Goal: Information Seeking & Learning: Learn about a topic

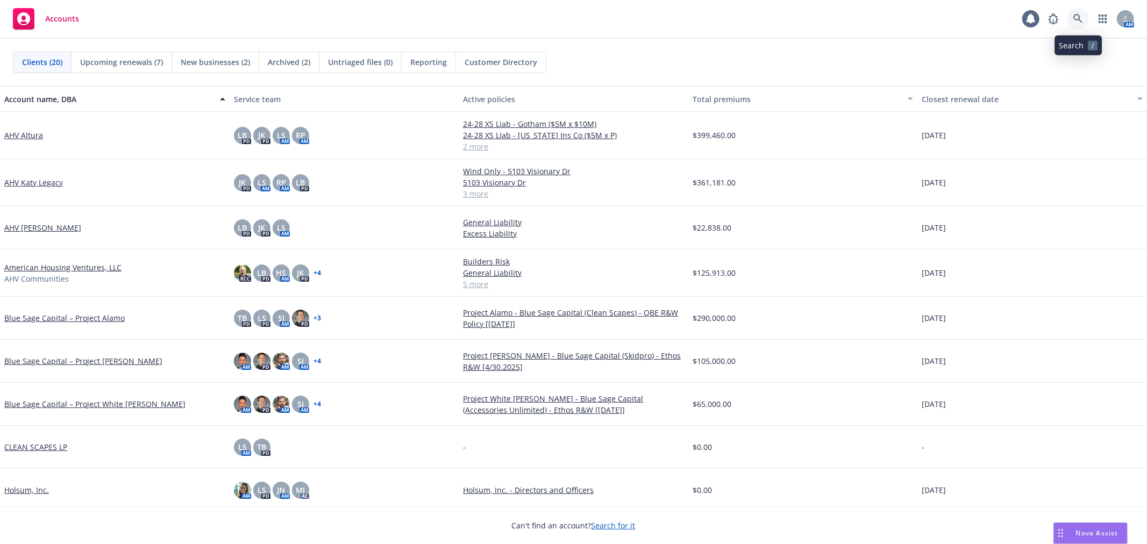
click at [1075, 19] on icon at bounding box center [1078, 18] width 9 height 9
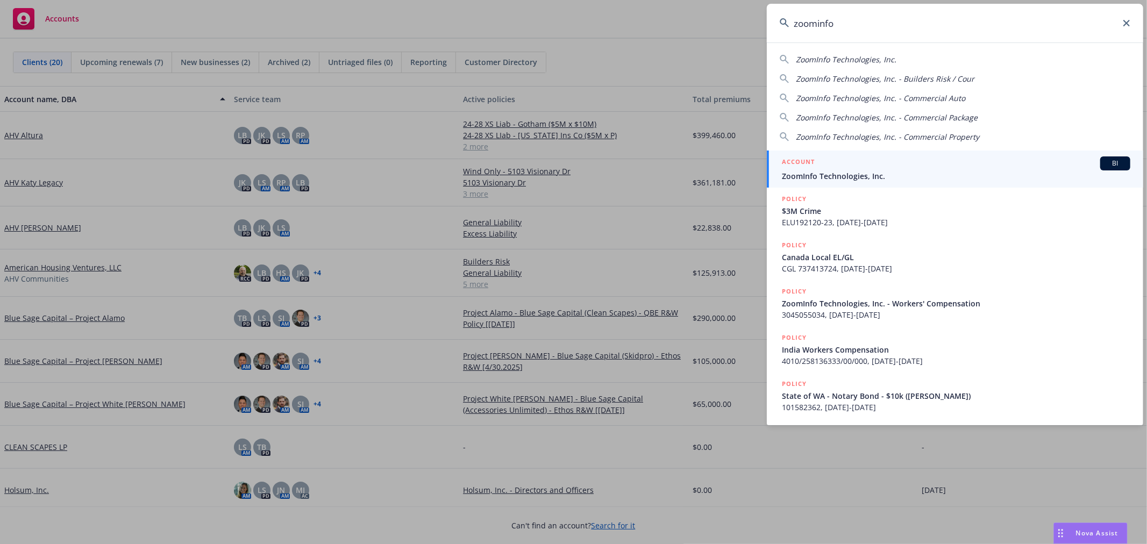
type input "zoominfo"
click at [912, 168] on div "ACCOUNT BI" at bounding box center [956, 164] width 349 height 14
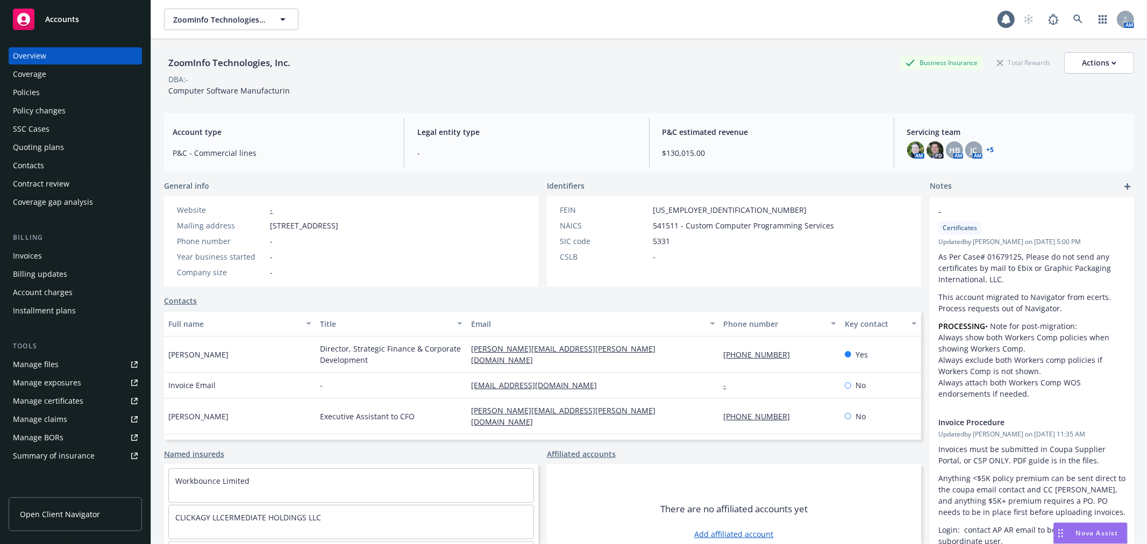
click at [907, 115] on div "Account type P&C - Commercial lines Legal entity type - P&C estimated revenue $…" at bounding box center [649, 142] width 970 height 58
click at [77, 95] on div "Policies" at bounding box center [75, 92] width 125 height 17
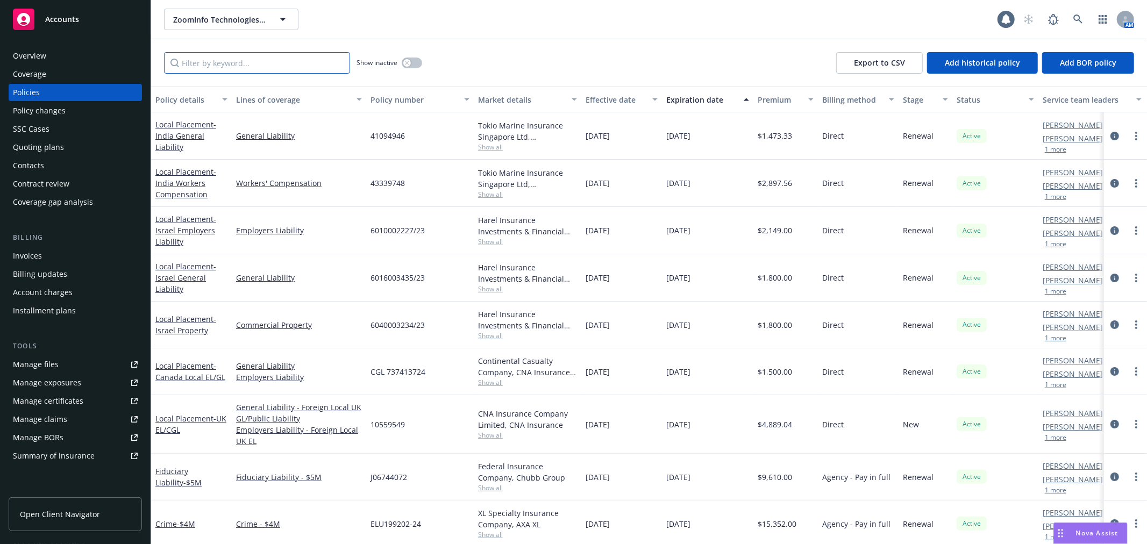
click at [297, 62] on input "Filter by keyword..." at bounding box center [257, 63] width 186 height 22
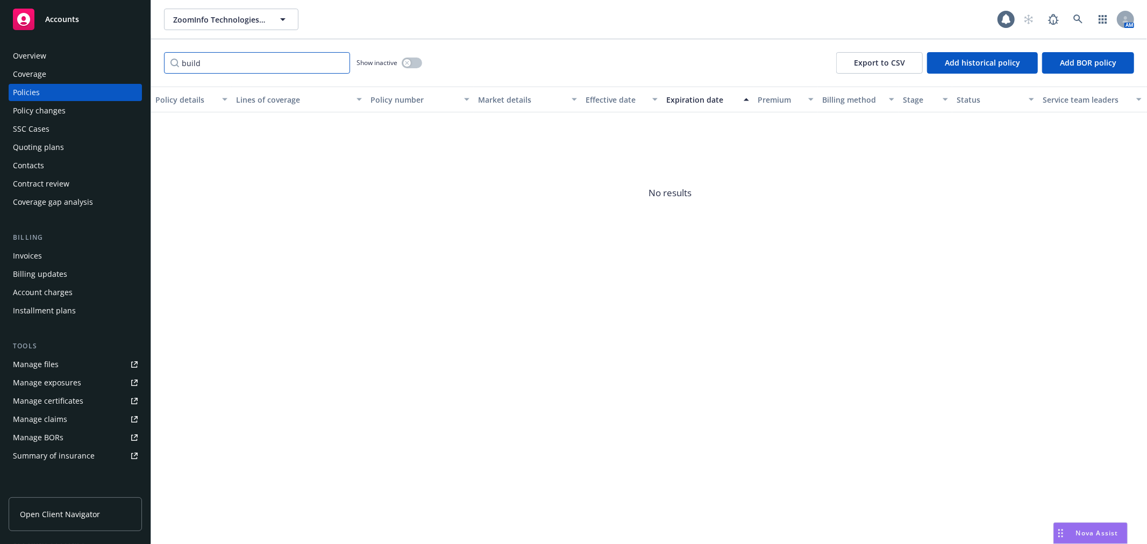
type input "build"
click at [410, 61] on div "button" at bounding box center [407, 63] width 8 height 8
click at [410, 61] on button "button" at bounding box center [412, 63] width 20 height 11
click at [225, 61] on input "build" at bounding box center [257, 63] width 186 height 22
click at [413, 56] on div "Show inactive" at bounding box center [390, 63] width 66 height 22
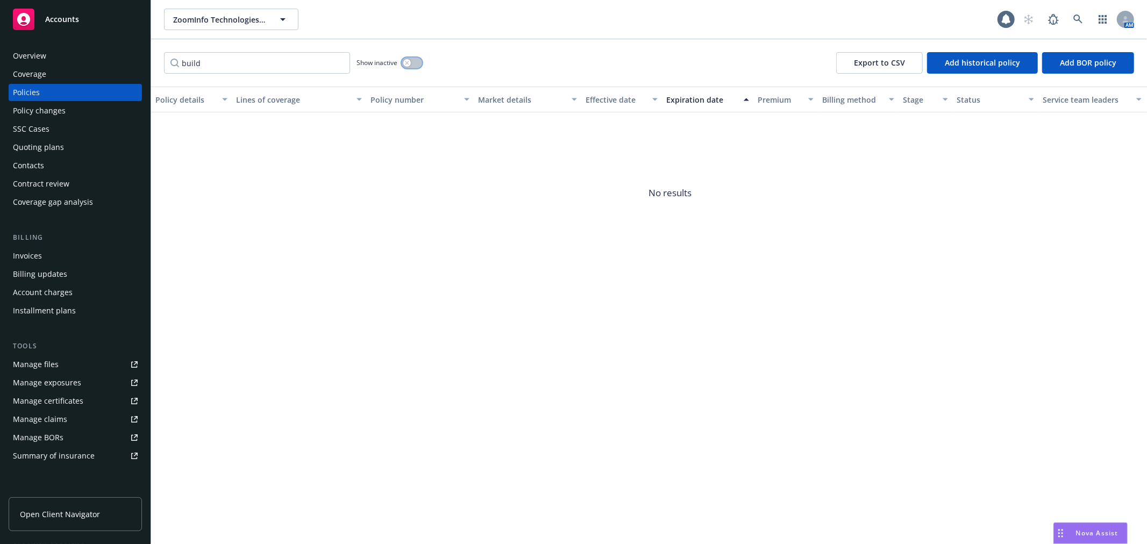
click at [411, 61] on button "button" at bounding box center [412, 63] width 20 height 11
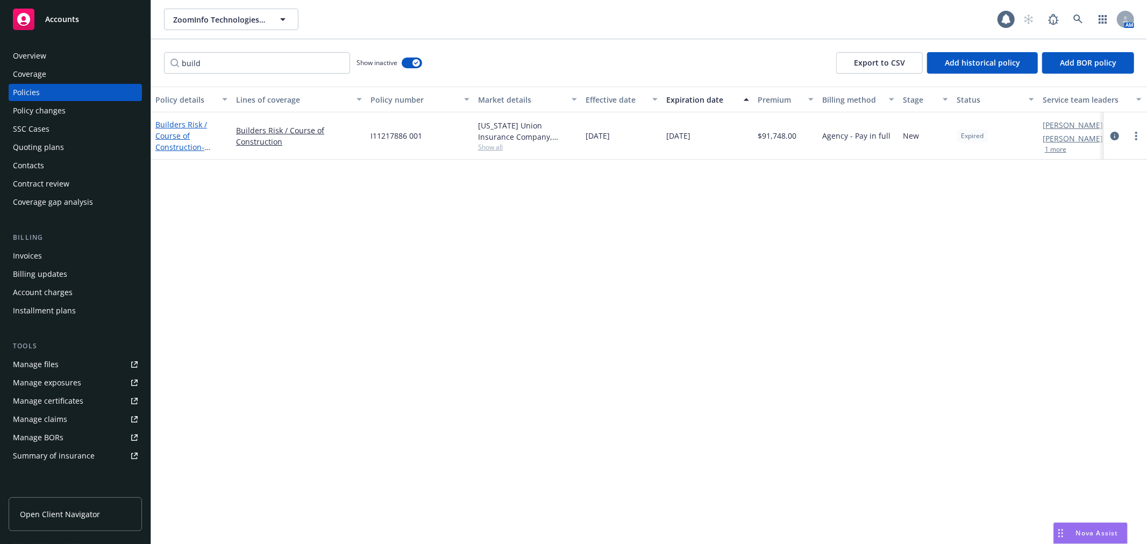
click at [184, 132] on link "Builders Risk / Course of Construction - Builders Risk - ZI Terminal 1" at bounding box center [185, 146] width 60 height 55
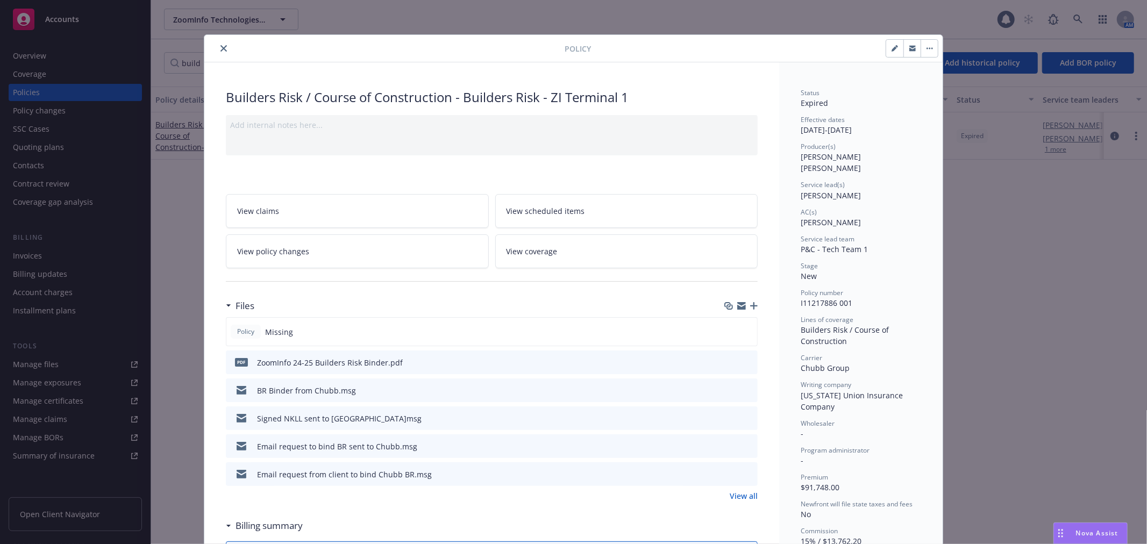
click at [739, 335] on div "Policy Missing" at bounding box center [492, 331] width 532 height 29
click at [743, 361] on icon "preview file" at bounding box center [748, 362] width 10 height 8
click at [225, 52] on div at bounding box center [387, 48] width 356 height 13
click at [221, 47] on icon "close" at bounding box center [224, 48] width 6 height 6
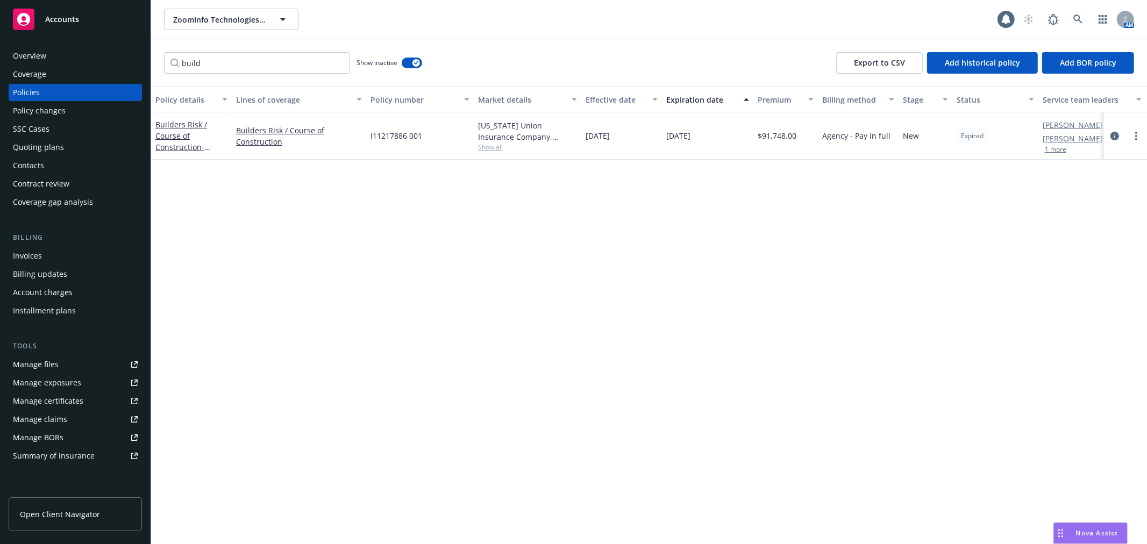
drag, startPoint x: 811, startPoint y: 67, endPoint x: 778, endPoint y: 113, distance: 56.8
click at [791, 47] on div "build Show inactive Export to CSV Add historical policy Add BOR policy Policy d…" at bounding box center [649, 291] width 996 height 505
click at [221, 411] on div "Policy details Lines of coverage Policy number Market details Effective date Ex…" at bounding box center [649, 316] width 996 height 458
click at [182, 23] on span "ZoomInfo Technologies, Inc." at bounding box center [219, 19] width 93 height 11
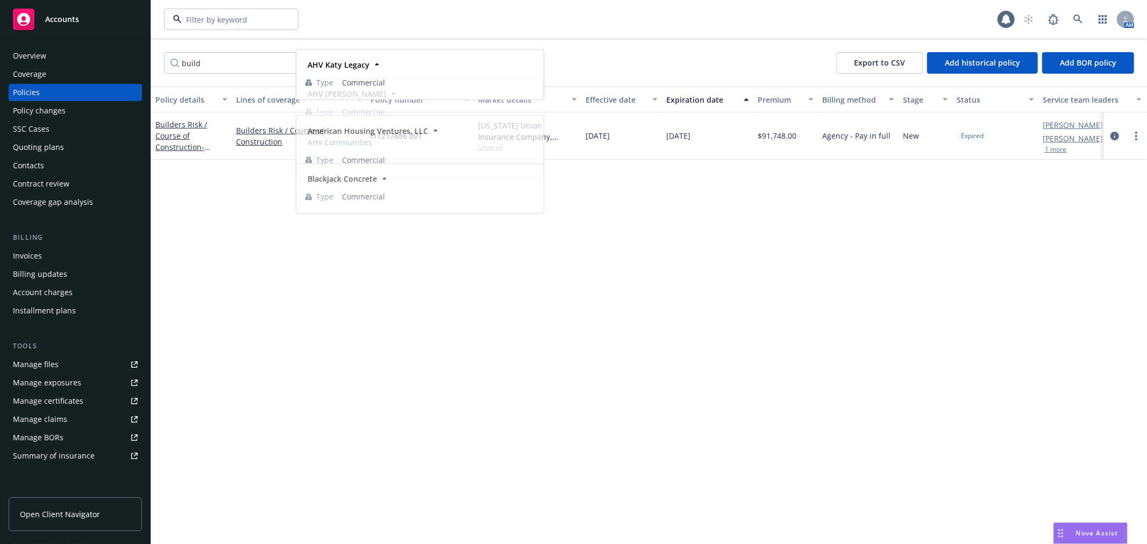
scroll to position [628, 0]
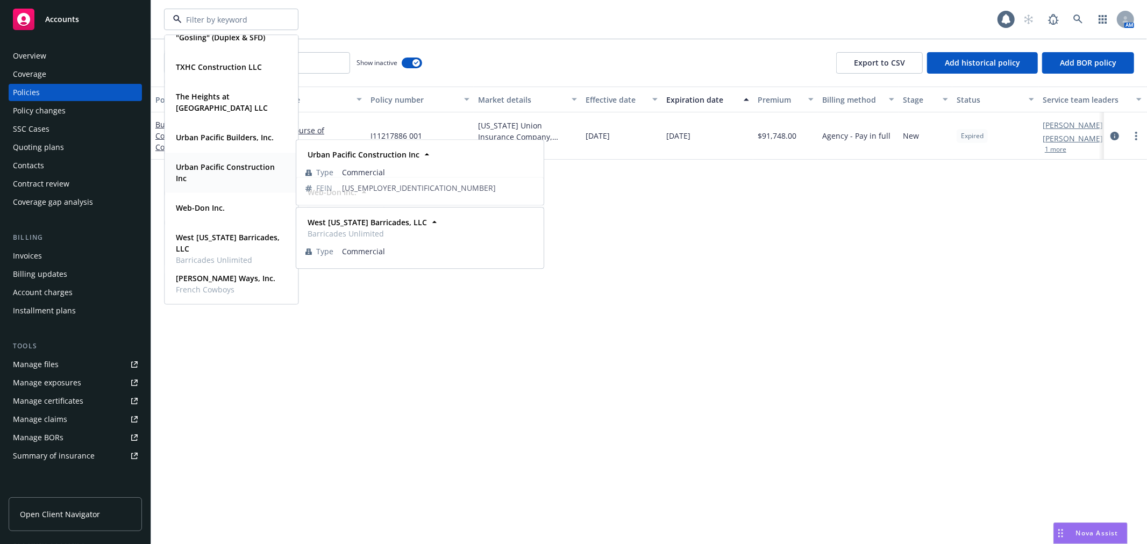
click at [218, 173] on span "Urban Pacific Construction Inc" at bounding box center [230, 172] width 109 height 23
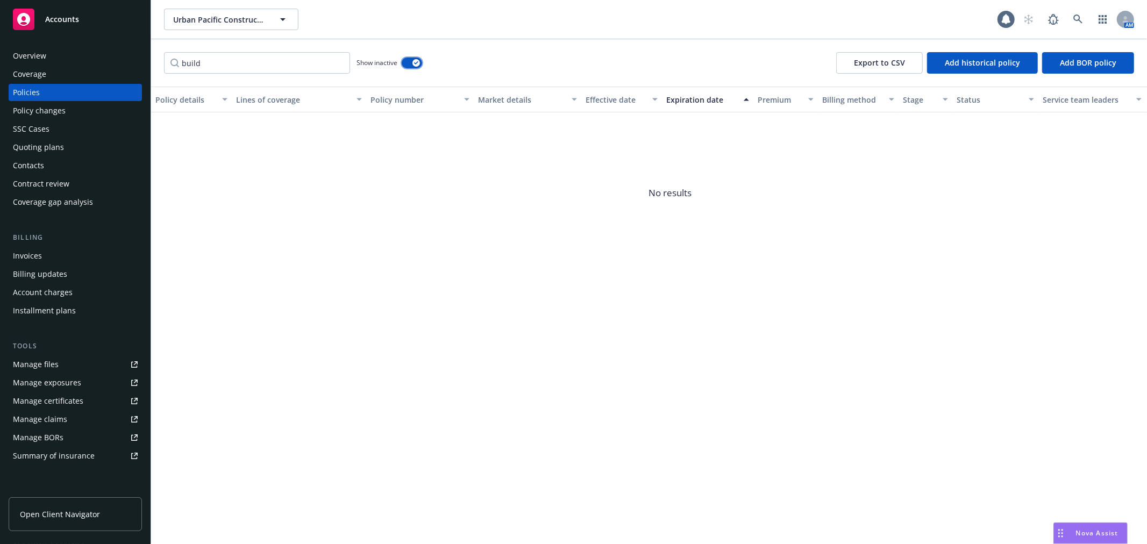
click at [413, 63] on div "button" at bounding box center [417, 63] width 8 height 8
click at [233, 67] on input "build" at bounding box center [257, 63] width 186 height 22
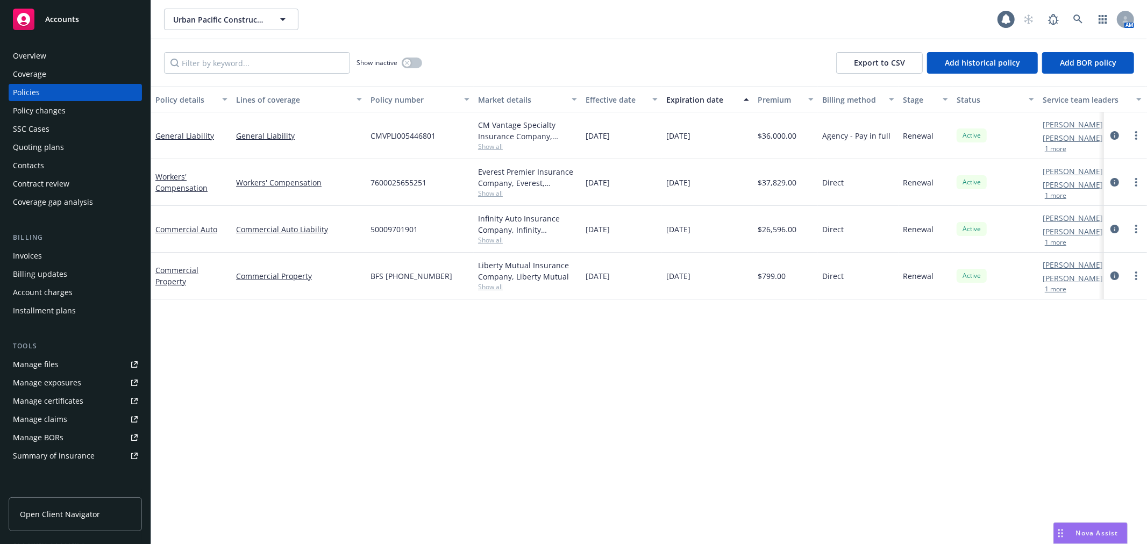
click at [493, 144] on span "Show all" at bounding box center [527, 146] width 99 height 9
click at [487, 388] on div "Policy details Lines of coverage Policy number Market details Effective date Ex…" at bounding box center [649, 316] width 996 height 458
click at [196, 131] on link "General Liability" at bounding box center [184, 136] width 59 height 10
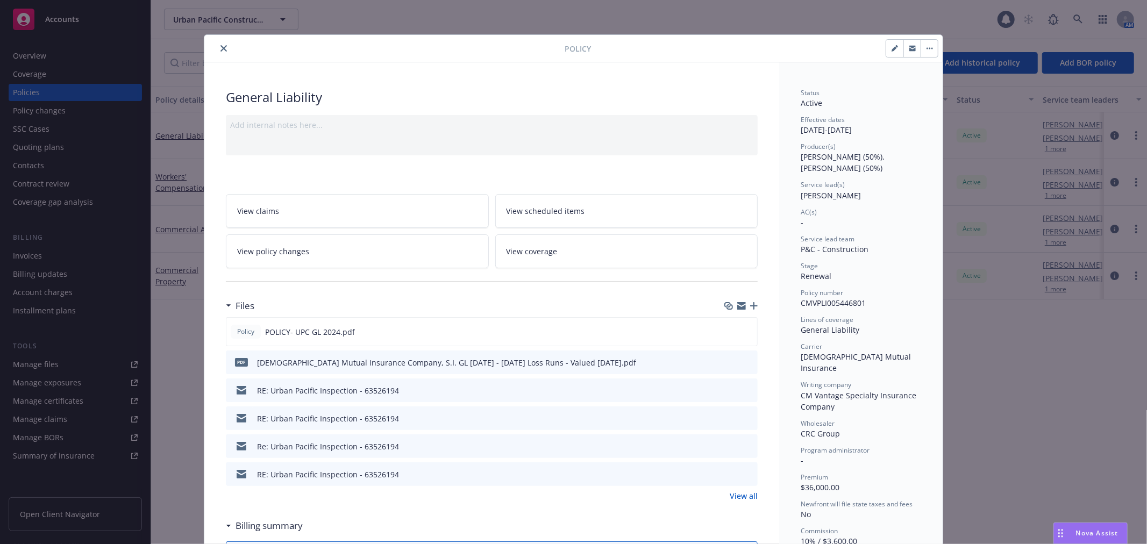
click at [217, 47] on button "close" at bounding box center [223, 48] width 13 height 13
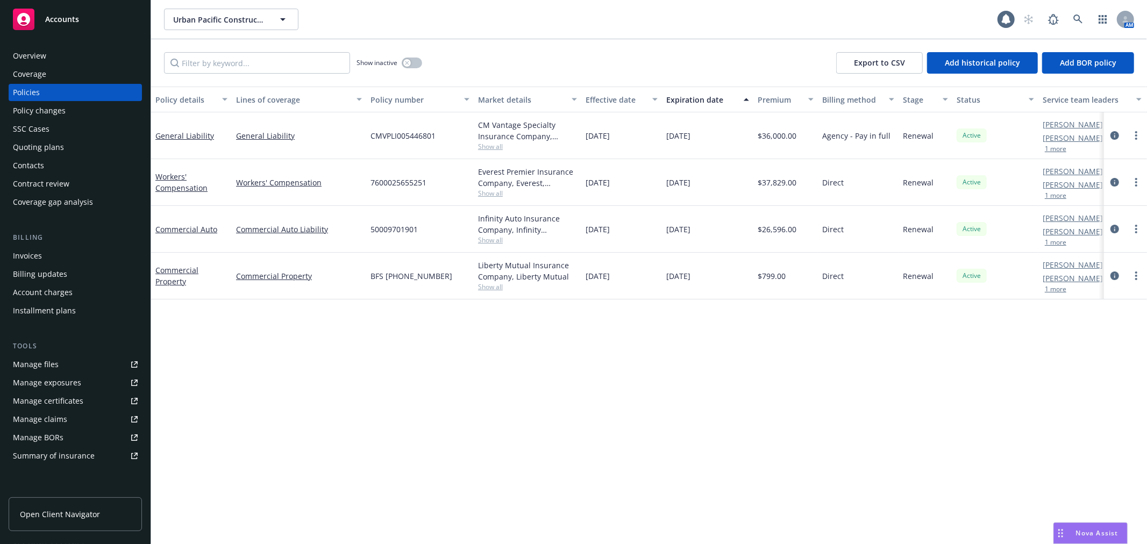
click at [65, 143] on div "Quoting plans" at bounding box center [75, 147] width 125 height 17
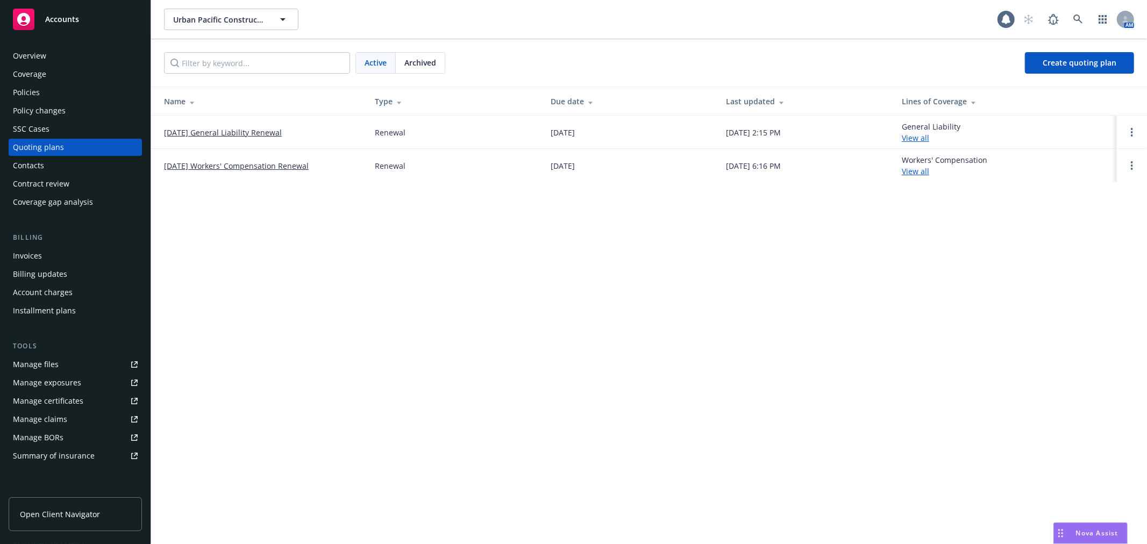
click at [258, 130] on link "09/16/25 General Liability Renewal" at bounding box center [223, 132] width 118 height 11
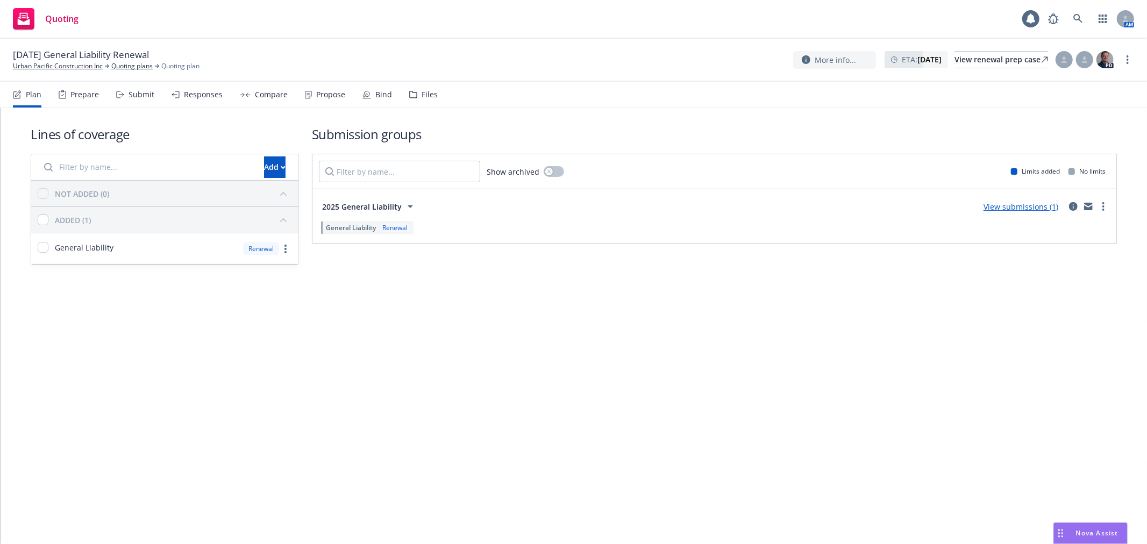
click at [1038, 202] on link "View submissions (1)" at bounding box center [1021, 207] width 75 height 10
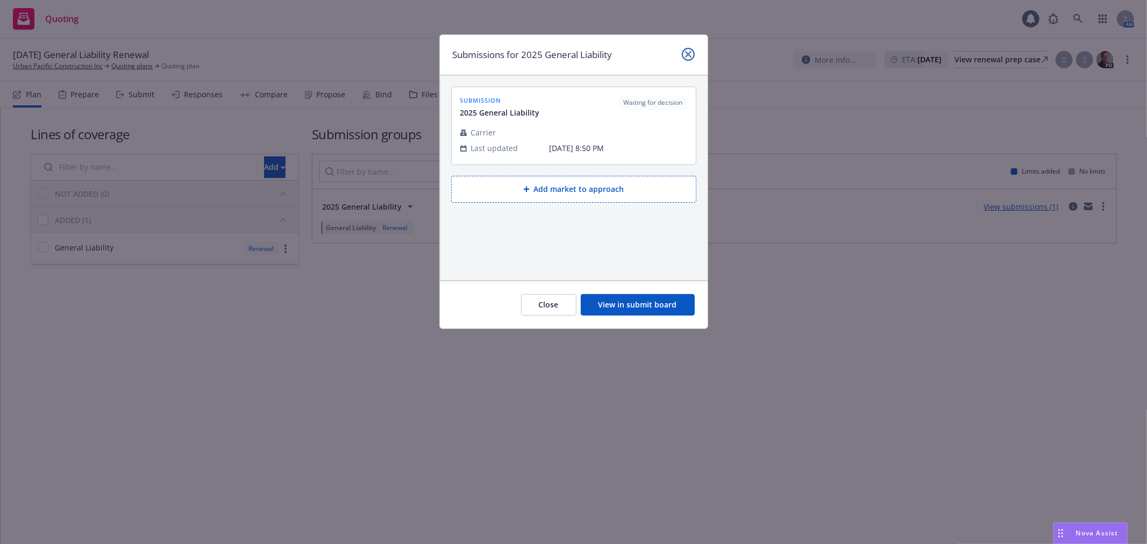
click at [686, 55] on icon "close" at bounding box center [688, 54] width 6 height 6
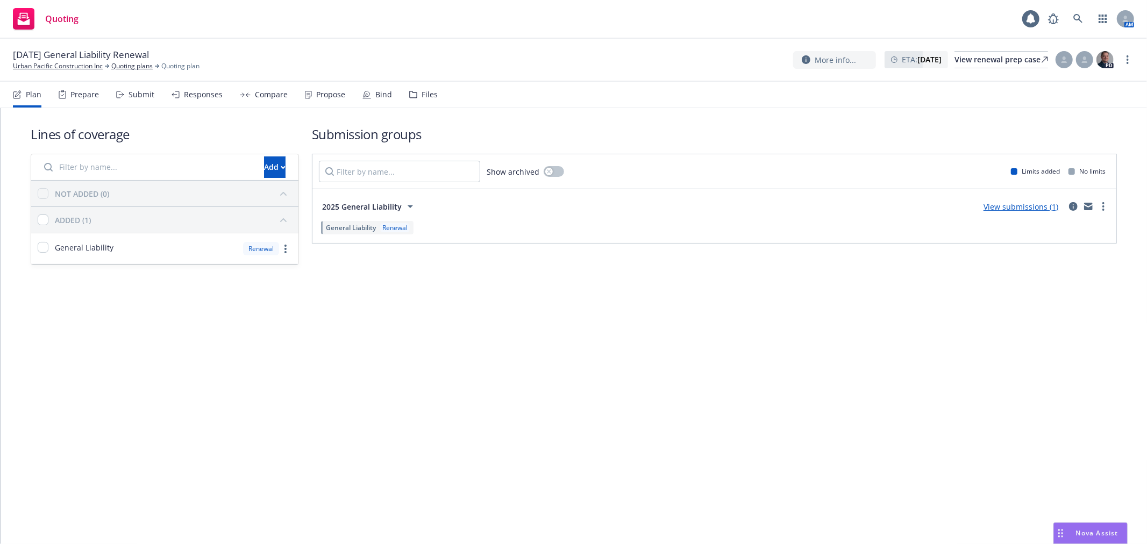
click at [129, 441] on div "Lines of coverage Add NOT ADDED (0) ADDED (1) General Liability Renewal Submiss…" at bounding box center [574, 326] width 1147 height 436
click at [74, 97] on div "Prepare" at bounding box center [84, 94] width 29 height 9
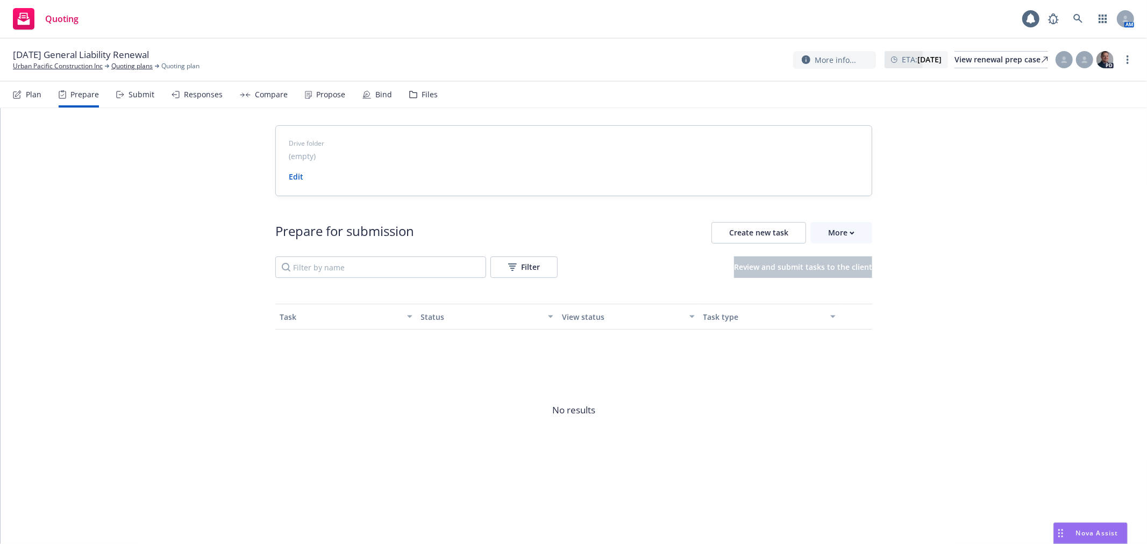
click at [83, 92] on div "Prepare" at bounding box center [84, 94] width 29 height 9
click at [165, 87] on div "Plan Prepare Submit Responses Compare Propose Bind Files" at bounding box center [225, 95] width 425 height 26
click at [120, 101] on div "Submit" at bounding box center [135, 95] width 38 height 26
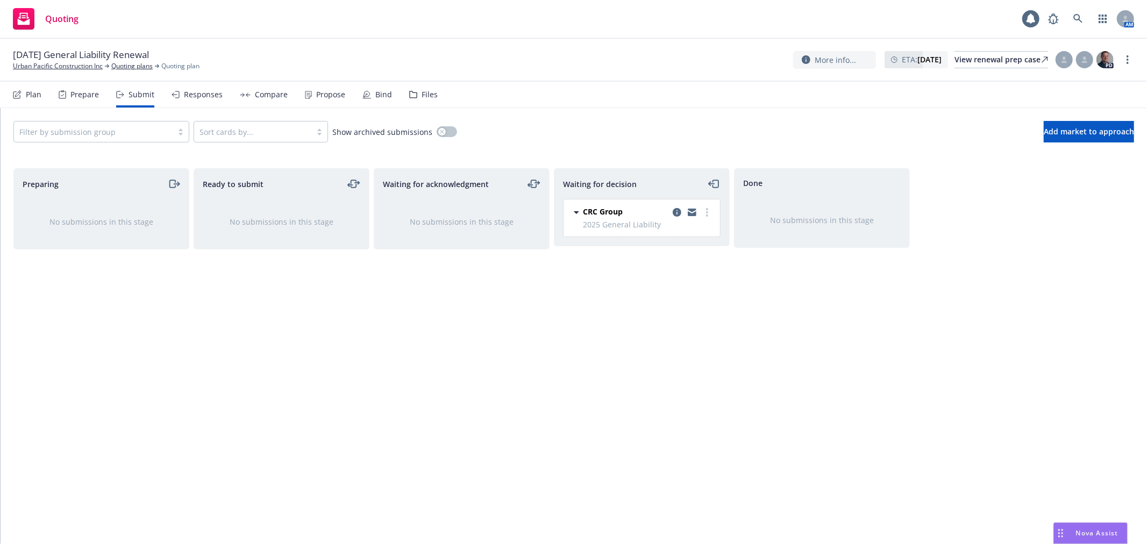
click at [25, 94] on div "Plan" at bounding box center [27, 95] width 29 height 26
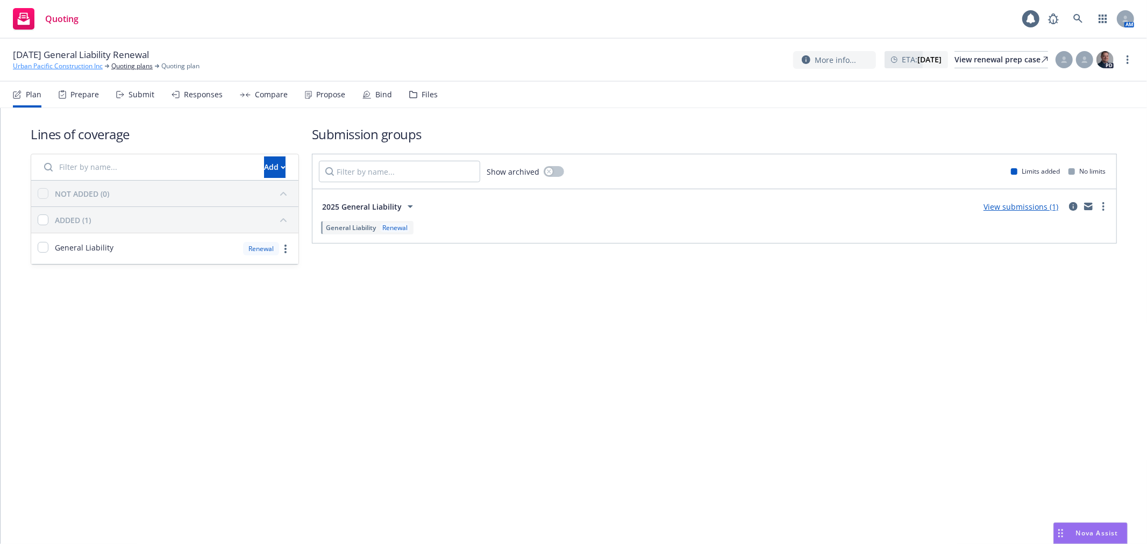
click at [62, 63] on link "Urban Pacific Construction Inc" at bounding box center [58, 66] width 90 height 10
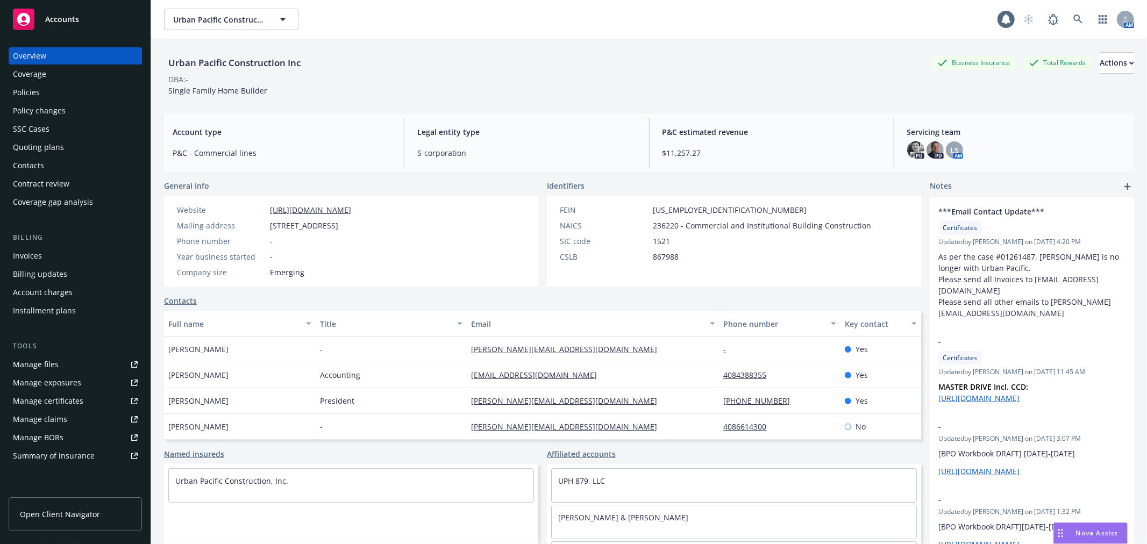
click at [72, 100] on div "Policies" at bounding box center [75, 92] width 125 height 17
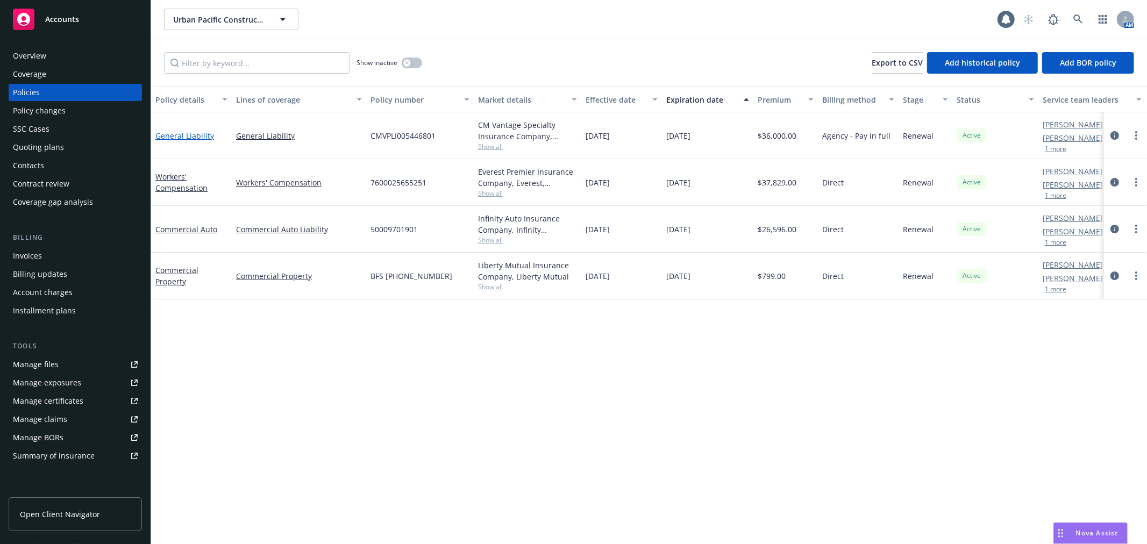
click at [180, 137] on link "General Liability" at bounding box center [184, 136] width 59 height 10
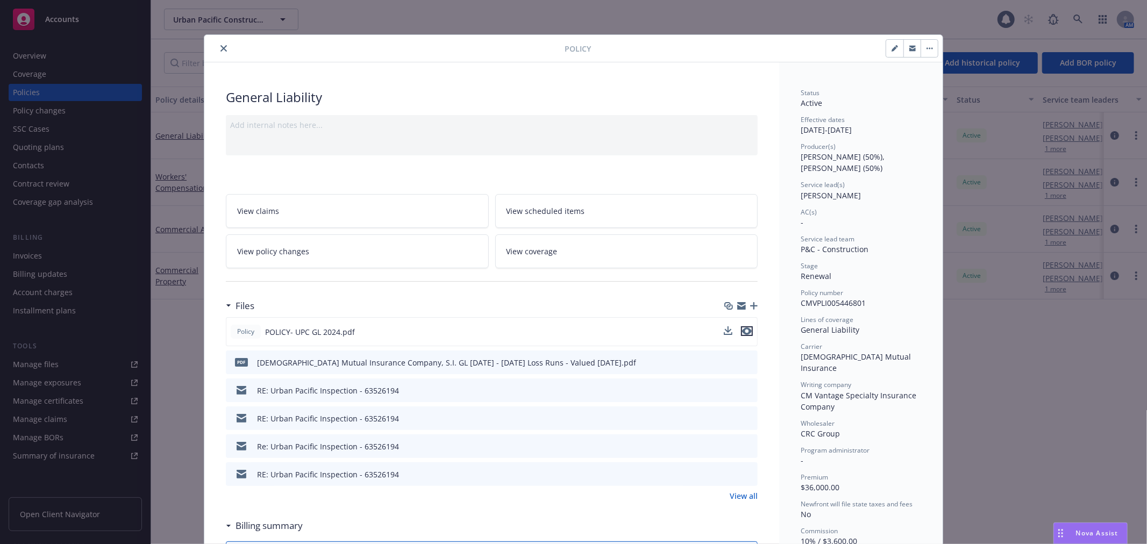
click at [742, 331] on icon "preview file" at bounding box center [747, 332] width 10 height 8
click at [221, 45] on icon "close" at bounding box center [224, 48] width 6 height 6
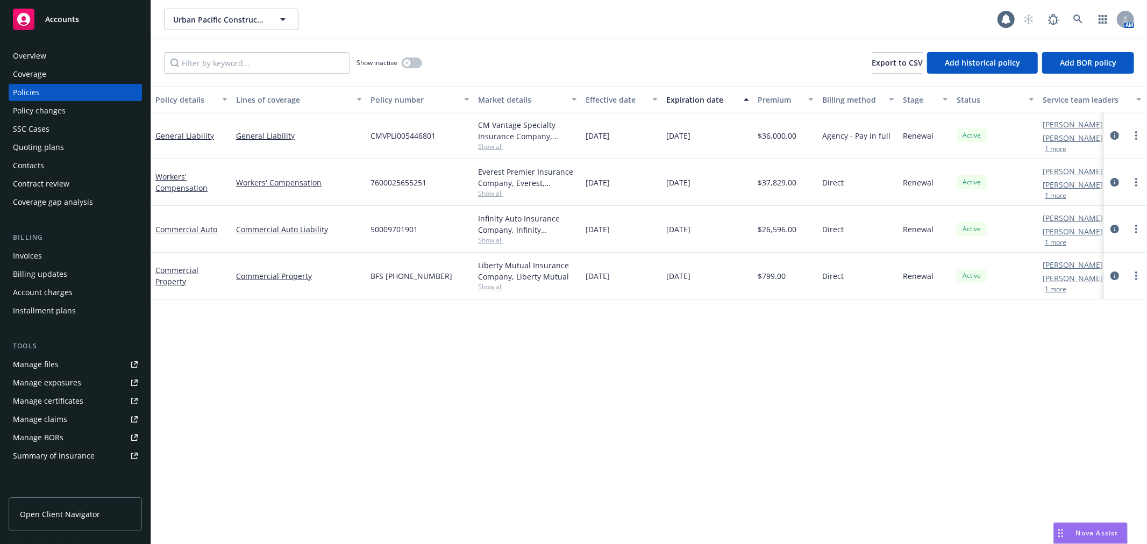
click at [70, 138] on div "Overview Coverage Policies Policy changes SSC Cases Quoting plans Contacts Cont…" at bounding box center [75, 129] width 133 height 164
click at [67, 146] on div "Quoting plans" at bounding box center [75, 147] width 125 height 17
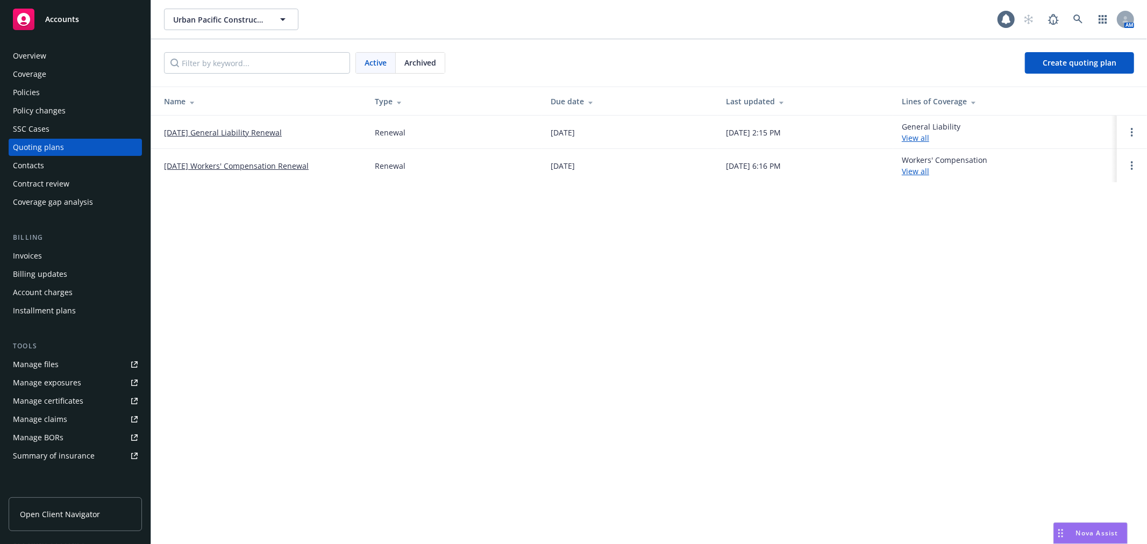
click at [250, 130] on link "[DATE] General Liability Renewal" at bounding box center [223, 132] width 118 height 11
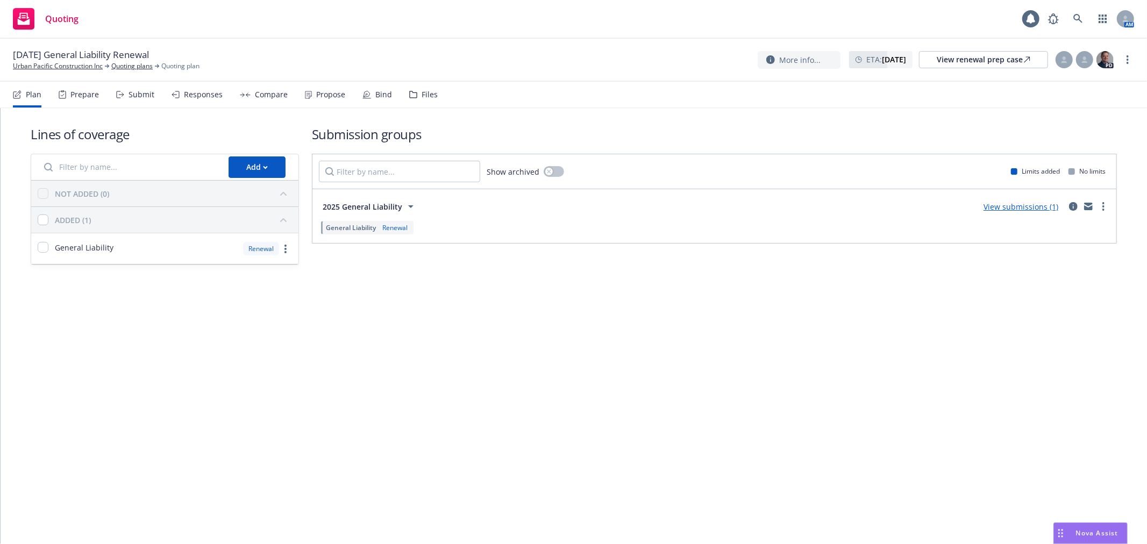
click at [999, 203] on link "View submissions (1)" at bounding box center [1021, 207] width 75 height 10
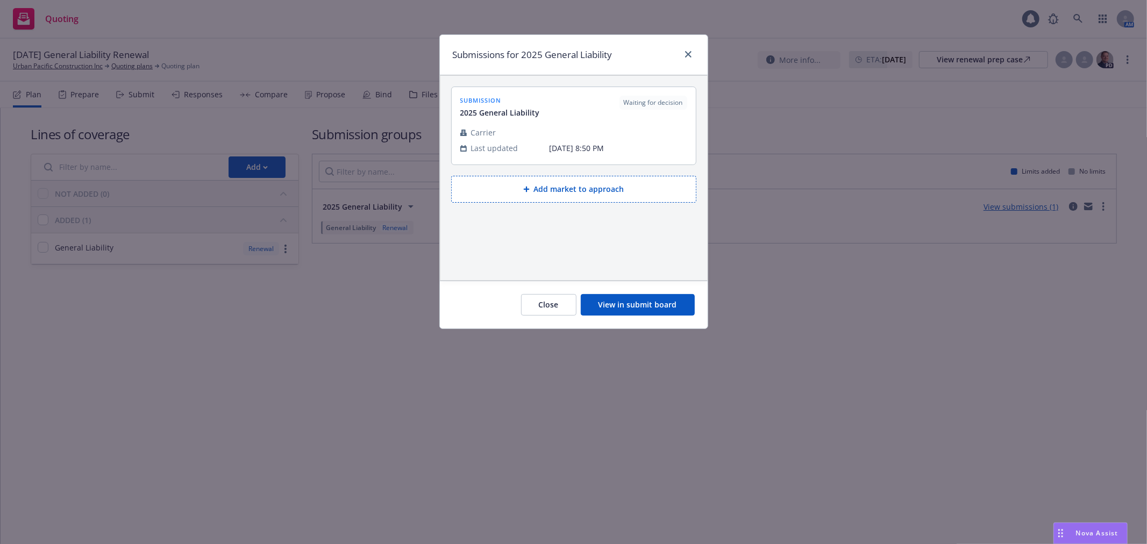
click at [584, 122] on div at bounding box center [573, 121] width 227 height 6
click at [623, 301] on button "View in submit board" at bounding box center [638, 305] width 114 height 22
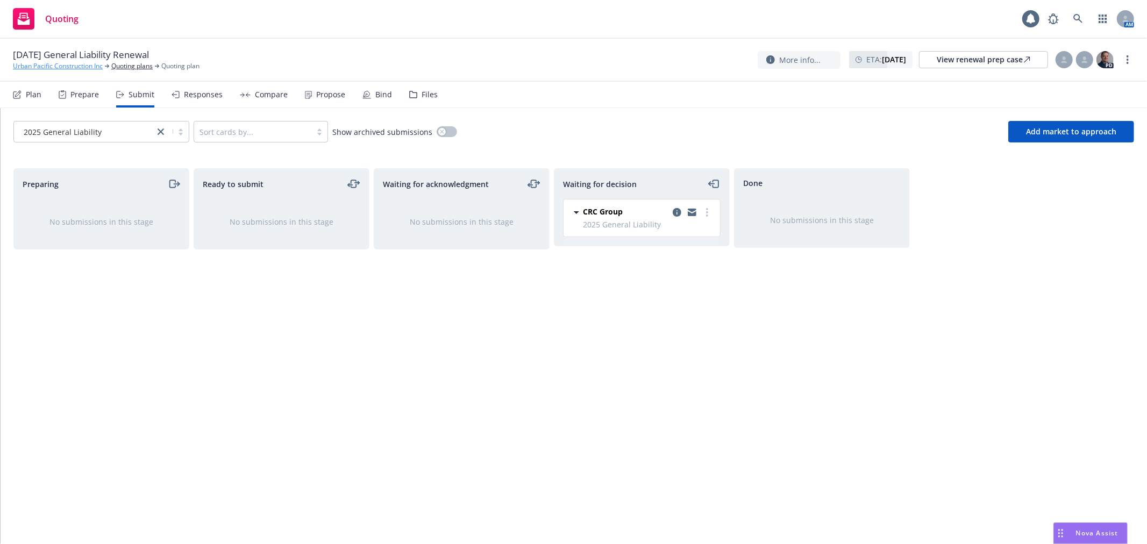
click at [52, 65] on link "Urban Pacific Construction Inc" at bounding box center [58, 66] width 90 height 10
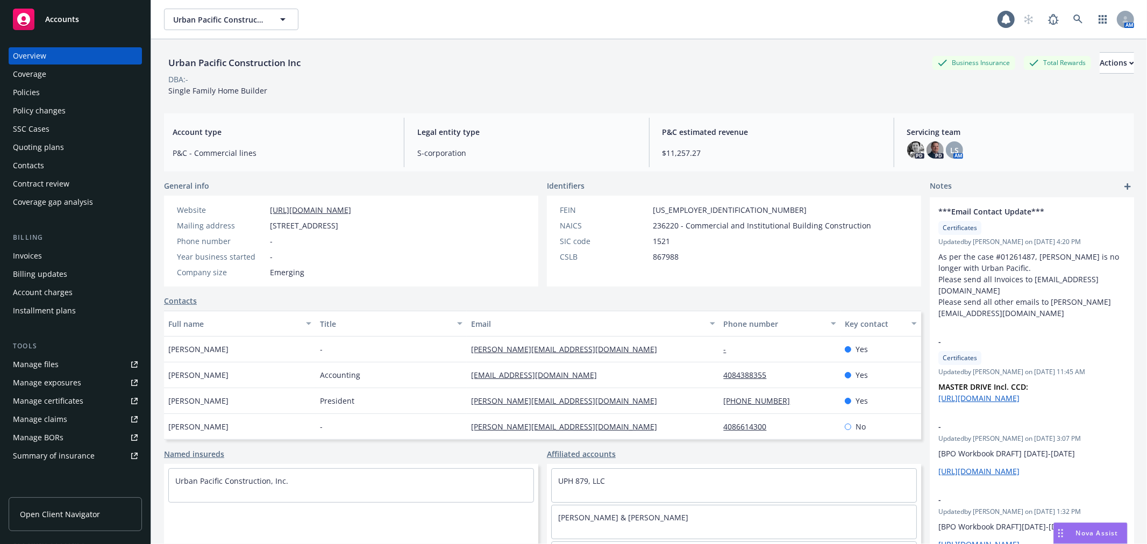
click at [81, 366] on link "Manage files" at bounding box center [75, 364] width 133 height 17
click at [78, 12] on div "Accounts" at bounding box center [75, 20] width 125 height 22
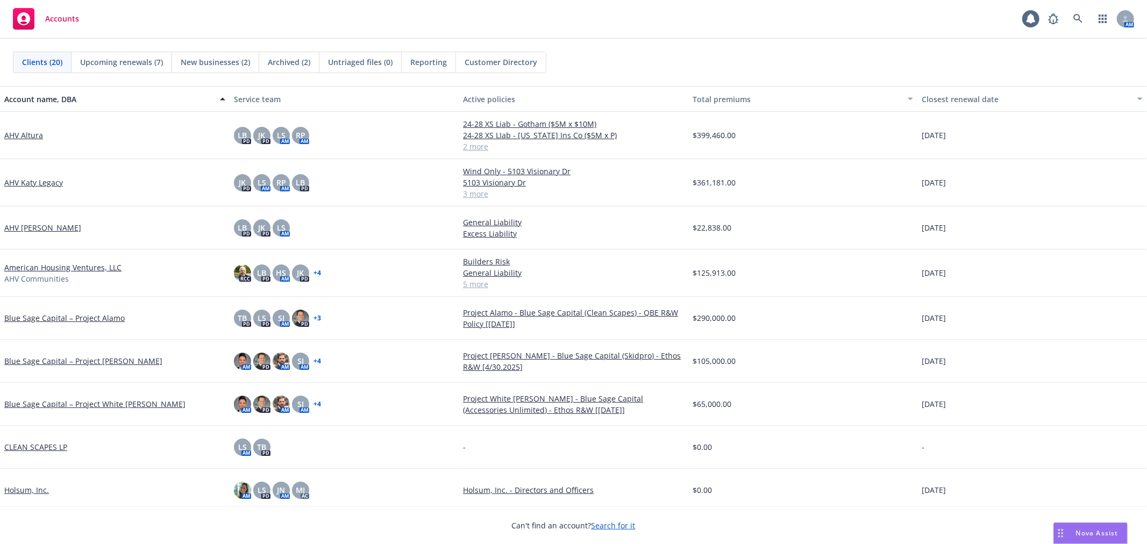
click at [138, 60] on span "Upcoming renewals (7)" at bounding box center [121, 61] width 83 height 11
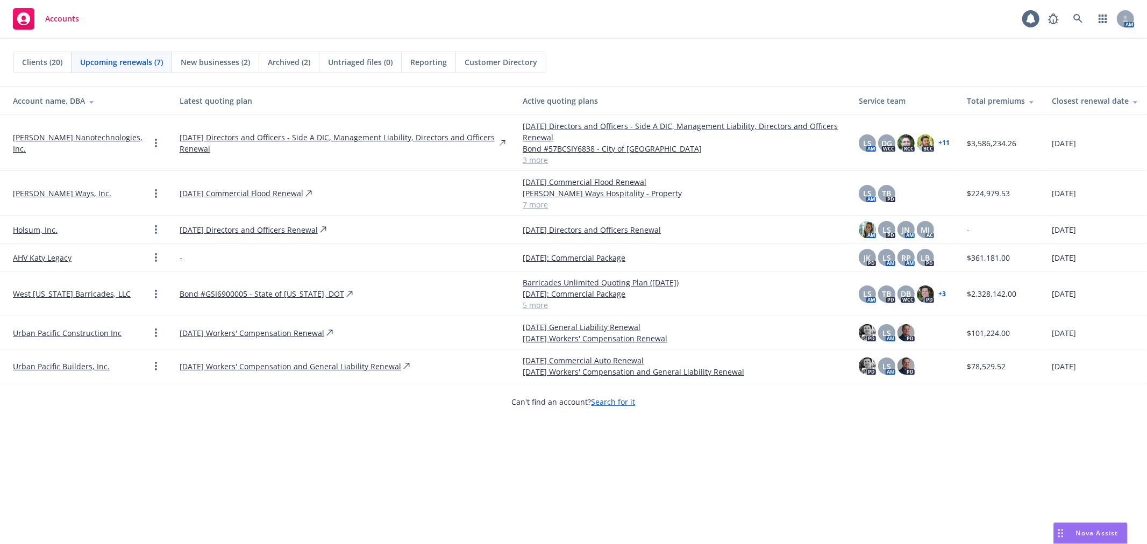
click at [477, 465] on div "Clients (20) Upcoming renewals (7) New businesses (2) Archived (2) Untriaged fi…" at bounding box center [573, 292] width 1147 height 506
click at [713, 466] on div "Clients (20) Upcoming renewals (7) New businesses (2) Archived (2) Untriaged fi…" at bounding box center [573, 292] width 1147 height 506
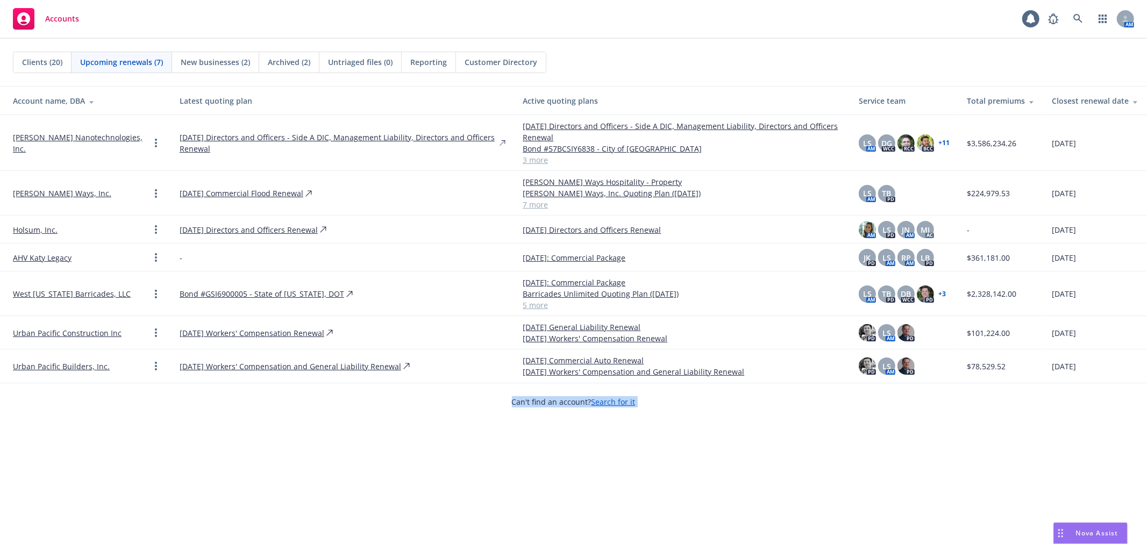
click at [713, 466] on div "Clients (20) Upcoming renewals (7) New businesses (2) Archived (2) Untriaged fi…" at bounding box center [573, 292] width 1147 height 506
drag, startPoint x: 718, startPoint y: 468, endPoint x: 729, endPoint y: 464, distance: 11.6
click at [719, 468] on div "Clients (20) Upcoming renewals (7) New businesses (2) Archived (2) Untriaged fi…" at bounding box center [573, 292] width 1147 height 506
click at [783, 423] on div "Clients (20) Upcoming renewals (7) New businesses (2) Archived (2) Untriaged fi…" at bounding box center [573, 292] width 1147 height 506
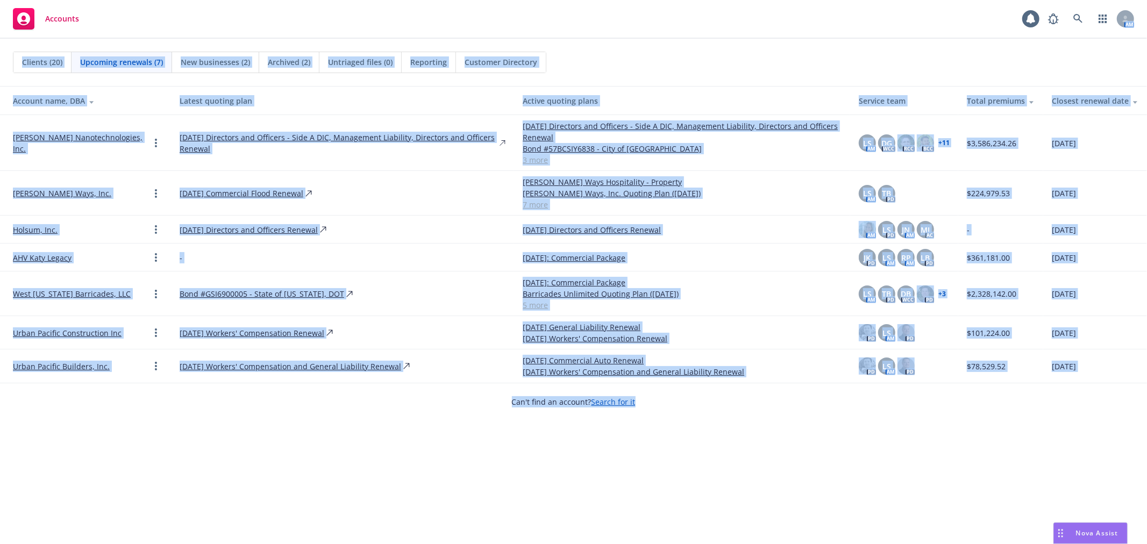
drag, startPoint x: 790, startPoint y: 434, endPoint x: 610, endPoint y: 61, distance: 413.3
click at [552, 35] on div "Accounts 1 AM Clients (20) Upcoming renewals (7) New businesses (2) Archived (2…" at bounding box center [573, 272] width 1147 height 544
click at [623, 63] on div "Clients (20) Upcoming renewals (7) New businesses (2) Archived (2) Untriaged fi…" at bounding box center [574, 63] width 1122 height 22
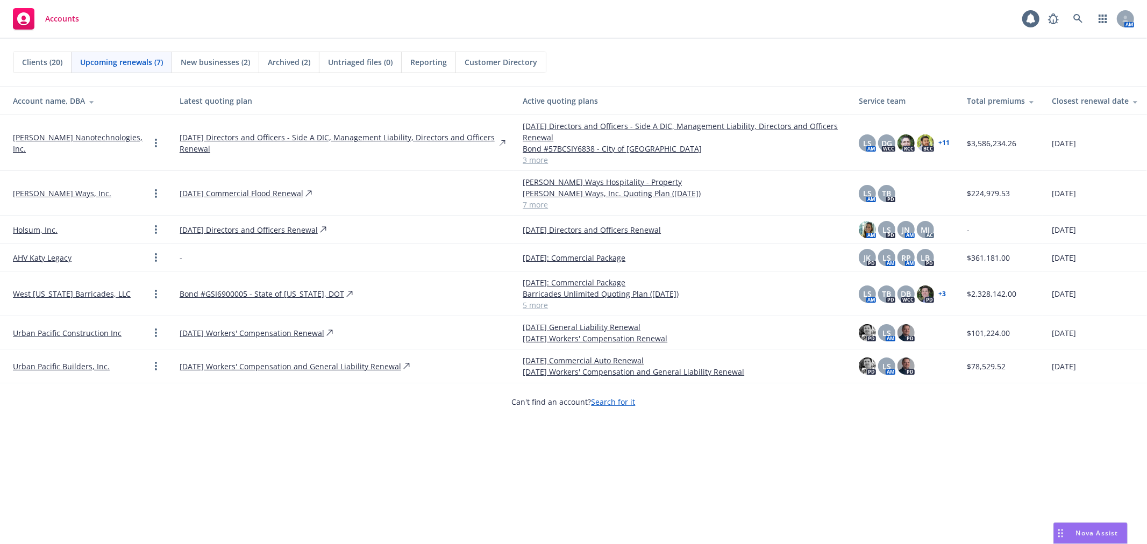
click at [623, 63] on div "Clients (20) Upcoming renewals (7) New businesses (2) Archived (2) Untriaged fi…" at bounding box center [574, 63] width 1122 height 22
click at [765, 484] on div "Clients (20) Upcoming renewals (7) New businesses (2) Archived (2) Untriaged fi…" at bounding box center [573, 292] width 1147 height 506
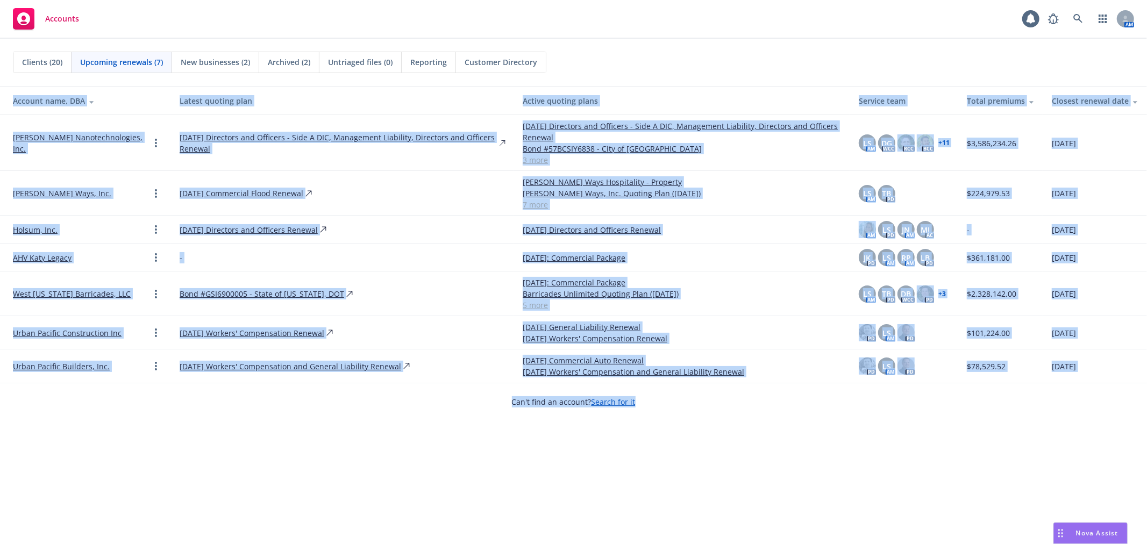
drag, startPoint x: 798, startPoint y: 500, endPoint x: 675, endPoint y: 55, distance: 462.0
click at [675, 55] on div "Clients (20) Upcoming renewals (7) New businesses (2) Archived (2) Untriaged fi…" at bounding box center [573, 292] width 1147 height 506
click at [678, 57] on div "Clients (20) Upcoming renewals (7) New businesses (2) Archived (2) Untriaged fi…" at bounding box center [574, 63] width 1122 height 22
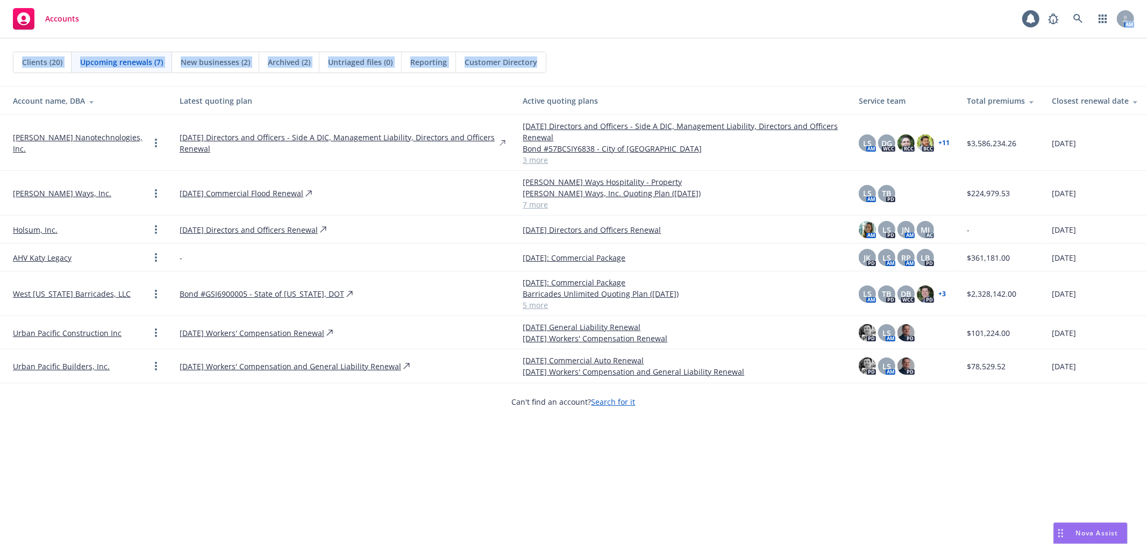
drag, startPoint x: 607, startPoint y: 77, endPoint x: 107, endPoint y: 20, distance: 503.5
click at [107, 20] on div "Accounts 1 AM Clients (20) Upcoming renewals (7) New businesses (2) Archived (2…" at bounding box center [573, 272] width 1147 height 544
click at [107, 19] on div "Accounts 1 AM" at bounding box center [573, 19] width 1147 height 39
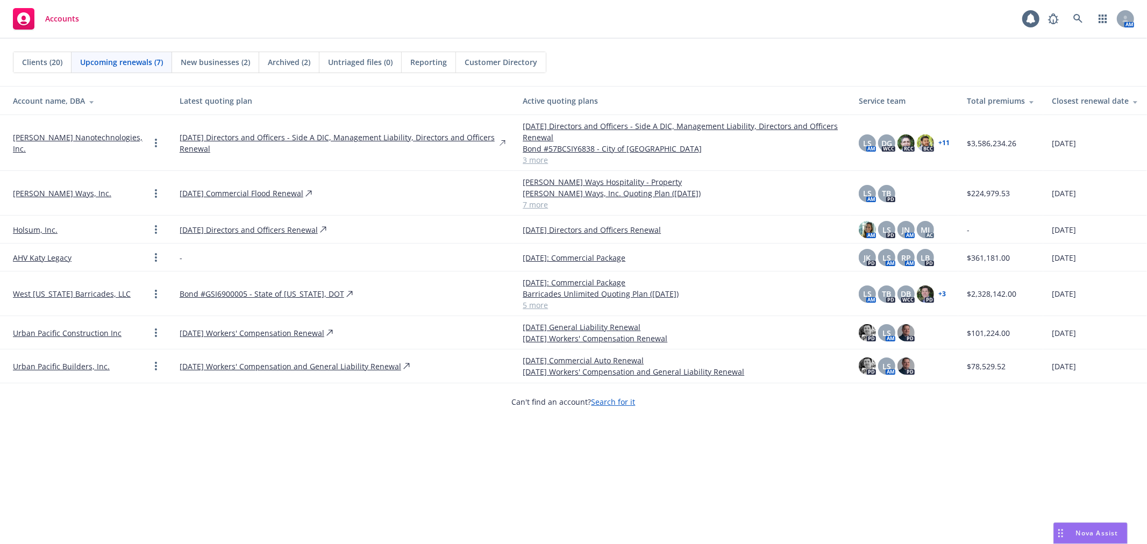
click at [649, 66] on div "Clients (20) Upcoming renewals (7) New businesses (2) Archived (2) Untriaged fi…" at bounding box center [574, 63] width 1122 height 22
click at [499, 477] on div "Clients (20) Upcoming renewals (7) New businesses (2) Archived (2) Untriaged fi…" at bounding box center [573, 292] width 1147 height 506
click at [917, 450] on div "Clients (20) Upcoming renewals (7) New businesses (2) Archived (2) Untriaged fi…" at bounding box center [573, 292] width 1147 height 506
click at [37, 329] on link "Urban Pacific Construction Inc" at bounding box center [67, 333] width 109 height 11
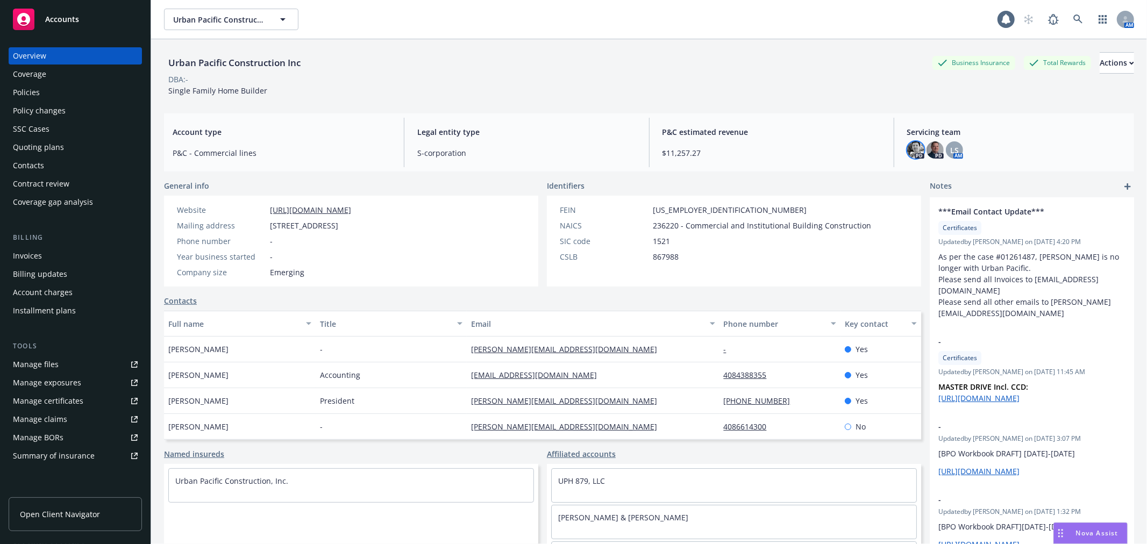
click at [910, 152] on img at bounding box center [915, 149] width 17 height 17
drag, startPoint x: 904, startPoint y: 179, endPoint x: 910, endPoint y: 174, distance: 8.1
click at [904, 179] on icon "close" at bounding box center [902, 178] width 6 height 6
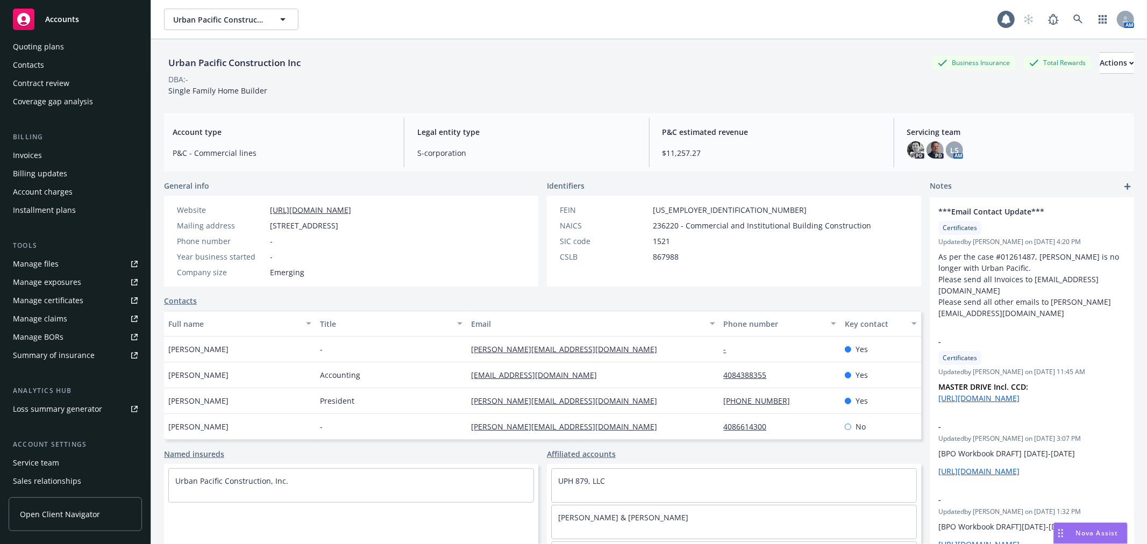
scroll to position [157, 0]
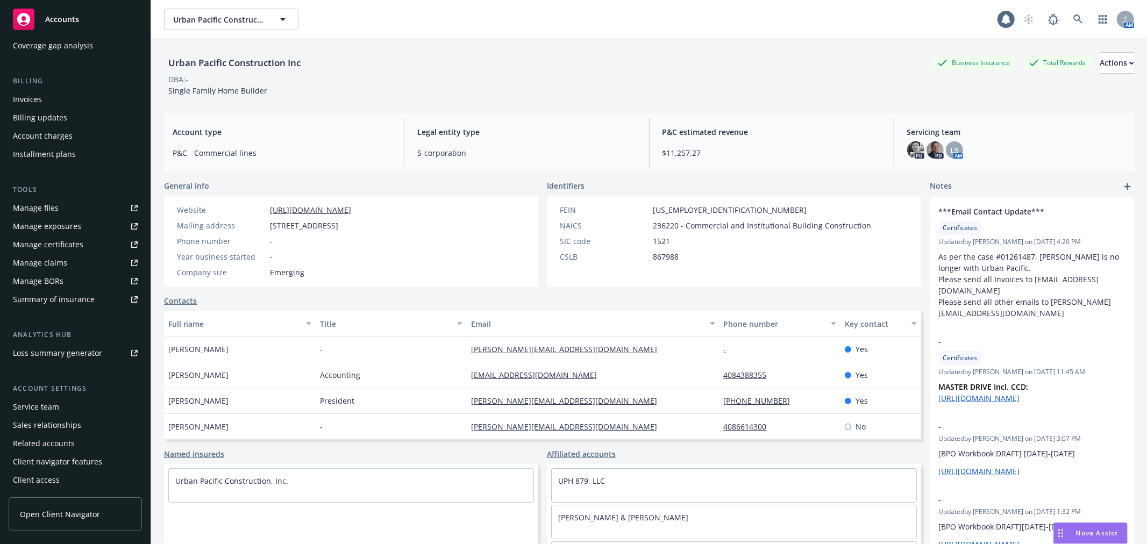
click at [68, 410] on div "Service team" at bounding box center [75, 407] width 125 height 17
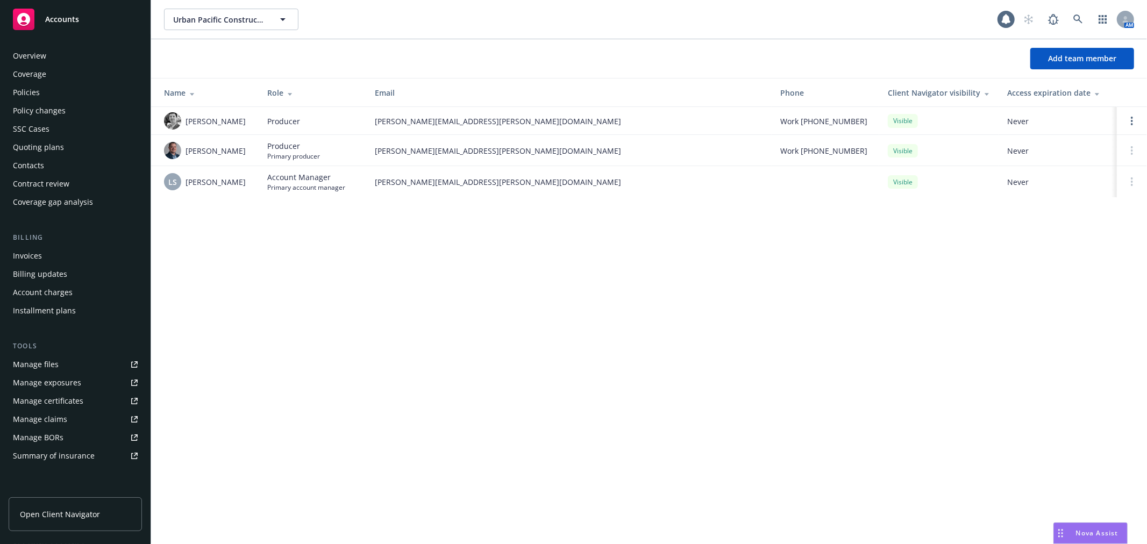
click at [66, 46] on div "Overview Coverage Policies Policy changes SSC Cases Quoting plans Contacts Cont…" at bounding box center [75, 289] width 151 height 510
click at [63, 50] on div "Overview" at bounding box center [75, 55] width 125 height 17
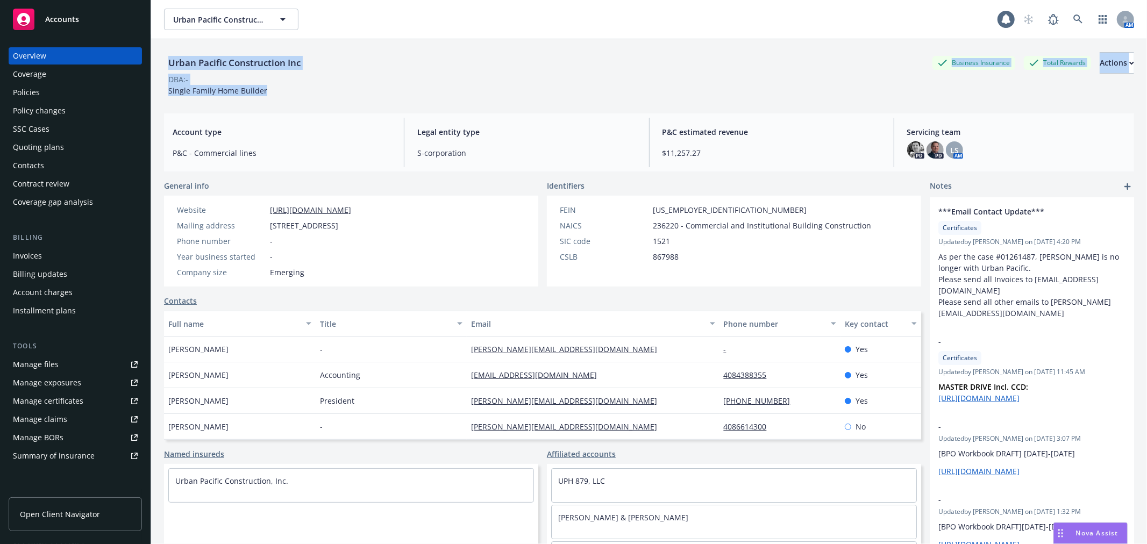
drag, startPoint x: 170, startPoint y: 55, endPoint x: 313, endPoint y: 90, distance: 147.4
click at [313, 90] on div "Urban Pacific Construction Inc Business Insurance Total Rewards Actions DBA: - …" at bounding box center [649, 74] width 970 height 44
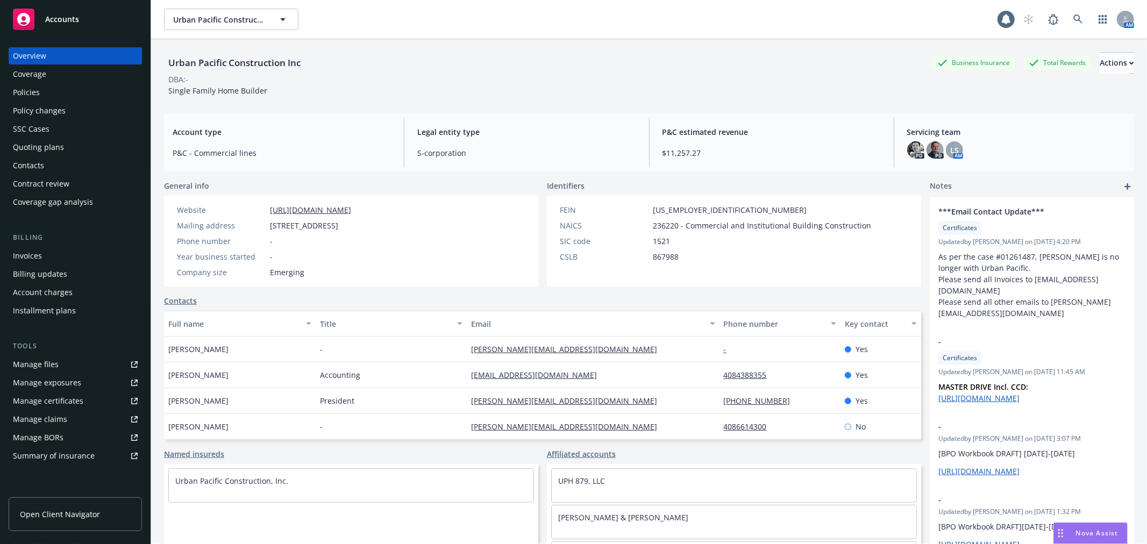
click at [309, 94] on div "Urban Pacific Construction Inc Business Insurance Total Rewards Actions DBA: - …" at bounding box center [649, 74] width 970 height 44
click at [293, 208] on link "[URL][DOMAIN_NAME]" at bounding box center [310, 210] width 81 height 10
click at [48, 20] on span "Accounts" at bounding box center [62, 19] width 34 height 9
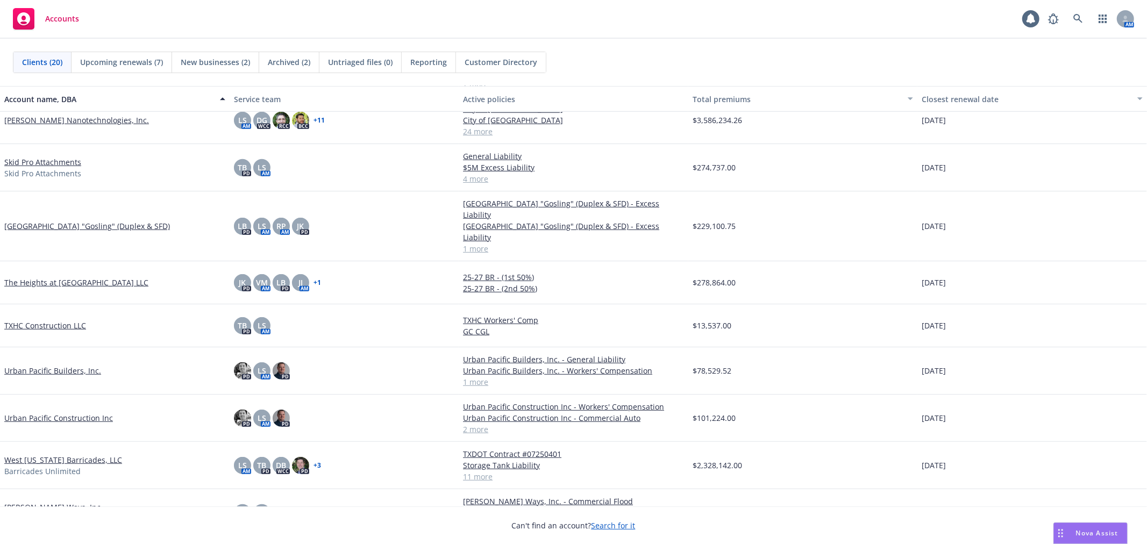
scroll to position [501, 0]
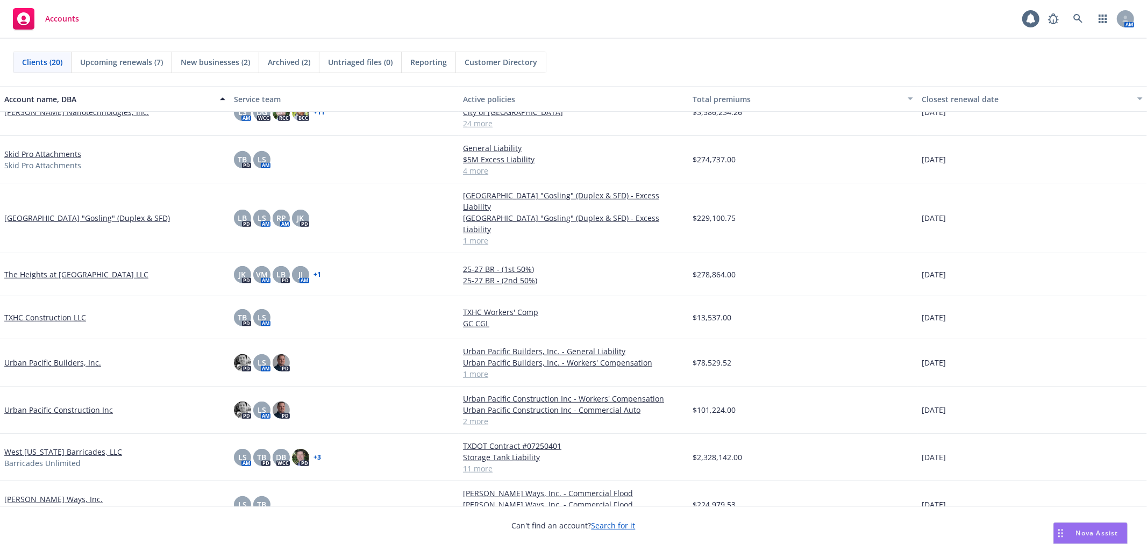
click at [47, 357] on link "Urban Pacific Builders, Inc." at bounding box center [52, 362] width 97 height 11
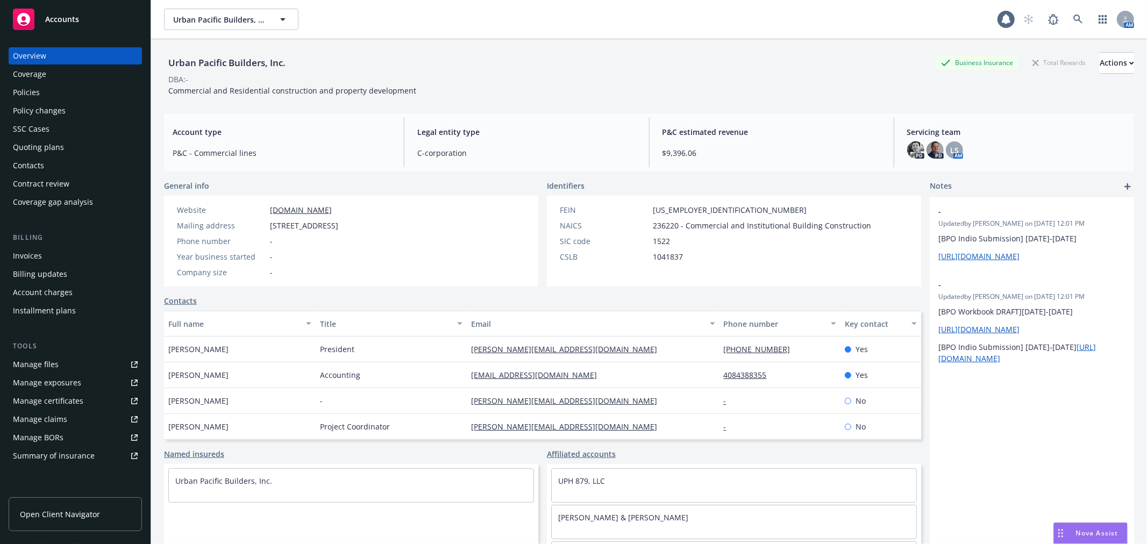
click at [69, 87] on div "Policies" at bounding box center [75, 92] width 125 height 17
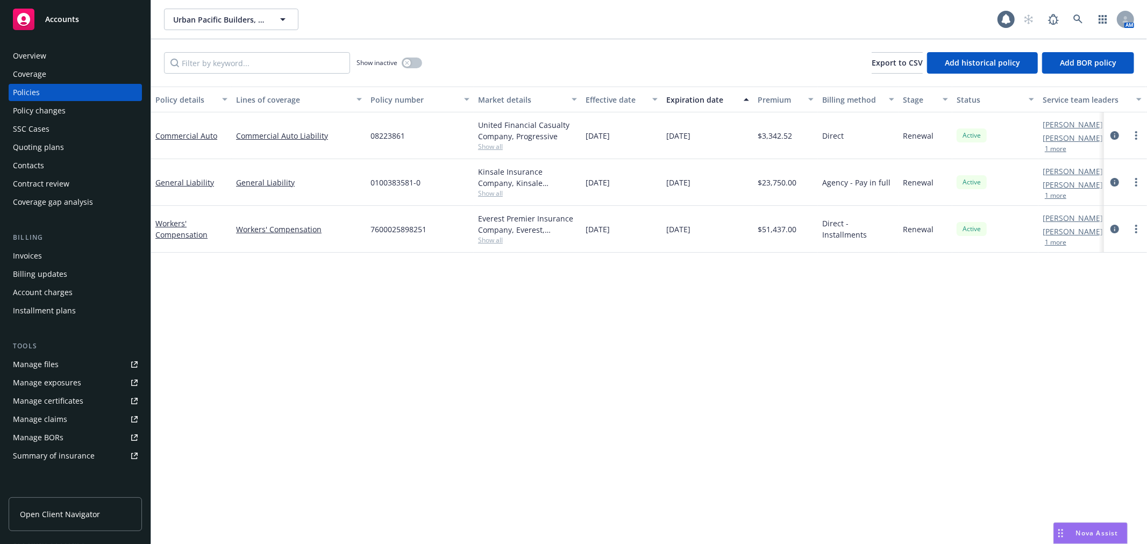
click at [567, 321] on div "Policy details Lines of coverage Policy number Market details Effective date Ex…" at bounding box center [649, 316] width 996 height 458
drag, startPoint x: 478, startPoint y: 74, endPoint x: 480, endPoint y: 54, distance: 20.6
click at [478, 63] on div "Show inactive Export to CSV Add historical policy Add BOR policy" at bounding box center [649, 62] width 996 height 47
click at [482, 39] on div "Show inactive Export to CSV Add historical policy Add BOR policy" at bounding box center [649, 62] width 996 height 47
click at [443, 420] on div "Policy details Lines of coverage Policy number Market details Effective date Ex…" at bounding box center [649, 316] width 996 height 458
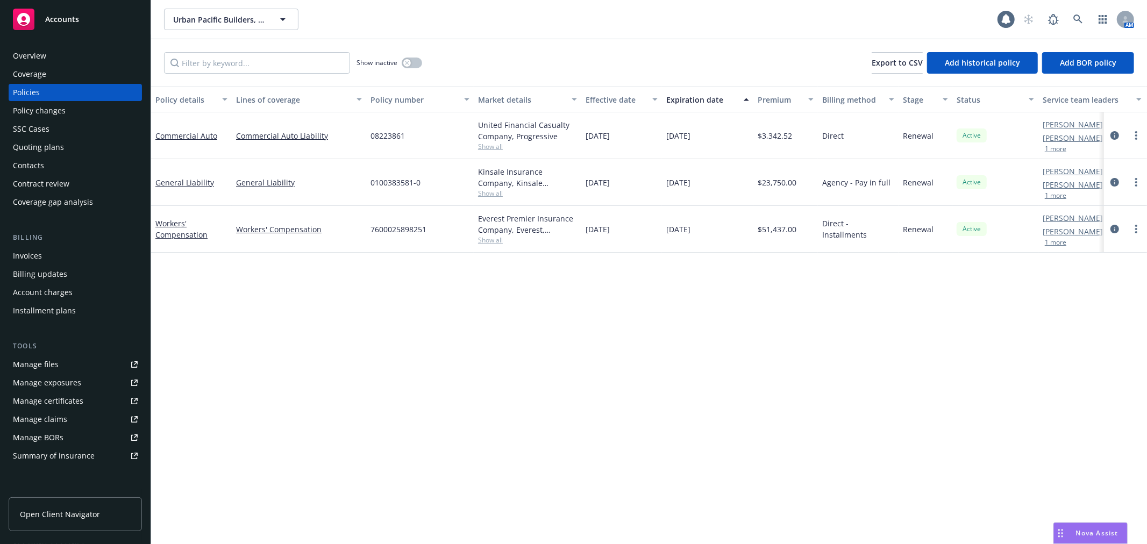
click at [63, 258] on div "Invoices" at bounding box center [75, 255] width 125 height 17
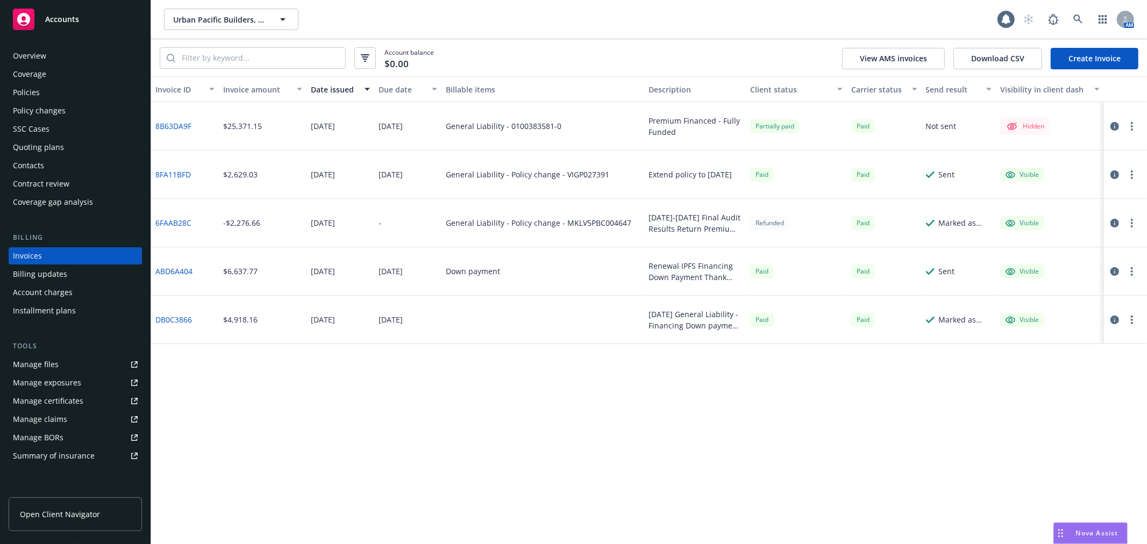
click at [906, 126] on div "Paid" at bounding box center [884, 126] width 74 height 48
click at [74, 51] on div "Overview" at bounding box center [75, 55] width 125 height 17
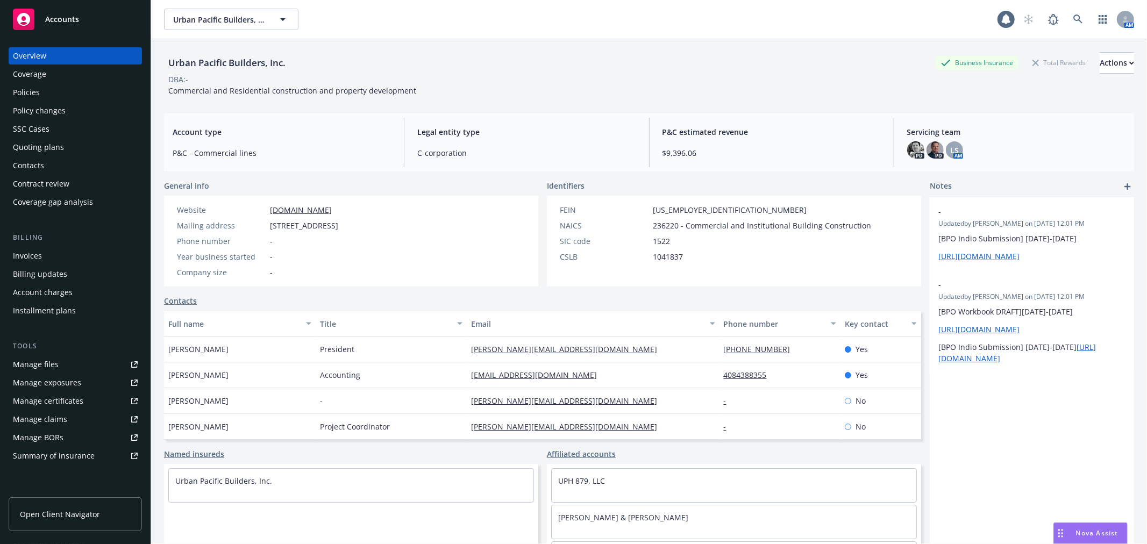
click at [323, 179] on div "Urban Pacific Builders, Inc. Business Insurance Total Rewards Actions DBA: - Co…" at bounding box center [649, 304] width 970 height 531
click at [73, 262] on div "Invoices" at bounding box center [75, 255] width 125 height 17
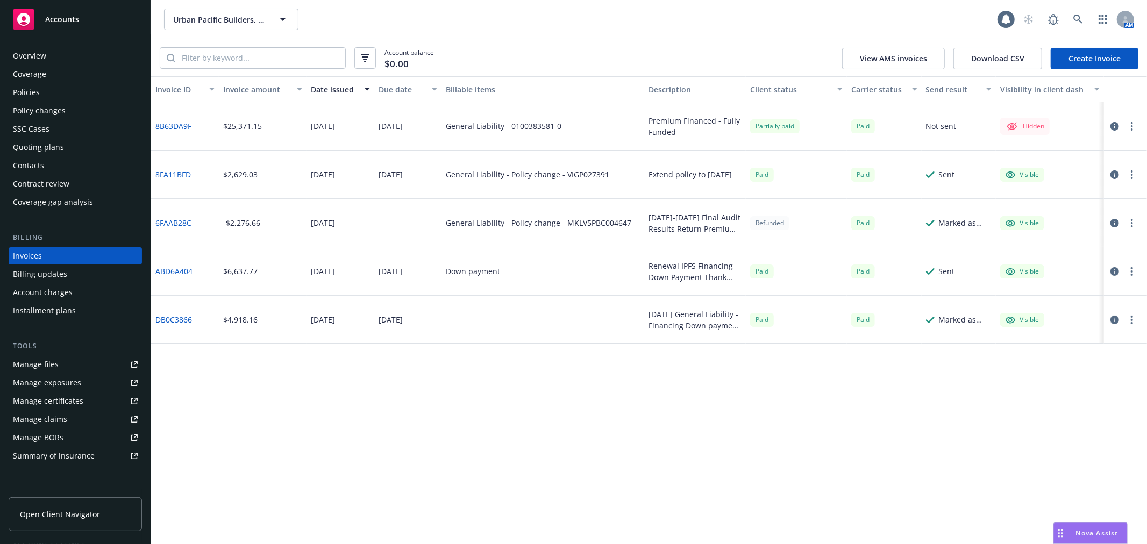
drag, startPoint x: 650, startPoint y: 122, endPoint x: 675, endPoint y: 170, distance: 54.6
click at [675, 174] on div "8B63DA9F $25,371.15 07/11/2025 07/11/2025 General Liability - 0100383581-0 Prem…" at bounding box center [649, 223] width 996 height 242
click at [659, 131] on div "Premium Financed - Fully Funded" at bounding box center [695, 126] width 93 height 23
click at [670, 130] on div "Premium Financed - Fully Funded" at bounding box center [695, 126] width 93 height 23
click at [94, 57] on div "Overview" at bounding box center [75, 55] width 125 height 17
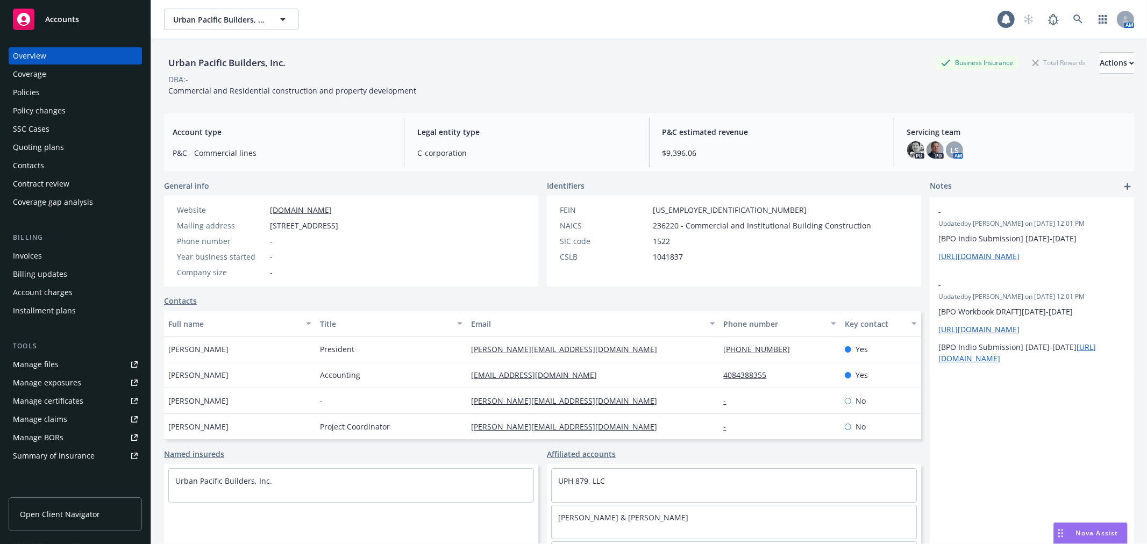
click at [67, 101] on div "Policies" at bounding box center [75, 92] width 125 height 17
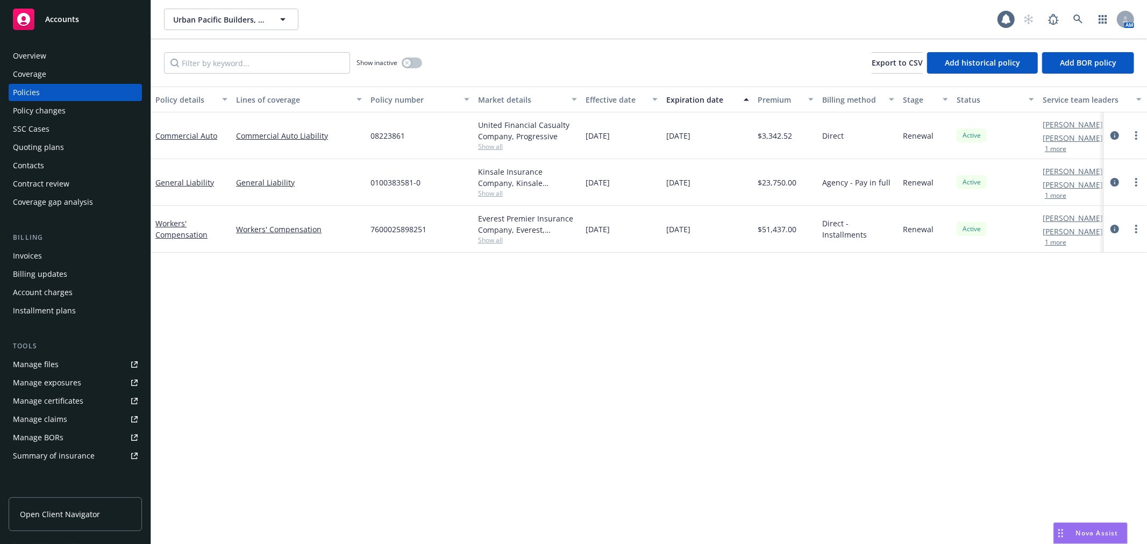
drag, startPoint x: 421, startPoint y: 56, endPoint x: 413, endPoint y: 60, distance: 9.2
click at [420, 57] on div "Show inactive" at bounding box center [390, 63] width 66 height 22
click at [407, 61] on icon "button" at bounding box center [407, 63] width 4 height 4
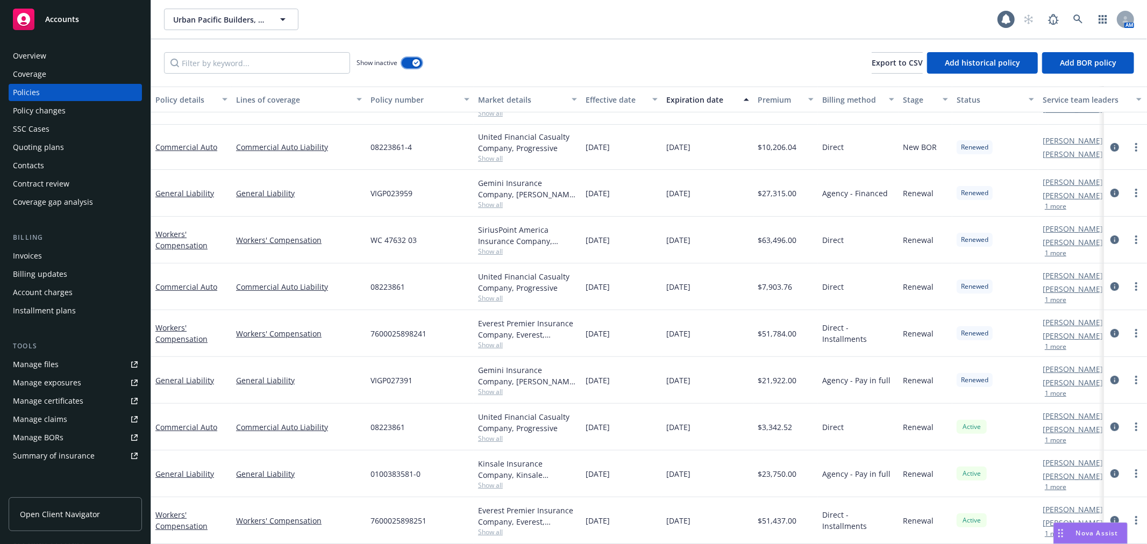
scroll to position [214, 0]
click at [46, 55] on div "Overview" at bounding box center [75, 55] width 125 height 17
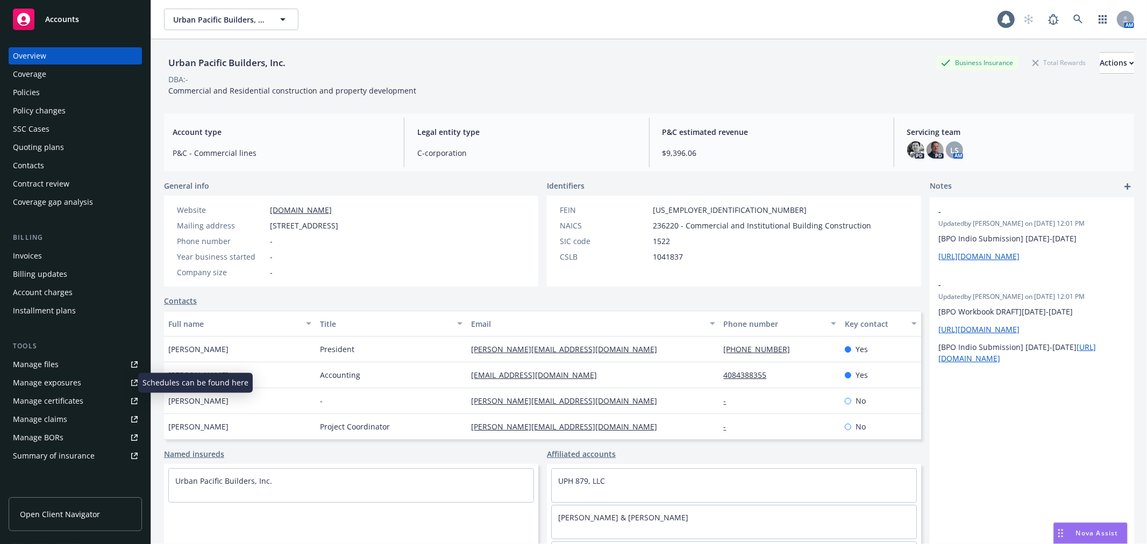
click at [69, 381] on div "Manage exposures" at bounding box center [47, 382] width 68 height 17
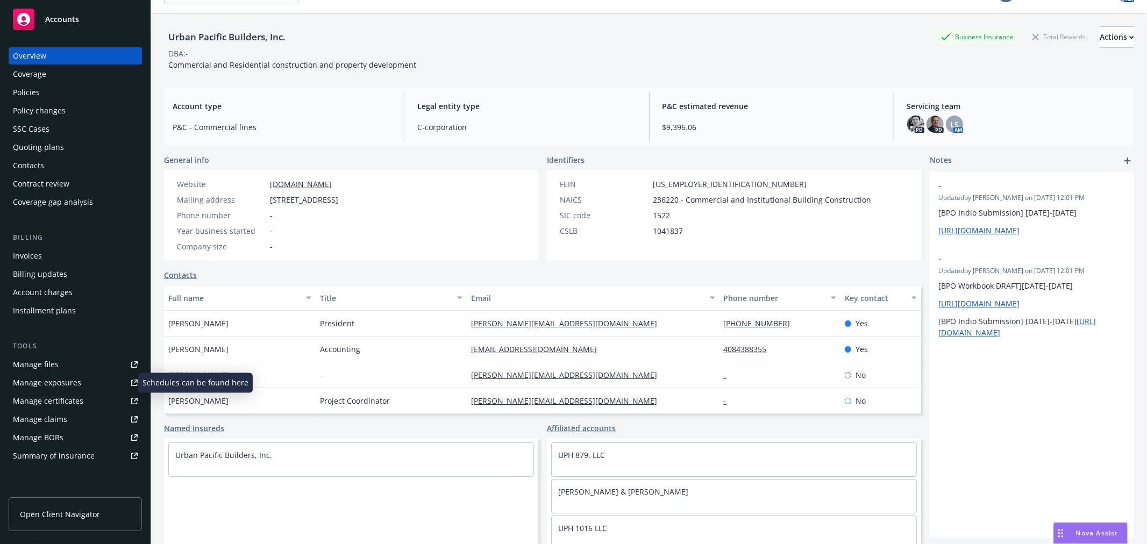
scroll to position [39, 0]
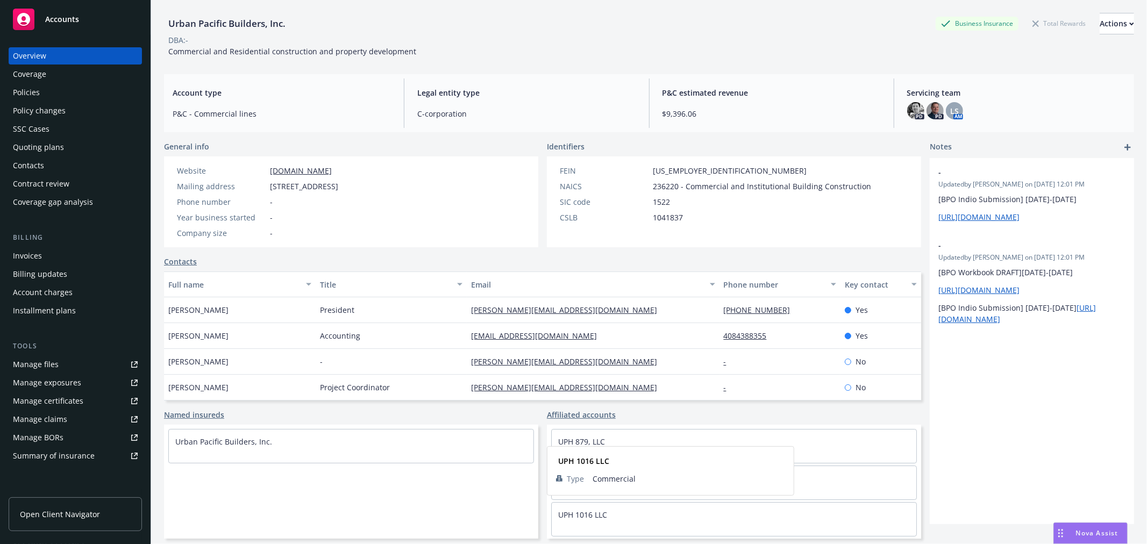
drag, startPoint x: 626, startPoint y: 522, endPoint x: 612, endPoint y: 522, distance: 14.0
click at [612, 522] on div "UPH 1016 LLC" at bounding box center [734, 515] width 365 height 24
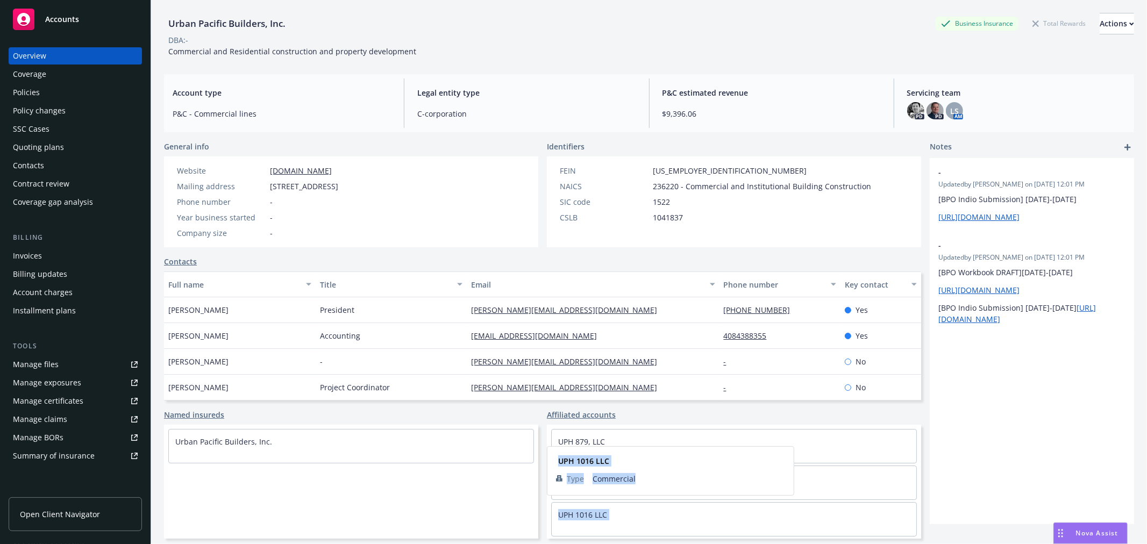
click at [641, 512] on div "UPH 1016 LLC" at bounding box center [734, 515] width 365 height 24
click at [771, 210] on div "FEIN 30-1083402 NAICS 236220 - Commercial and Institutional Building Constructi…" at bounding box center [716, 194] width 320 height 58
click at [800, 217] on div "CSLB 1041837" at bounding box center [716, 217] width 320 height 11
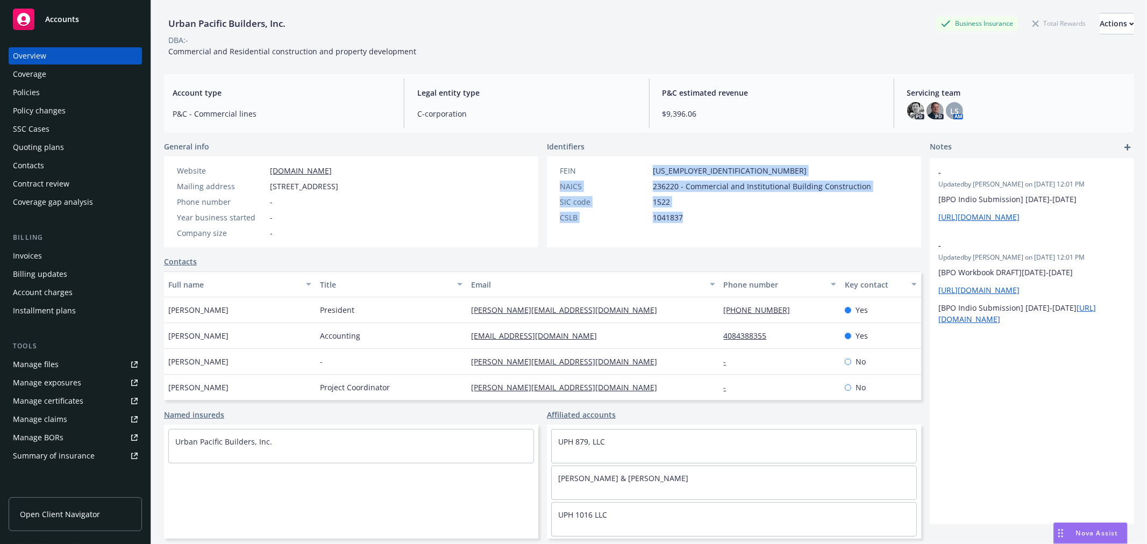
drag, startPoint x: 644, startPoint y: 165, endPoint x: 728, endPoint y: 222, distance: 101.0
click at [727, 222] on div "FEIN 30-1083402 NAICS 236220 - Commercial and Institutional Building Constructi…" at bounding box center [716, 194] width 320 height 58
click at [728, 222] on div "CSLB 1041837" at bounding box center [716, 217] width 320 height 11
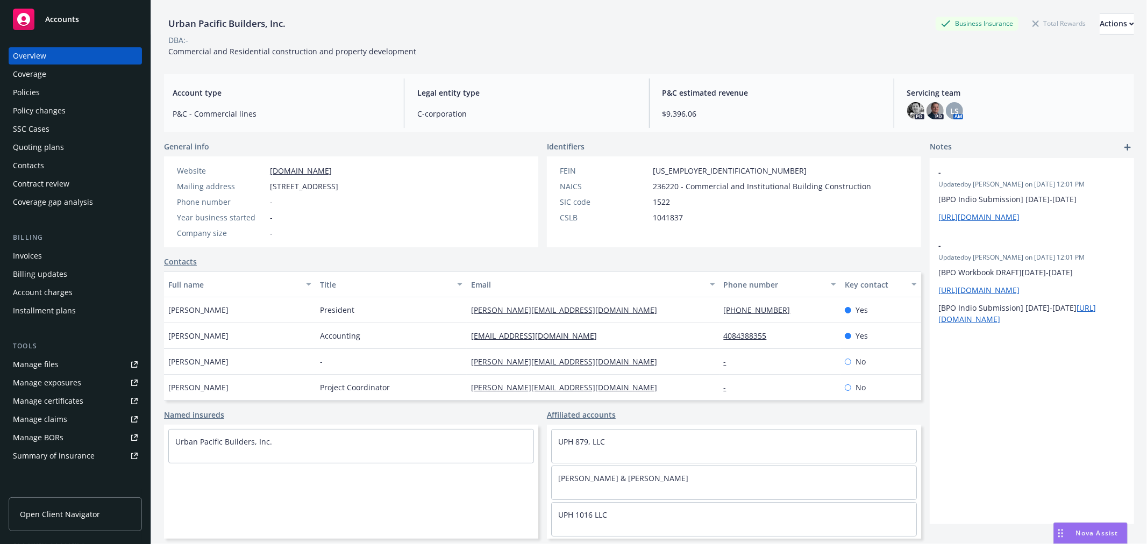
click at [276, 109] on span "P&C - Commercial lines" at bounding box center [282, 113] width 218 height 11
drag, startPoint x: 296, startPoint y: 164, endPoint x: 293, endPoint y: 168, distance: 5.5
click at [296, 164] on div "Website www.urbanpac.com Mailing address 1018 Lincoln Ave, San Jose, CA, 95125 …" at bounding box center [257, 202] width 187 height 91
click at [293, 169] on link "www.urbanpac.com" at bounding box center [301, 171] width 62 height 10
click at [39, 94] on div "Policies" at bounding box center [75, 92] width 125 height 17
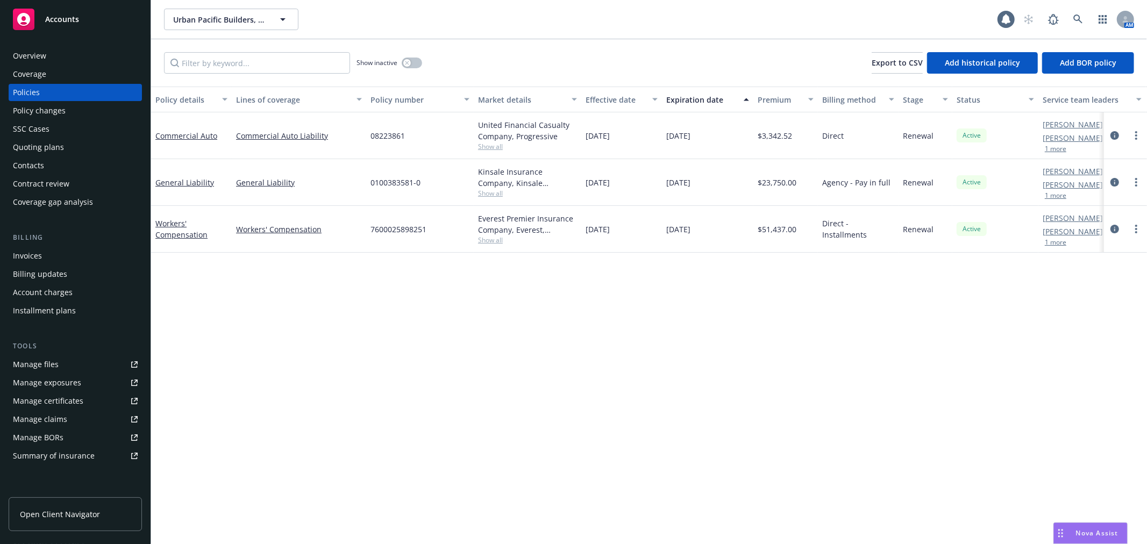
click at [61, 56] on div "Overview" at bounding box center [75, 55] width 125 height 17
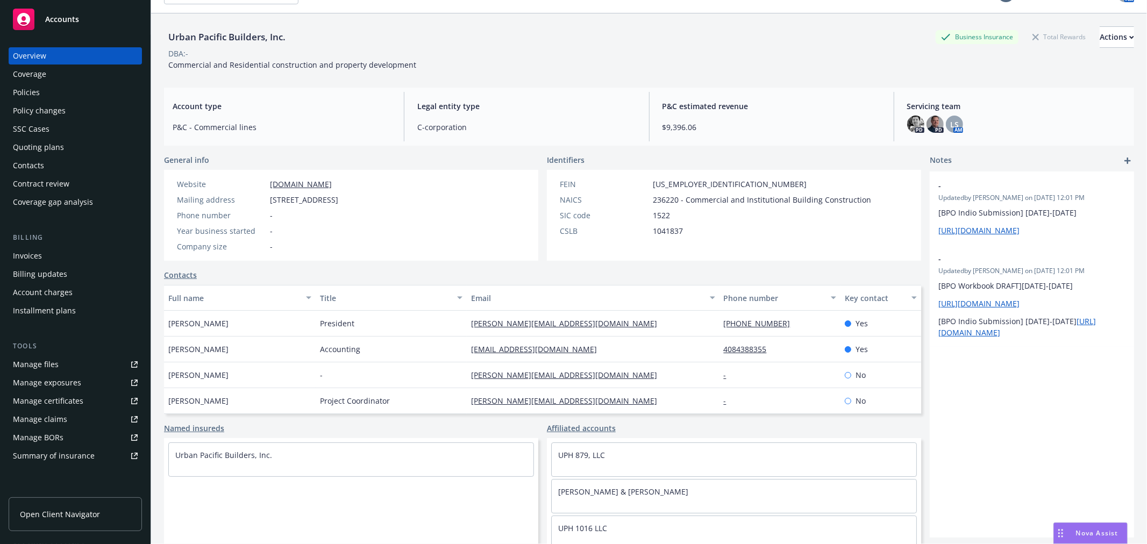
scroll to position [39, 0]
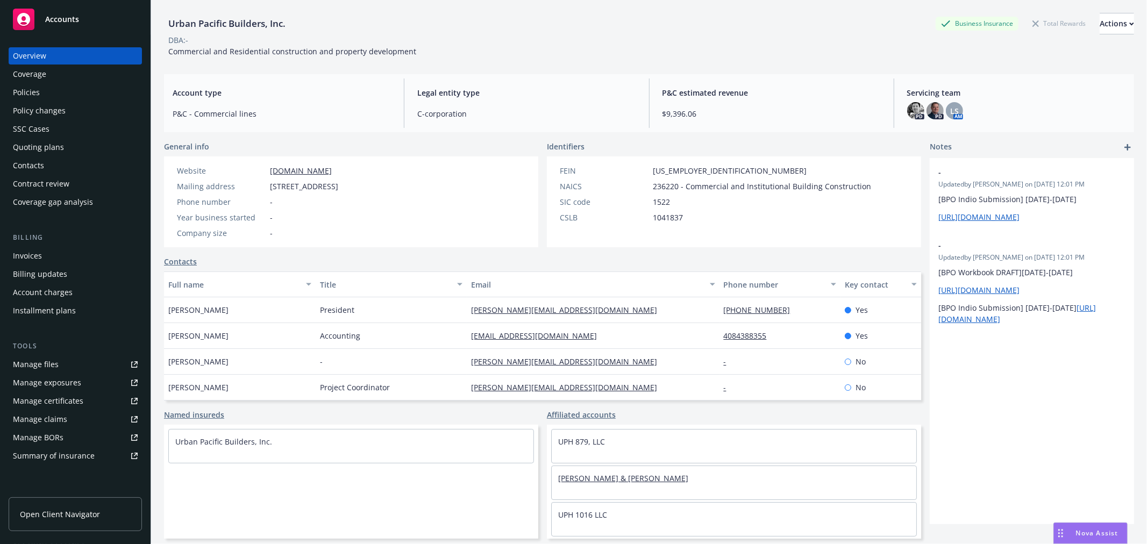
click at [606, 475] on link "Jeremy Eide & Kate Wilson" at bounding box center [623, 478] width 130 height 10
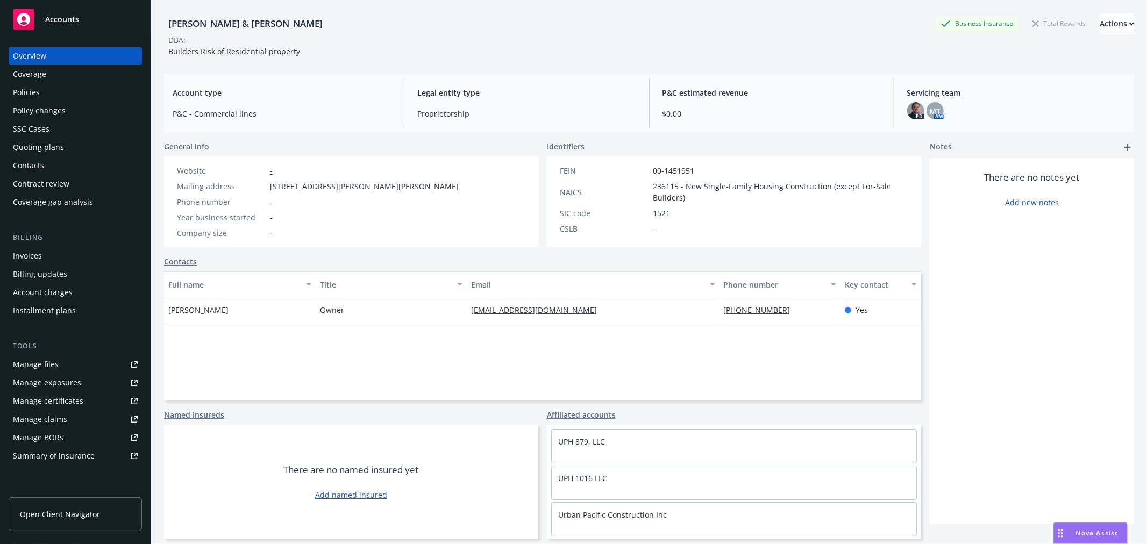
click at [52, 95] on div "Policies" at bounding box center [75, 92] width 125 height 17
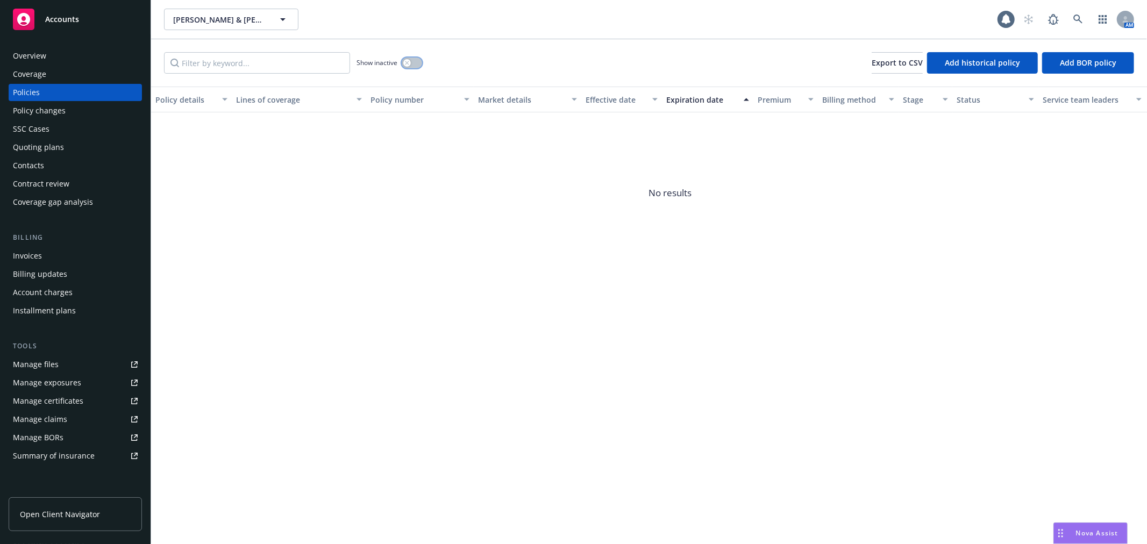
click at [416, 59] on button "button" at bounding box center [412, 63] width 20 height 11
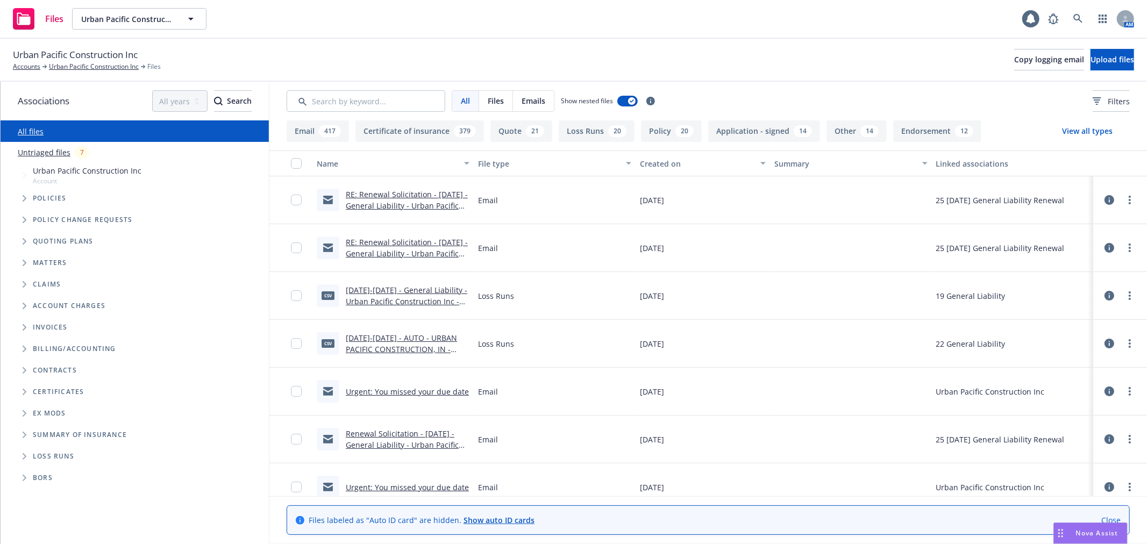
click at [394, 195] on link "RE: Renewal Solicitation - [DATE] - General Liability - Urban Pacific Construct…" at bounding box center [407, 211] width 122 height 44
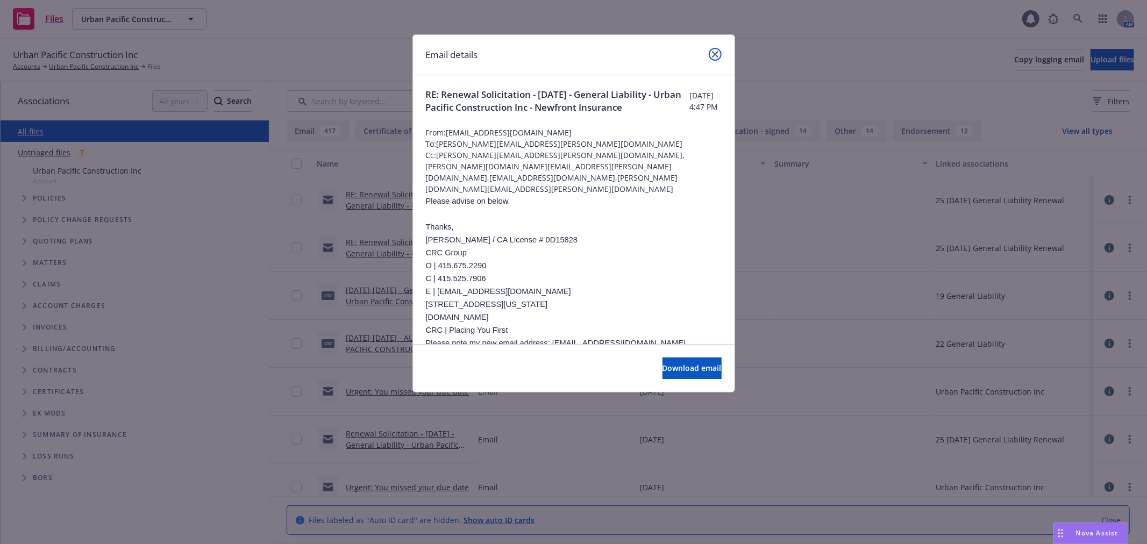
click at [713, 51] on icon "close" at bounding box center [715, 54] width 6 height 6
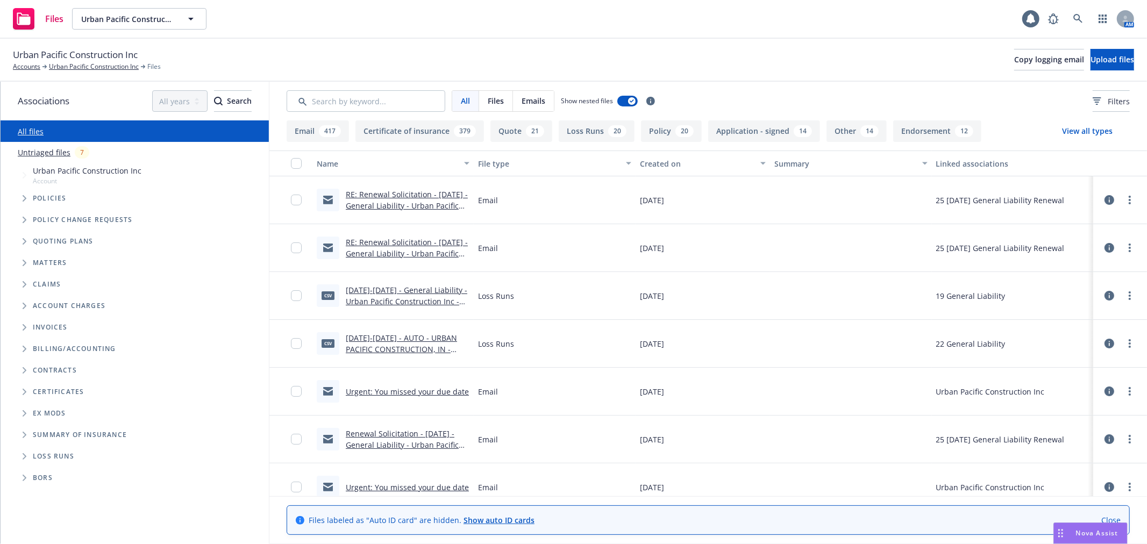
click at [402, 244] on link "RE: Renewal Solicitation - [DATE] - General Liability - Urban Pacific Construct…" at bounding box center [407, 259] width 122 height 44
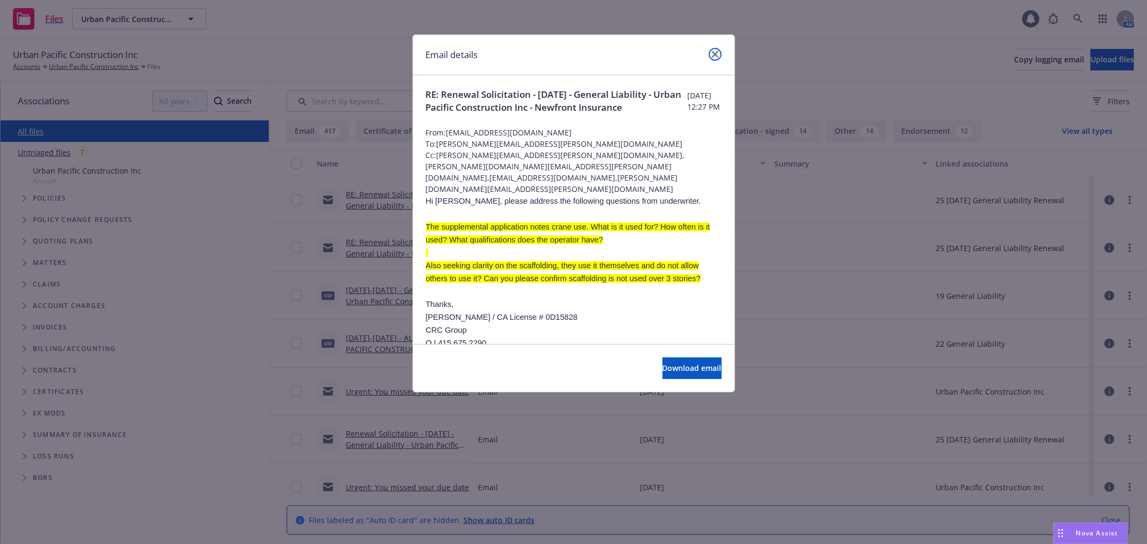
click at [717, 55] on icon "close" at bounding box center [715, 54] width 6 height 6
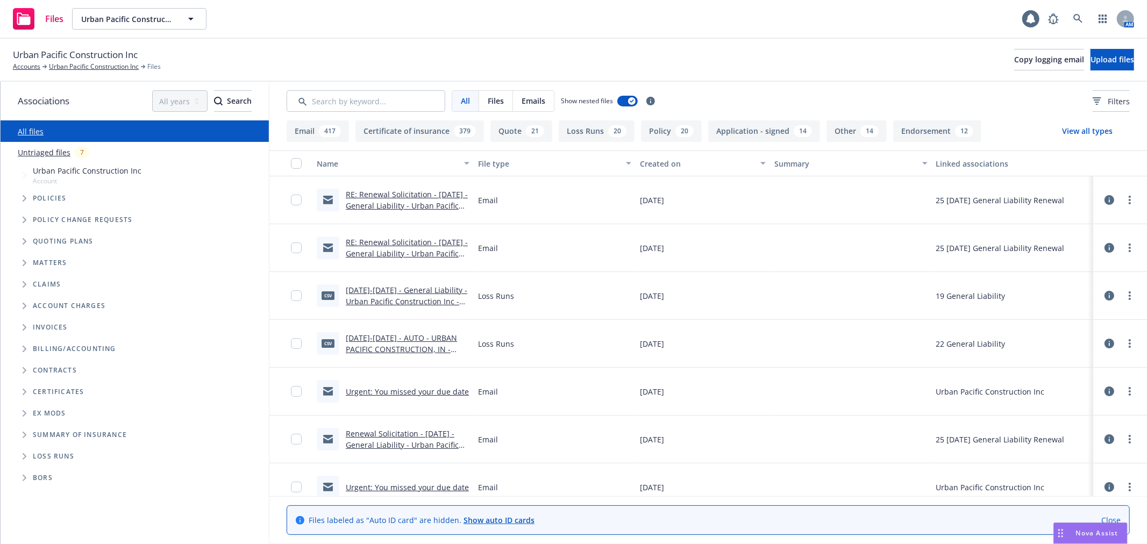
click at [403, 201] on link "RE: Renewal Solicitation - [DATE] - General Liability - Urban Pacific Construct…" at bounding box center [407, 211] width 122 height 44
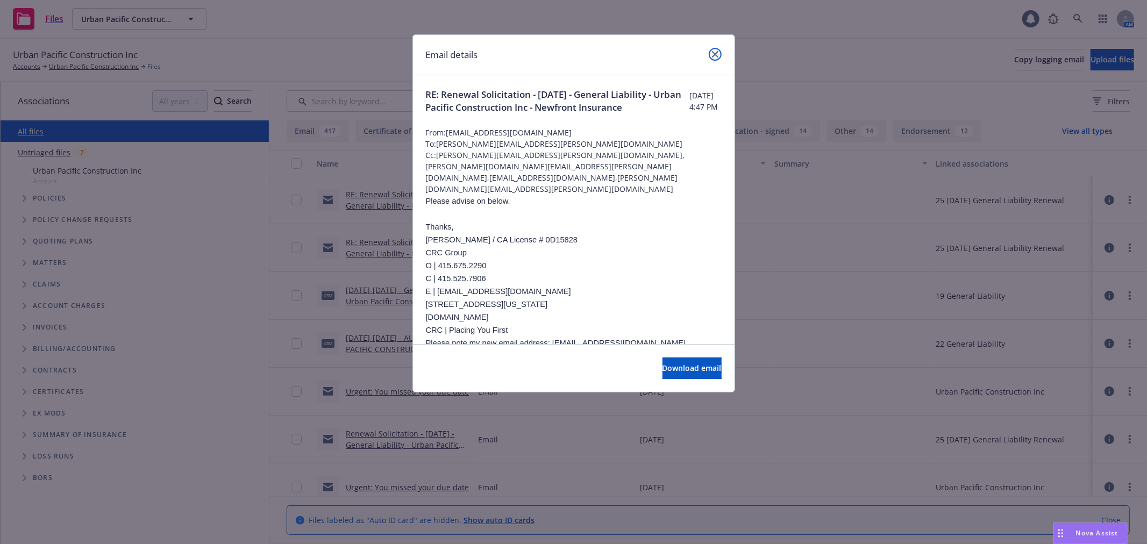
click at [713, 55] on icon "close" at bounding box center [715, 54] width 6 height 6
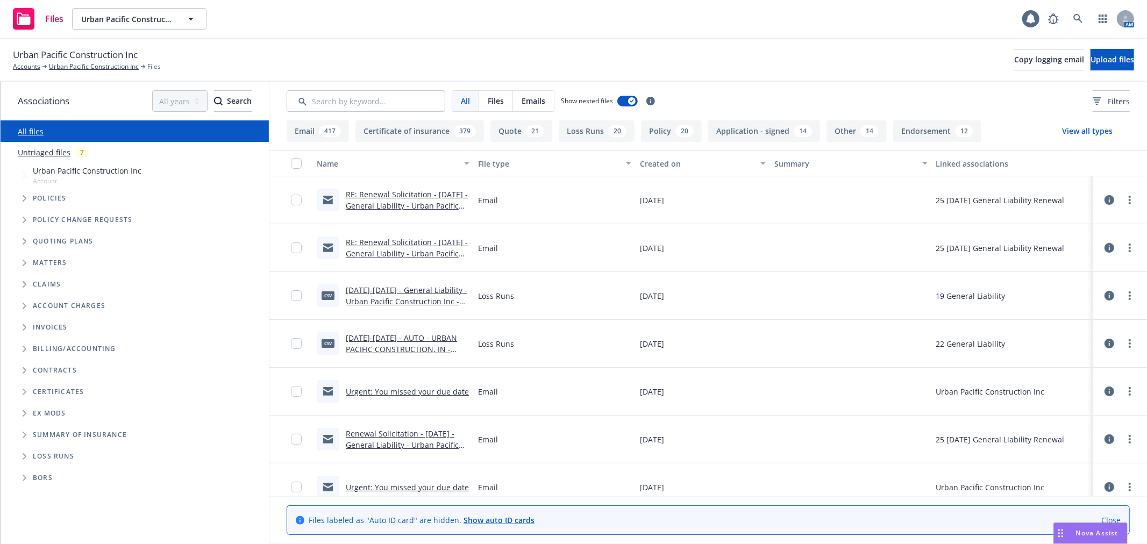
click at [246, 286] on div "Claims" at bounding box center [140, 285] width 258 height 22
click at [515, 39] on div "Urban Pacific Construction Inc Accounts Urban Pacific Construction Inc Files Co…" at bounding box center [573, 60] width 1147 height 43
click at [58, 65] on link "Urban Pacific Construction Inc" at bounding box center [94, 67] width 90 height 10
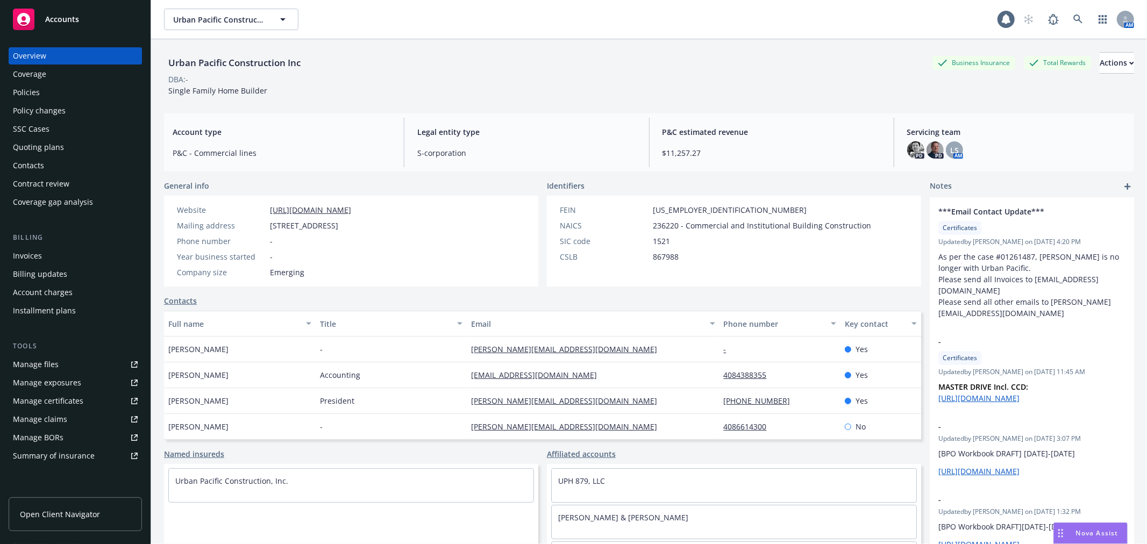
click at [53, 90] on div "Policies" at bounding box center [75, 92] width 125 height 17
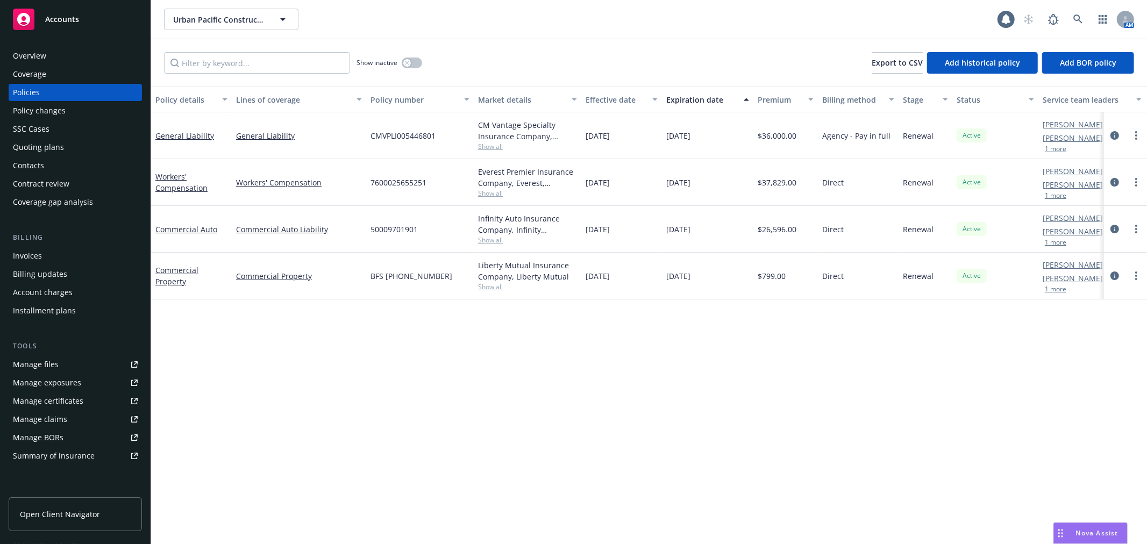
click at [47, 51] on div "Overview" at bounding box center [75, 55] width 125 height 17
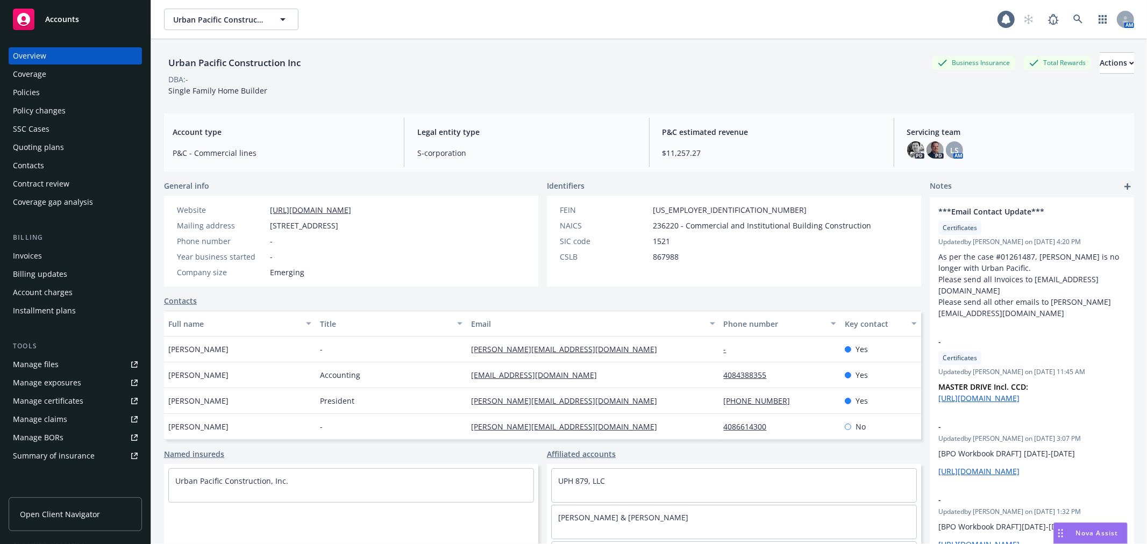
click at [103, 93] on div "Policies" at bounding box center [75, 92] width 125 height 17
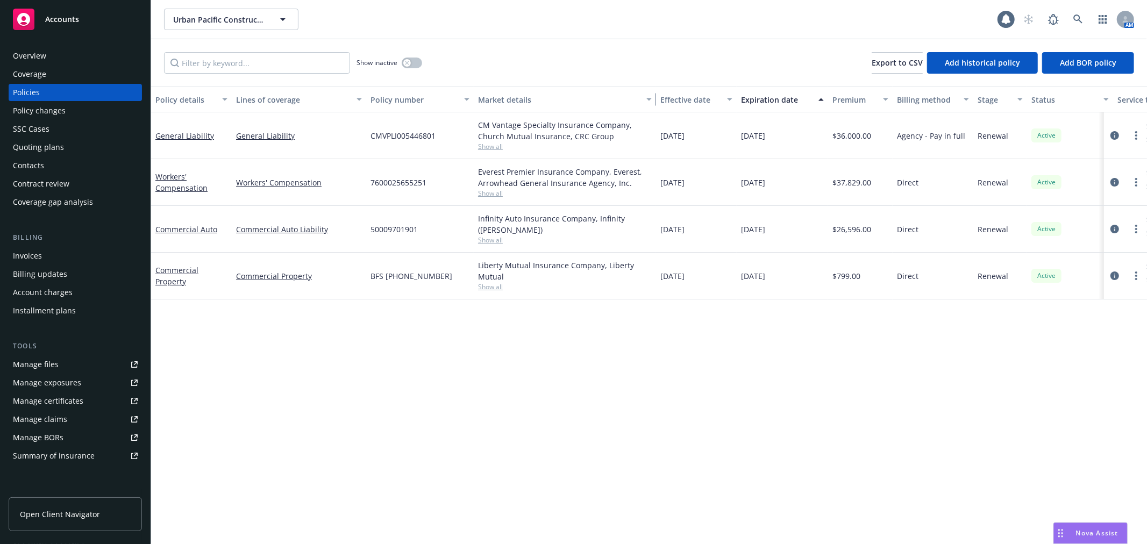
drag, startPoint x: 578, startPoint y: 102, endPoint x: 644, endPoint y: 120, distance: 68.6
click at [652, 124] on div "Policy details Lines of coverage Policy number Market details Effective date Ex…" at bounding box center [649, 316] width 996 height 458
click at [471, 417] on div "Policy details Lines of coverage Policy number Market details Effective date Ex…" at bounding box center [649, 316] width 996 height 458
click at [1002, 416] on div "Policy details Lines of coverage Policy number Market details Effective date Ex…" at bounding box center [649, 316] width 996 height 458
click at [1003, 417] on div "Policy details Lines of coverage Policy number Market details Effective date Ex…" at bounding box center [649, 316] width 996 height 458
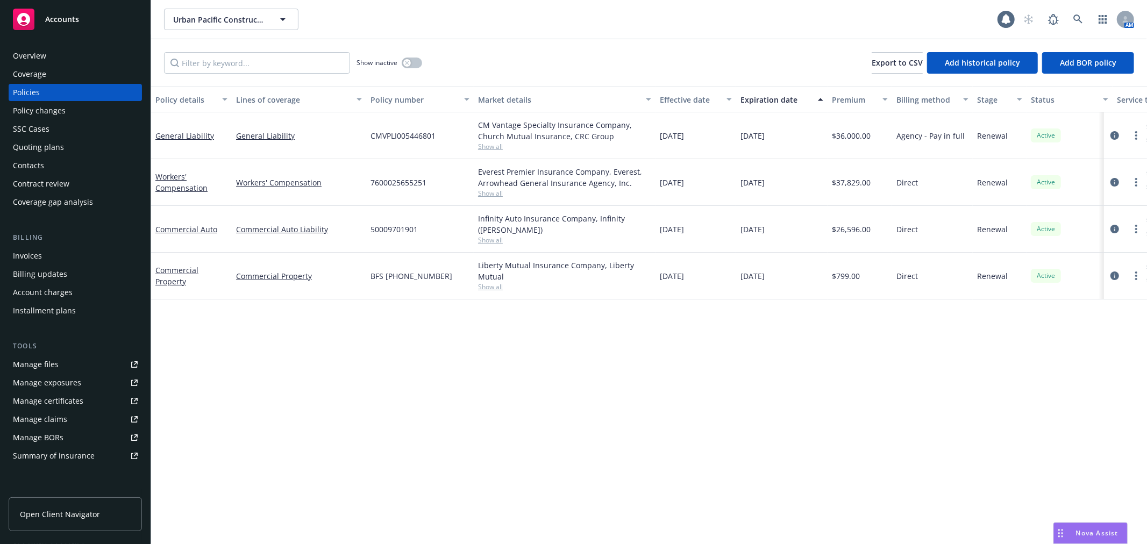
click at [962, 399] on div "Policy details Lines of coverage Policy number Market details Effective date Ex…" at bounding box center [649, 316] width 996 height 458
click at [77, 59] on div "Overview" at bounding box center [75, 55] width 125 height 17
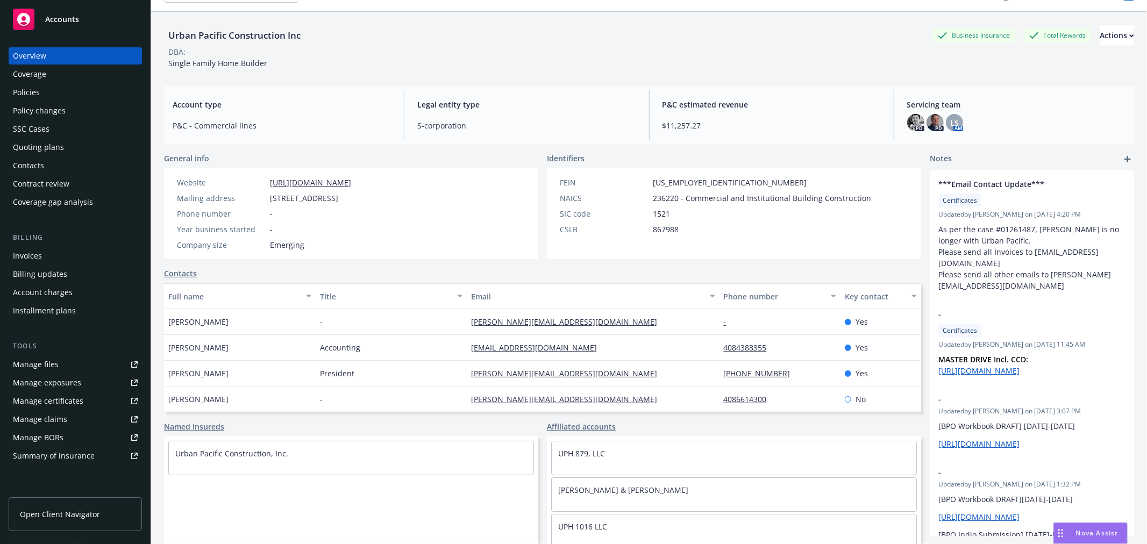
scroll to position [39, 0]
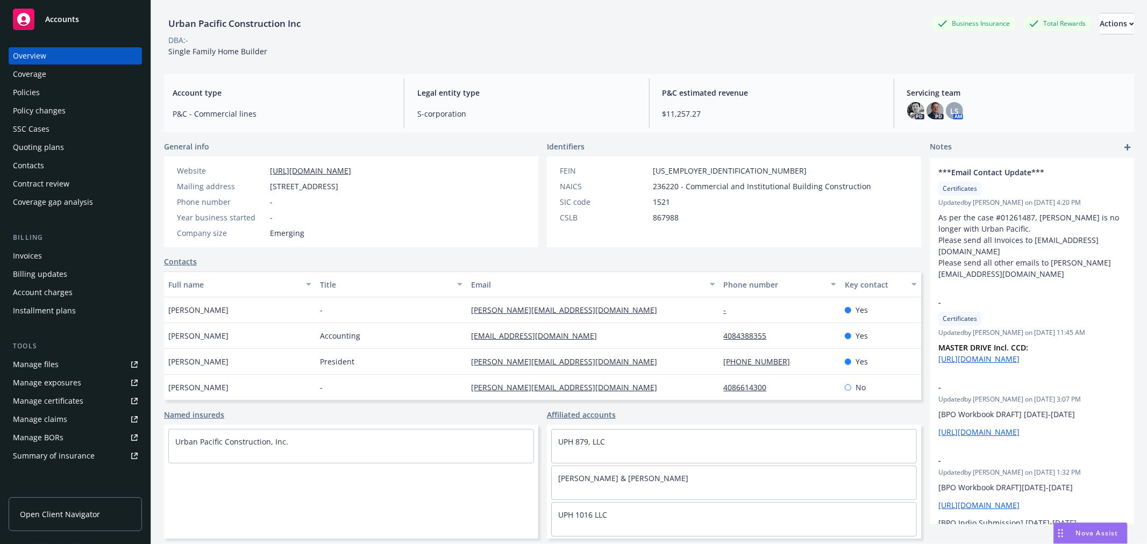
drag, startPoint x: 295, startPoint y: 337, endPoint x: 391, endPoint y: 341, distance: 95.8
click at [391, 341] on div "[PERSON_NAME] Accounting [EMAIL_ADDRESS][DOMAIN_NAME] 4084388355 Yes" at bounding box center [542, 336] width 757 height 26
click at [391, 341] on div "Accounting" at bounding box center [392, 336] width 152 height 26
drag, startPoint x: 269, startPoint y: 275, endPoint x: 183, endPoint y: 316, distance: 95.5
click at [224, 335] on div "Full name Title Email Phone number Key contact [PERSON_NAME] - [PERSON_NAME][EM…" at bounding box center [542, 336] width 757 height 129
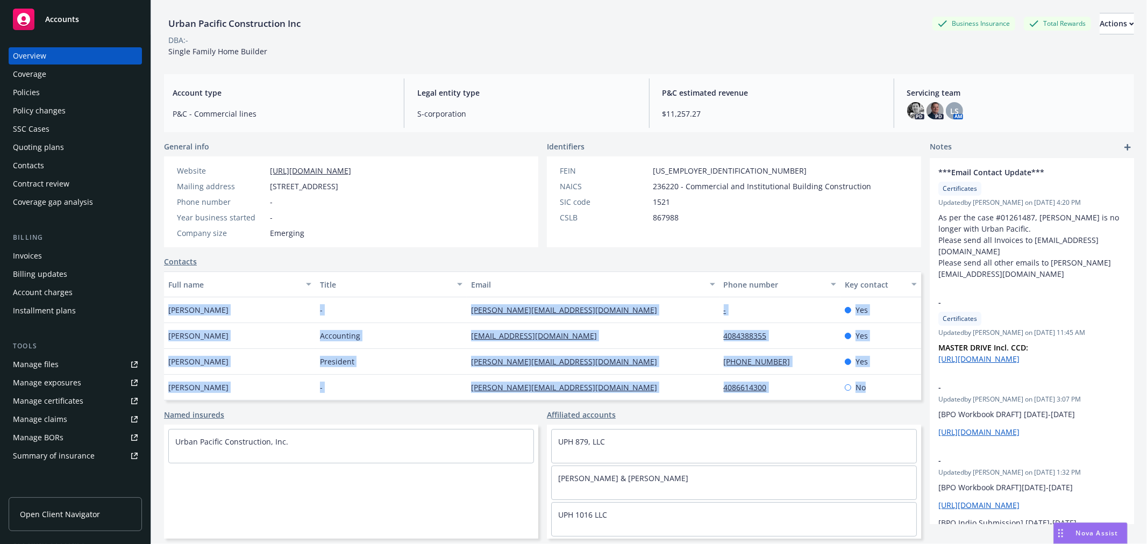
drag, startPoint x: 164, startPoint y: 306, endPoint x: 881, endPoint y: 395, distance: 722.0
click at [881, 395] on div "[PERSON_NAME] - [PERSON_NAME][EMAIL_ADDRESS][DOMAIN_NAME] - Yes [PERSON_NAME] A…" at bounding box center [542, 348] width 757 height 103
click at [884, 393] on div "No" at bounding box center [881, 388] width 81 height 26
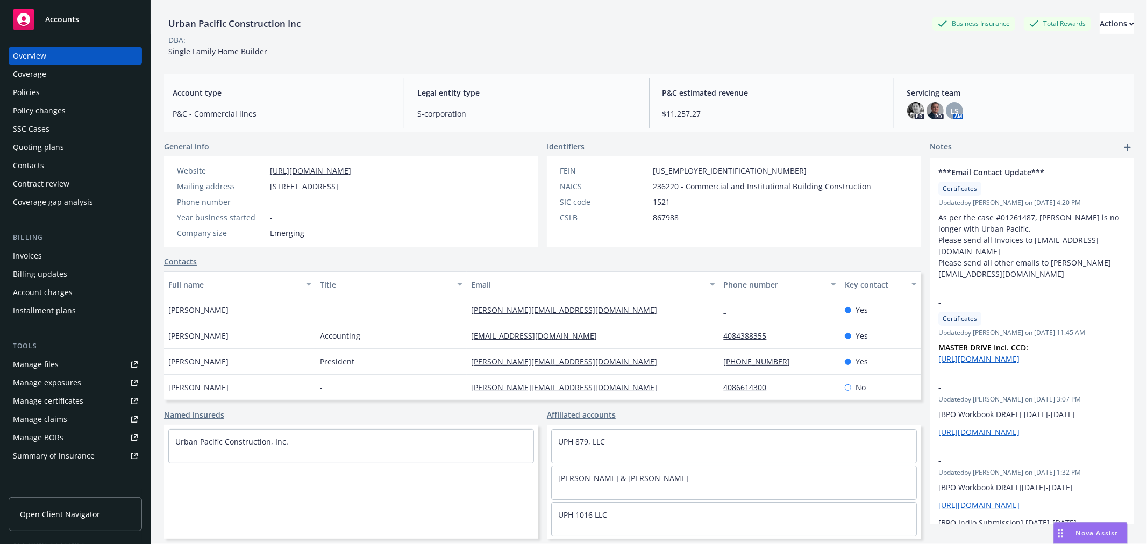
click at [884, 393] on div "No" at bounding box center [881, 388] width 81 height 26
click at [89, 86] on div "Policies" at bounding box center [75, 92] width 125 height 17
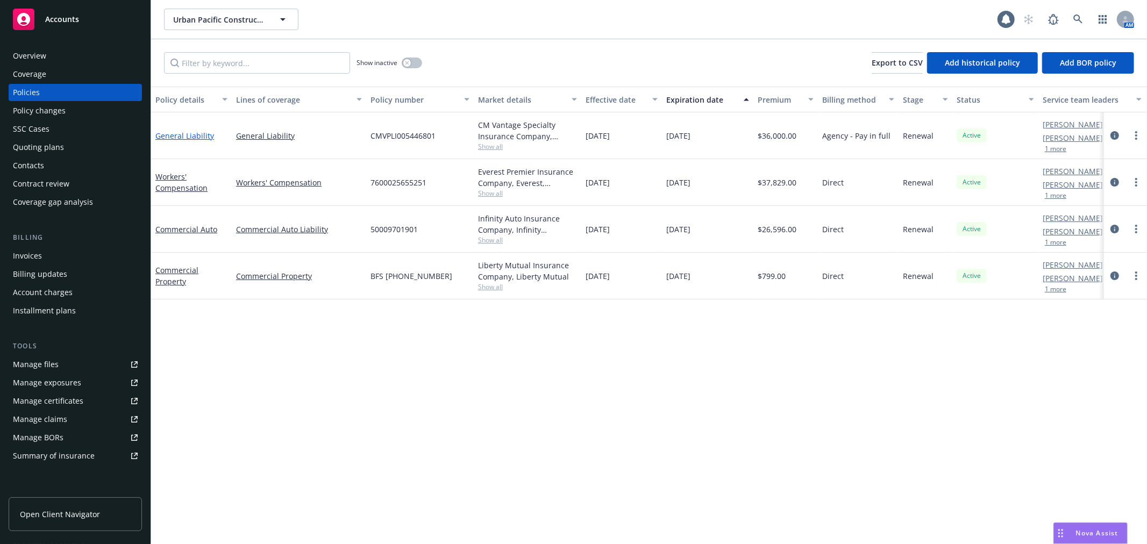
click at [181, 131] on link "General Liability" at bounding box center [184, 136] width 59 height 10
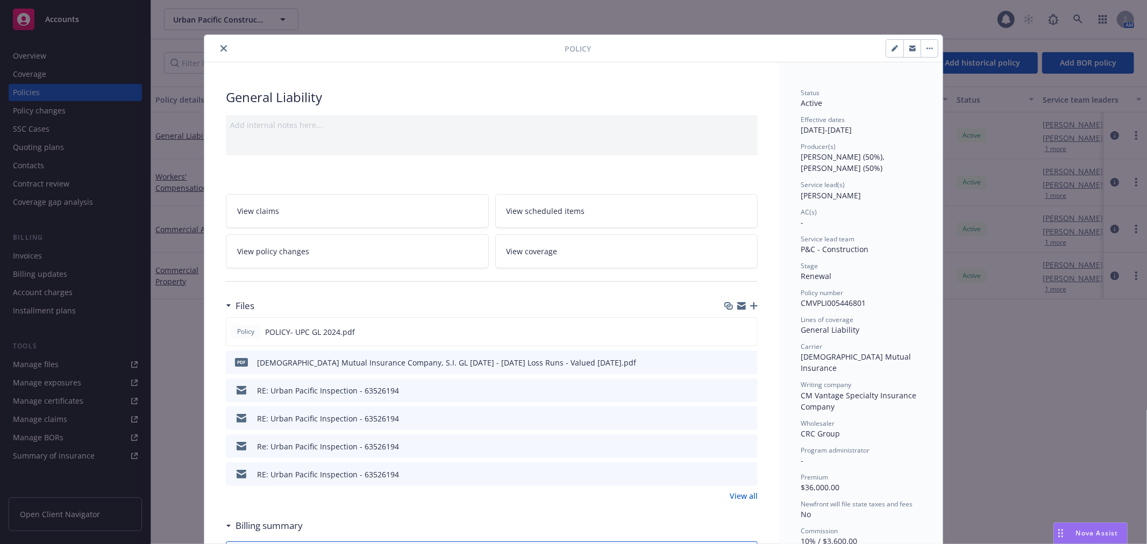
click at [221, 47] on icon "close" at bounding box center [224, 48] width 6 height 6
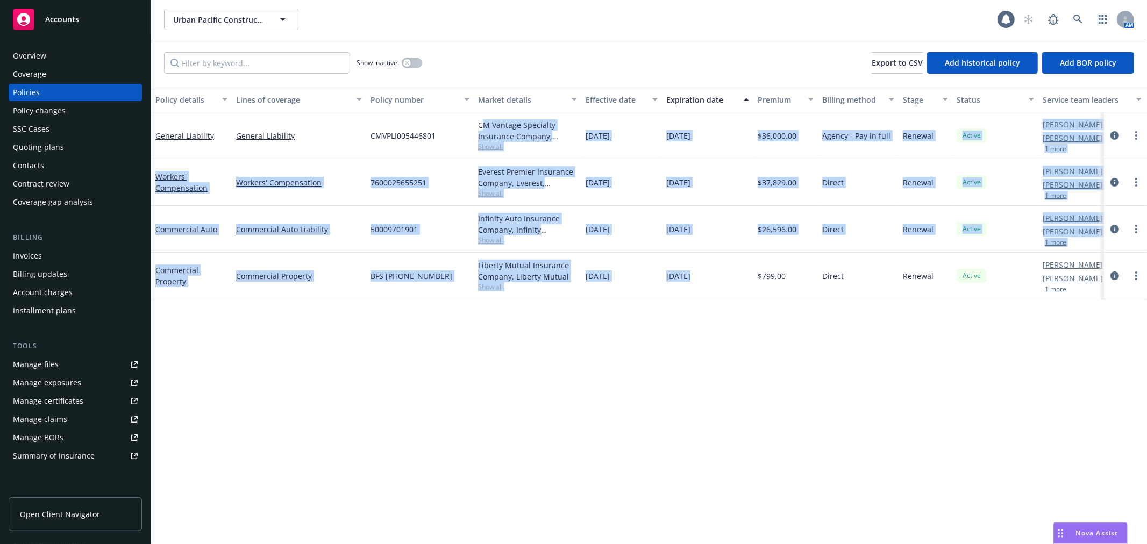
drag, startPoint x: 482, startPoint y: 115, endPoint x: 691, endPoint y: 329, distance: 299.0
click at [691, 329] on div "Policy details Lines of coverage Policy number Market details Effective date Ex…" at bounding box center [649, 316] width 996 height 458
drag, startPoint x: 987, startPoint y: 281, endPoint x: 181, endPoint y: 80, distance: 831.0
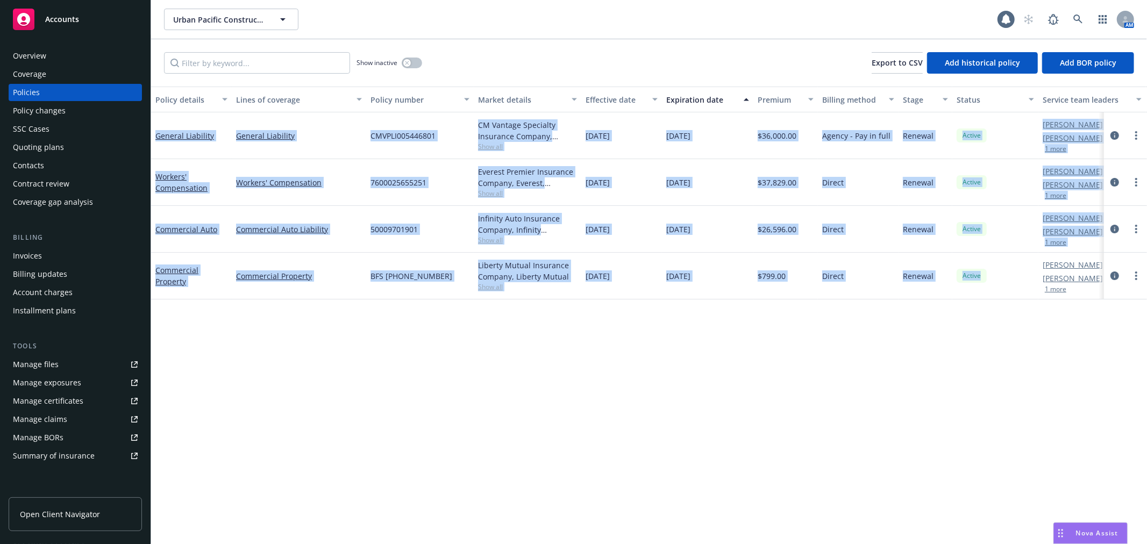
click at [183, 79] on div "Show inactive Export to CSV Add historical policy Add BOR policy Policy details…" at bounding box center [649, 291] width 996 height 505
click at [604, 404] on div "Policy details Lines of coverage Policy number Market details Effective date Ex…" at bounding box center [649, 316] width 996 height 458
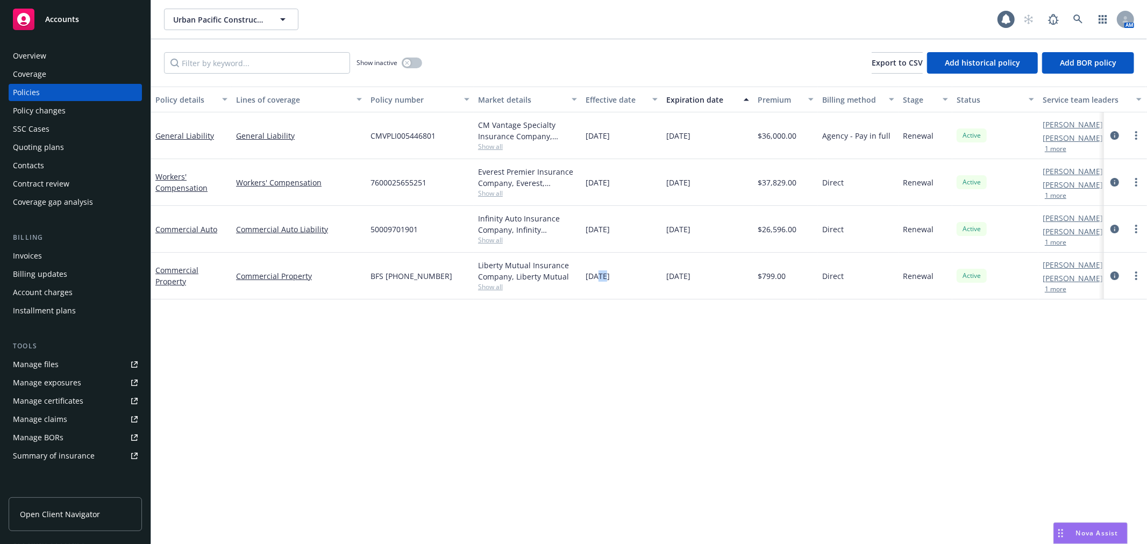
click at [604, 404] on div "Policy details Lines of coverage Policy number Market details Effective date Ex…" at bounding box center [649, 316] width 996 height 458
click at [272, 63] on input "Filter by keyword..." at bounding box center [257, 63] width 186 height 22
click at [411, 63] on button "button" at bounding box center [412, 63] width 20 height 11
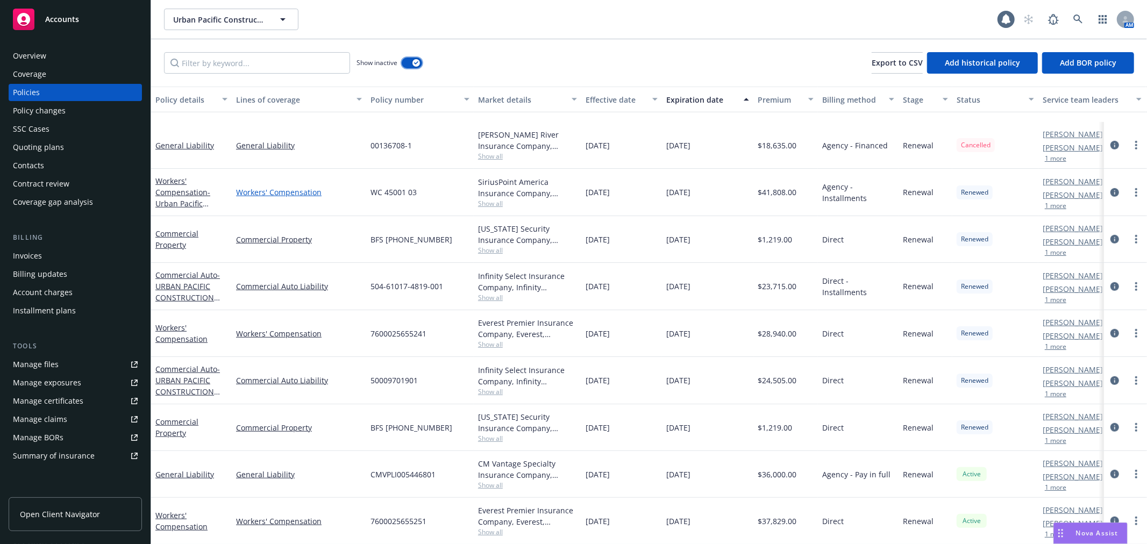
scroll to position [609, 0]
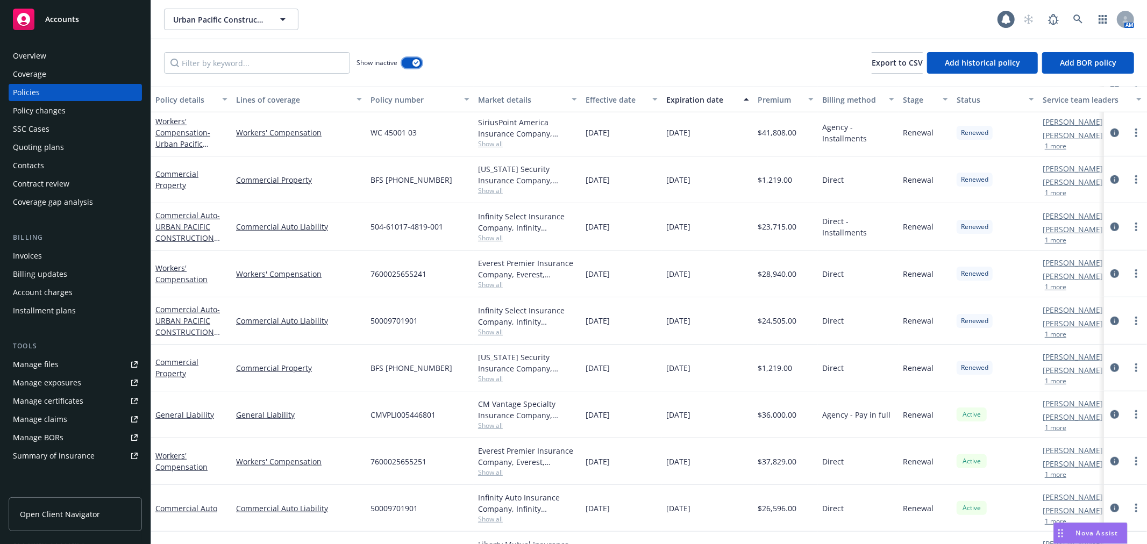
click at [413, 65] on div "button" at bounding box center [417, 63] width 8 height 8
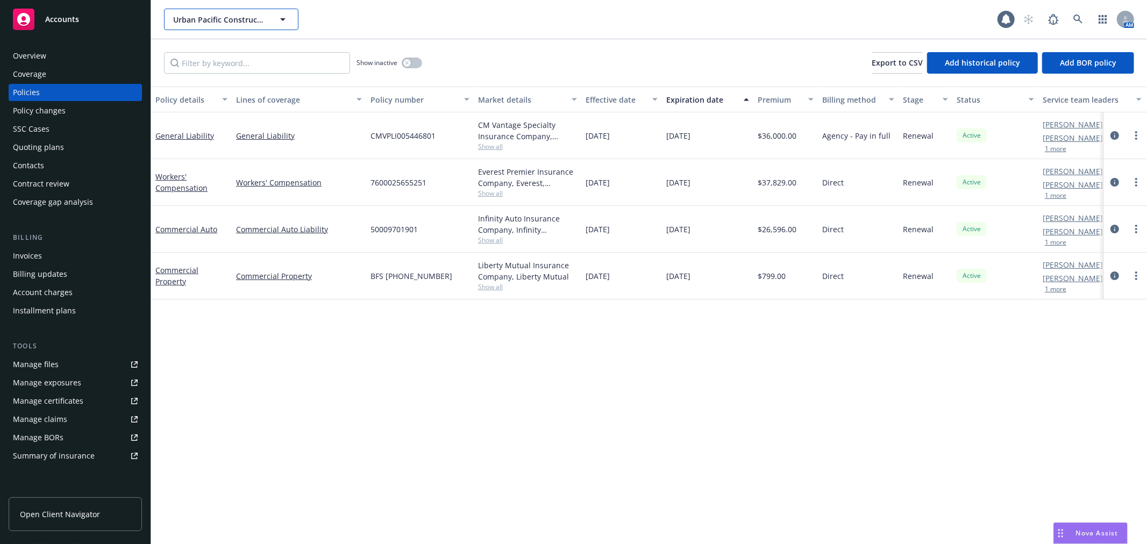
click at [244, 23] on span "Urban Pacific Construction Inc" at bounding box center [219, 19] width 93 height 11
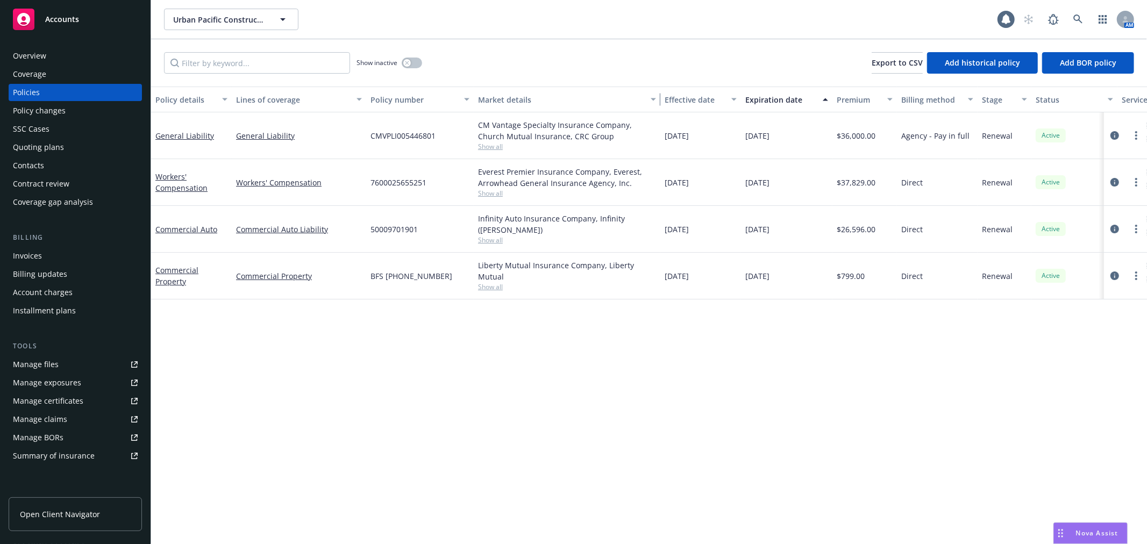
drag, startPoint x: 579, startPoint y: 97, endPoint x: 658, endPoint y: 84, distance: 80.0
click at [658, 84] on div "Show inactive Export to CSV Add historical policy Add BOR policy Policy details…" at bounding box center [649, 291] width 996 height 505
click at [453, 520] on div "Policy details Lines of coverage Policy number Market details Effective date Ex…" at bounding box center [649, 316] width 996 height 458
click at [486, 369] on div "Policy details Lines of coverage Policy number Market details Effective date Ex…" at bounding box center [649, 316] width 996 height 458
click at [422, 56] on div "Show inactive Export to CSV Add historical policy Add BOR policy" at bounding box center [649, 62] width 996 height 47
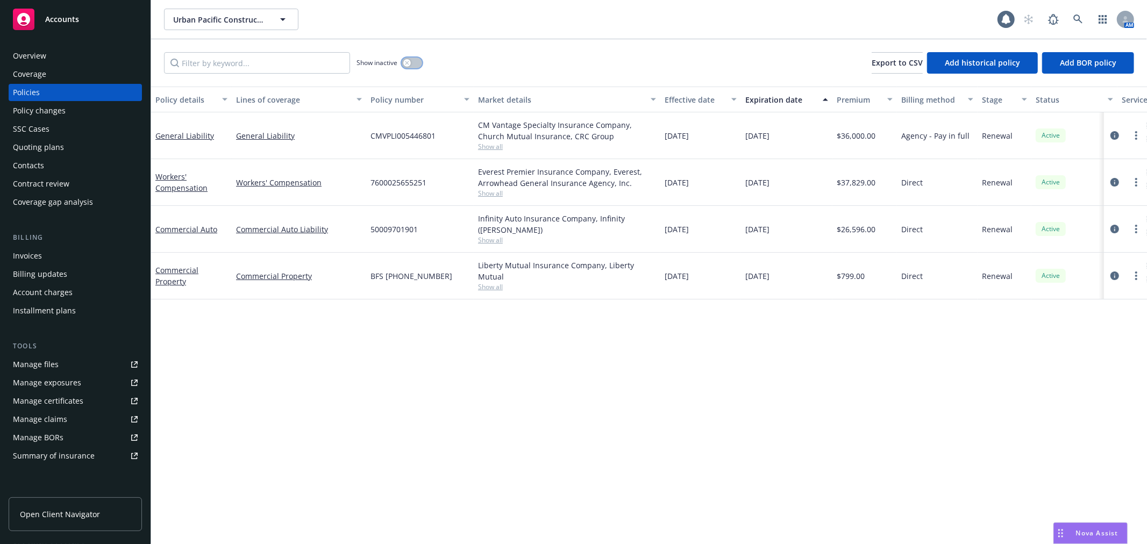
click at [420, 59] on button "button" at bounding box center [412, 63] width 20 height 11
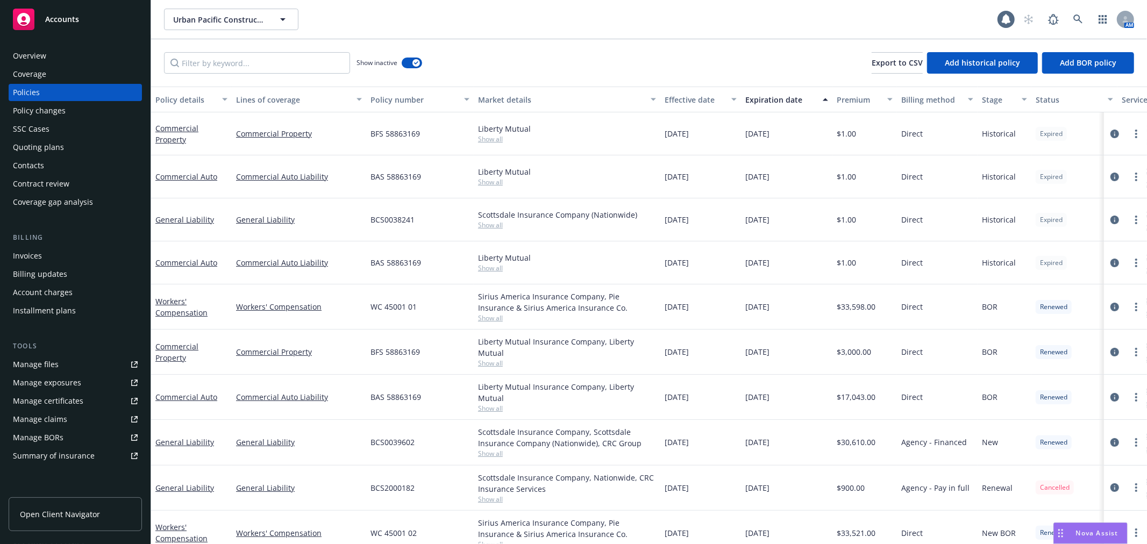
click at [422, 56] on div "Show inactive Export to CSV Add historical policy Add BOR policy" at bounding box center [649, 62] width 996 height 47
click at [420, 60] on button "button" at bounding box center [412, 63] width 20 height 11
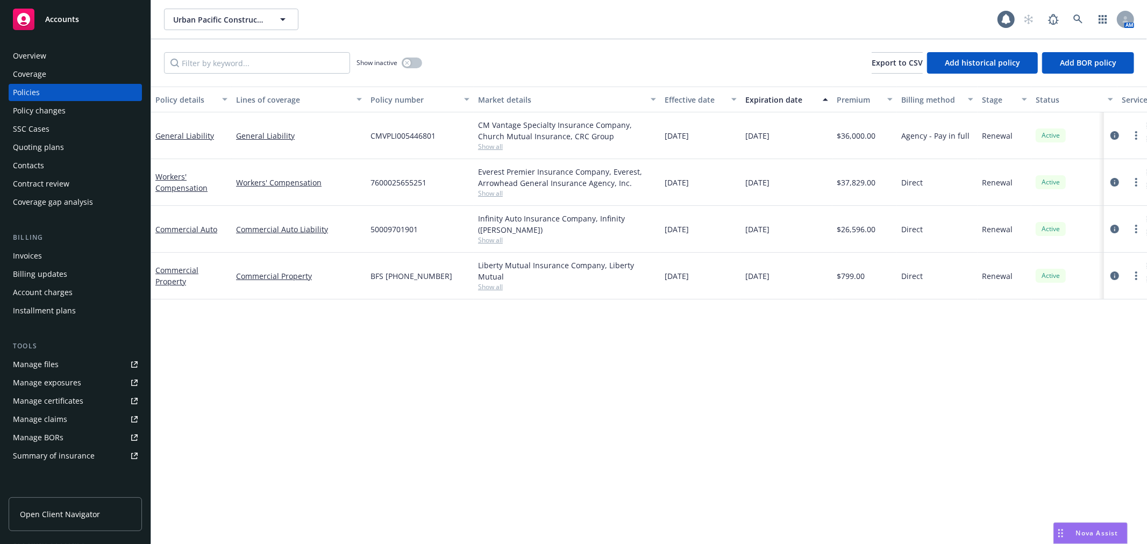
click at [49, 369] on div "Manage files" at bounding box center [36, 364] width 46 height 17
click at [547, 33] on div "Urban Pacific Construction Inc 1 AM" at bounding box center [649, 19] width 996 height 39
click at [658, 94] on div "button" at bounding box center [654, 99] width 5 height 25
click at [665, 95] on div "Effective date" at bounding box center [695, 99] width 60 height 11
drag, startPoint x: 665, startPoint y: 95, endPoint x: 676, endPoint y: 97, distance: 10.4
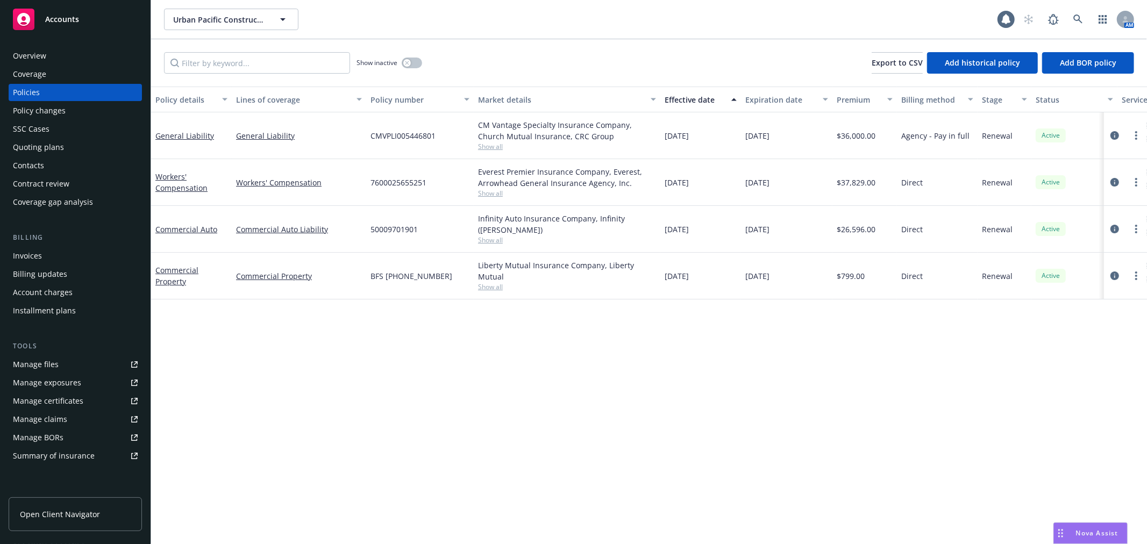
click at [676, 97] on div "Effective date" at bounding box center [695, 99] width 60 height 11
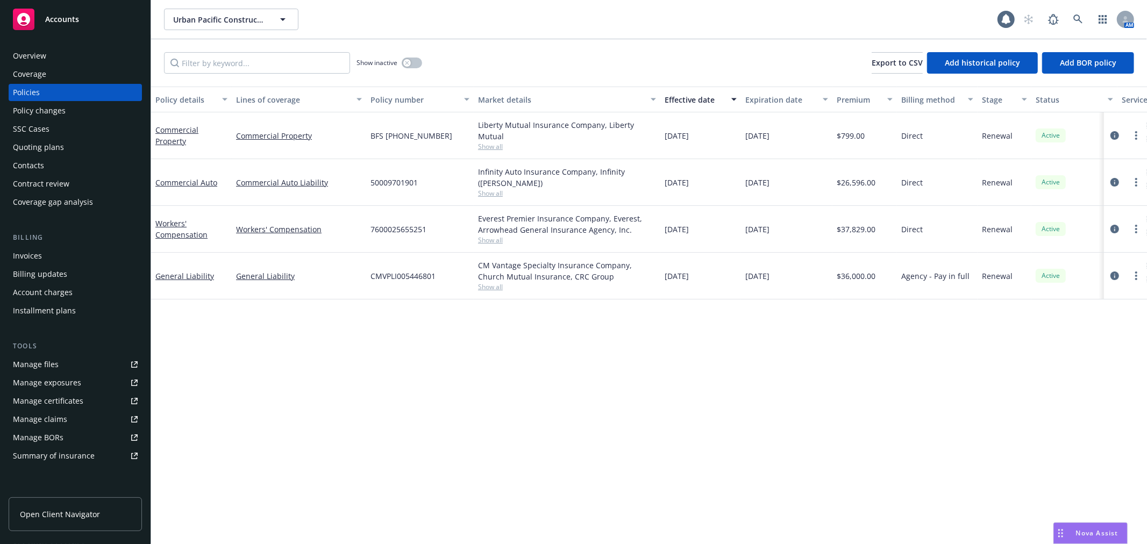
click at [677, 100] on div "Effective date" at bounding box center [695, 99] width 60 height 11
click at [692, 62] on div "Show inactive Export to CSV Add historical policy Add BOR policy" at bounding box center [649, 62] width 996 height 47
click at [770, 393] on div "Policy details Lines of coverage Policy number Market details Effective date Ex…" at bounding box center [649, 316] width 996 height 458
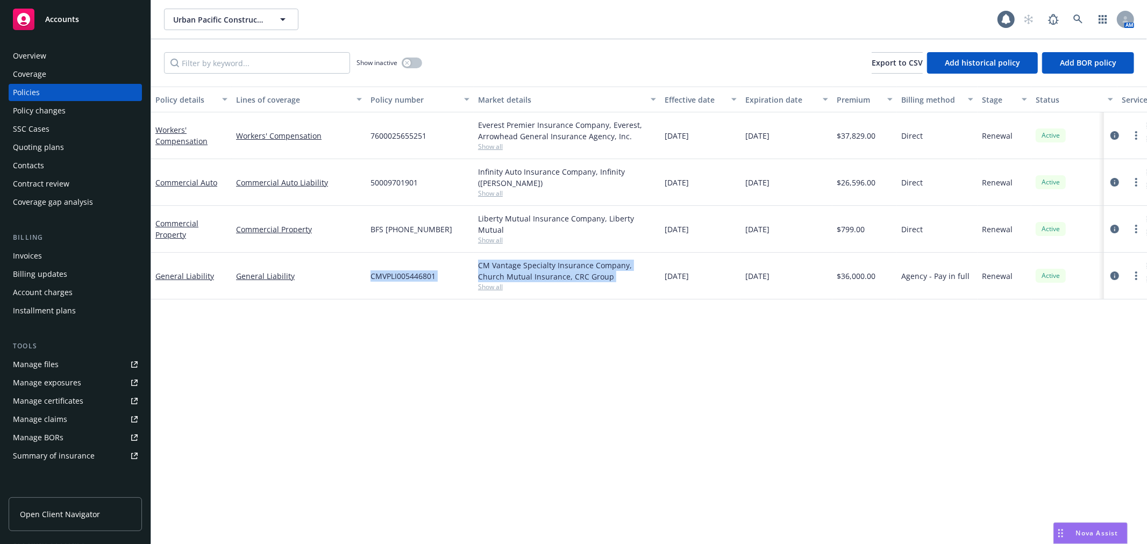
drag, startPoint x: 367, startPoint y: 272, endPoint x: 474, endPoint y: 357, distance: 136.7
click at [474, 357] on div "Policy details Lines of coverage Policy number Market details Effective date Ex…" at bounding box center [649, 316] width 996 height 458
drag, startPoint x: 513, startPoint y: 375, endPoint x: 517, endPoint y: 368, distance: 7.8
click at [517, 369] on div "Policy details Lines of coverage Policy number Market details Effective date Ex…" at bounding box center [649, 316] width 996 height 458
click at [410, 59] on button "button" at bounding box center [412, 63] width 20 height 11
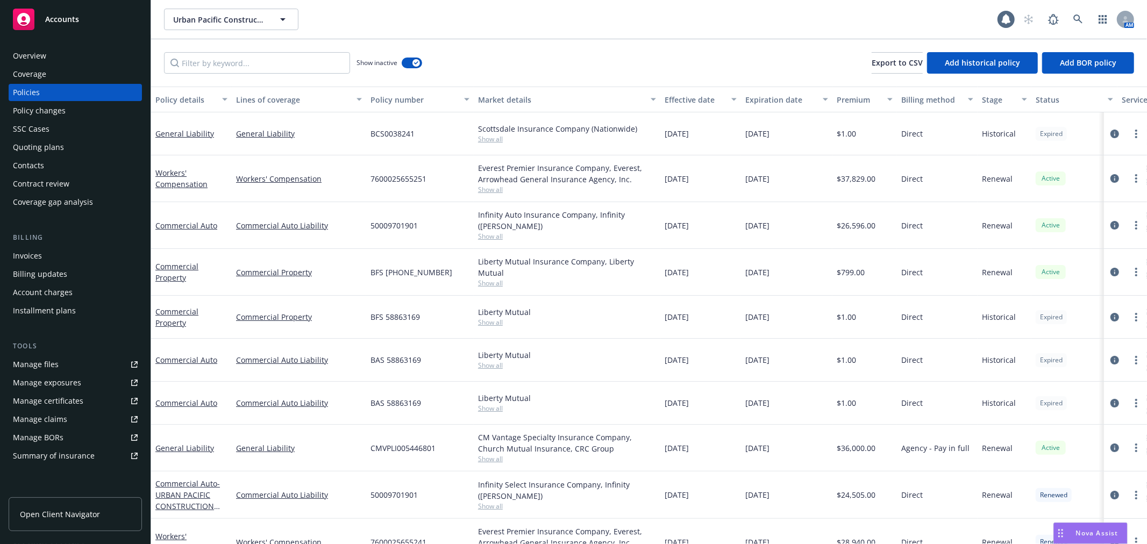
click at [412, 56] on div "Show inactive" at bounding box center [390, 63] width 66 height 22
click at [413, 60] on button "button" at bounding box center [412, 63] width 20 height 11
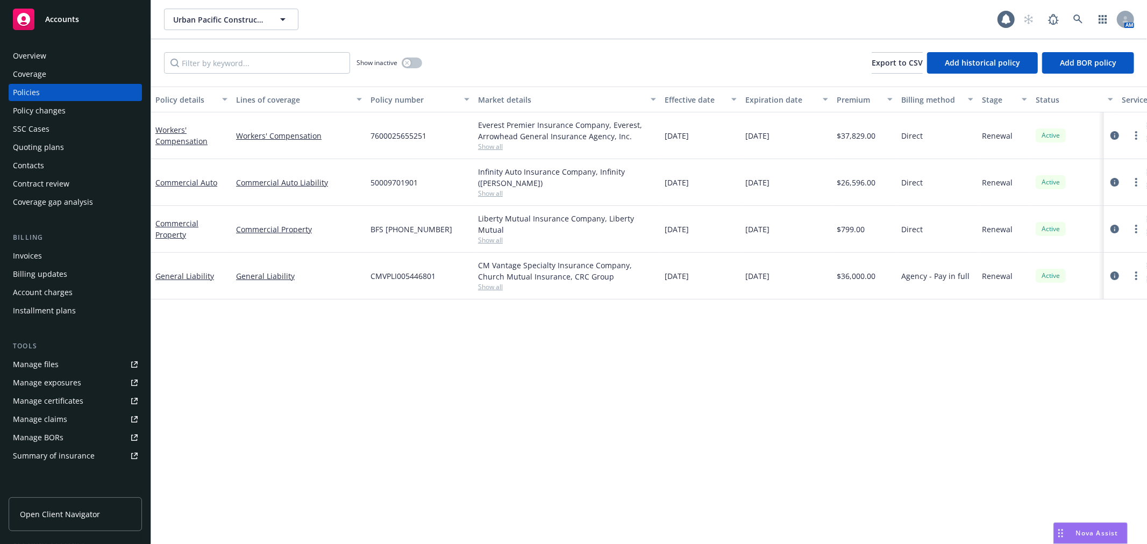
click at [67, 259] on div "Invoices" at bounding box center [75, 255] width 125 height 17
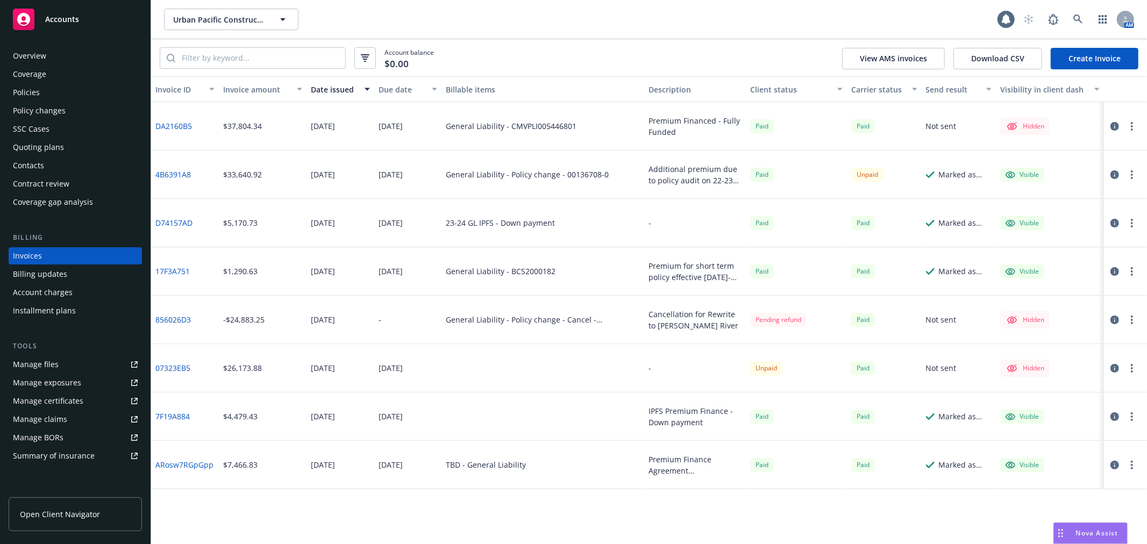
click at [1027, 368] on div "Hidden" at bounding box center [1025, 368] width 39 height 13
click at [60, 375] on div "Manage exposures" at bounding box center [47, 382] width 68 height 17
click at [49, 98] on div "Policies" at bounding box center [75, 92] width 125 height 17
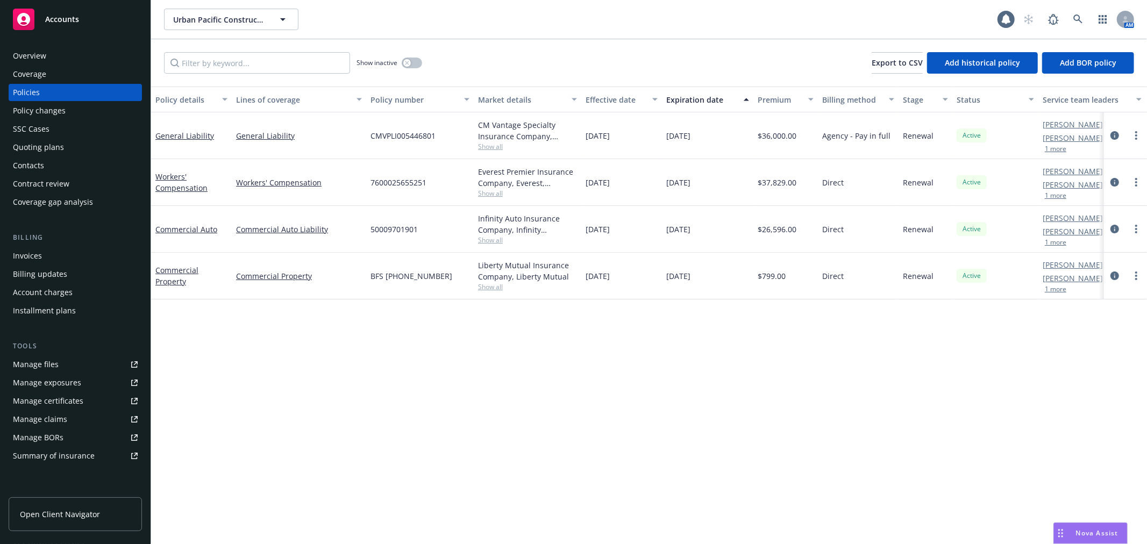
click at [713, 380] on div "Policy details Lines of coverage Policy number Market details Effective date Ex…" at bounding box center [649, 316] width 996 height 458
click at [644, 333] on div "Policy details Lines of coverage Policy number Market details Effective date Ex…" at bounding box center [649, 316] width 996 height 458
click at [642, 299] on div "06/01/2025" at bounding box center [621, 276] width 81 height 47
click at [669, 39] on div "Show inactive Export to CSV Add historical policy Add BOR policy" at bounding box center [649, 62] width 996 height 47
click at [180, 132] on link "General Liability" at bounding box center [184, 136] width 59 height 10
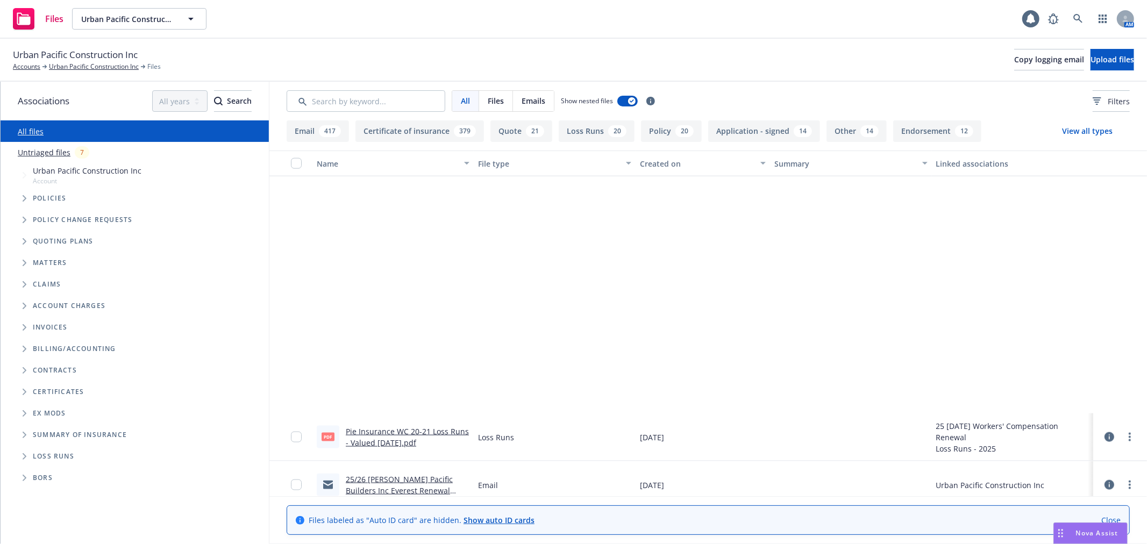
scroll to position [1614, 0]
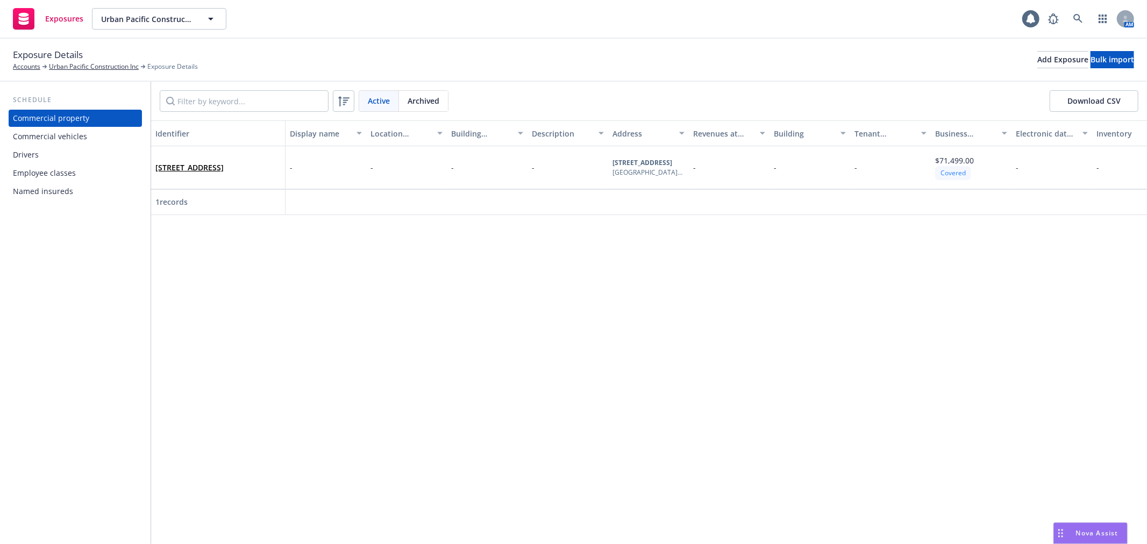
click at [58, 196] on div "Named insureds" at bounding box center [43, 191] width 60 height 17
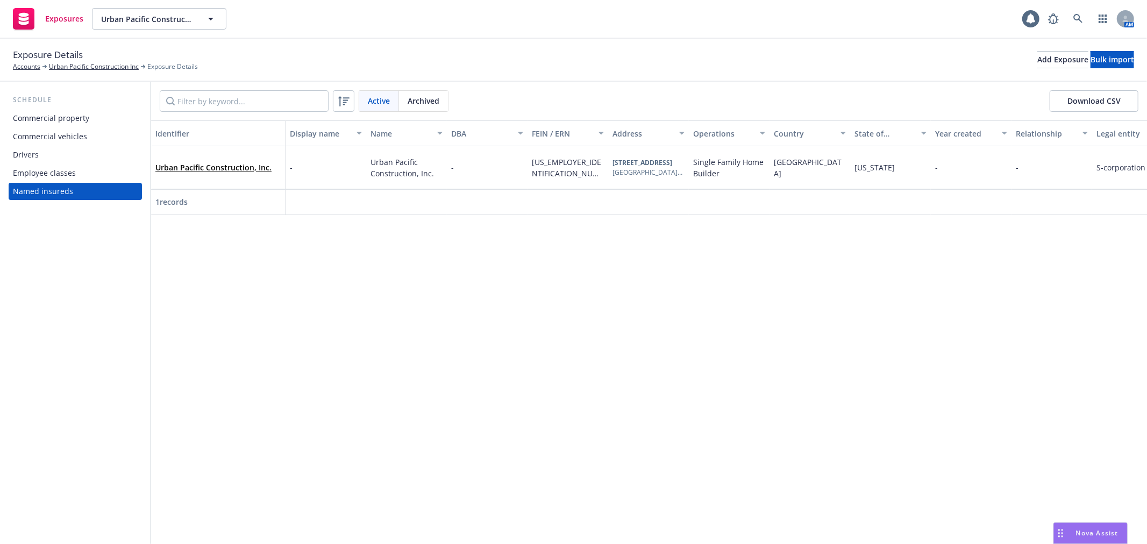
click at [947, 265] on div "Identifier Display name Name DBA FEIN / ERN Address Operations Country State of…" at bounding box center [649, 332] width 996 height 424
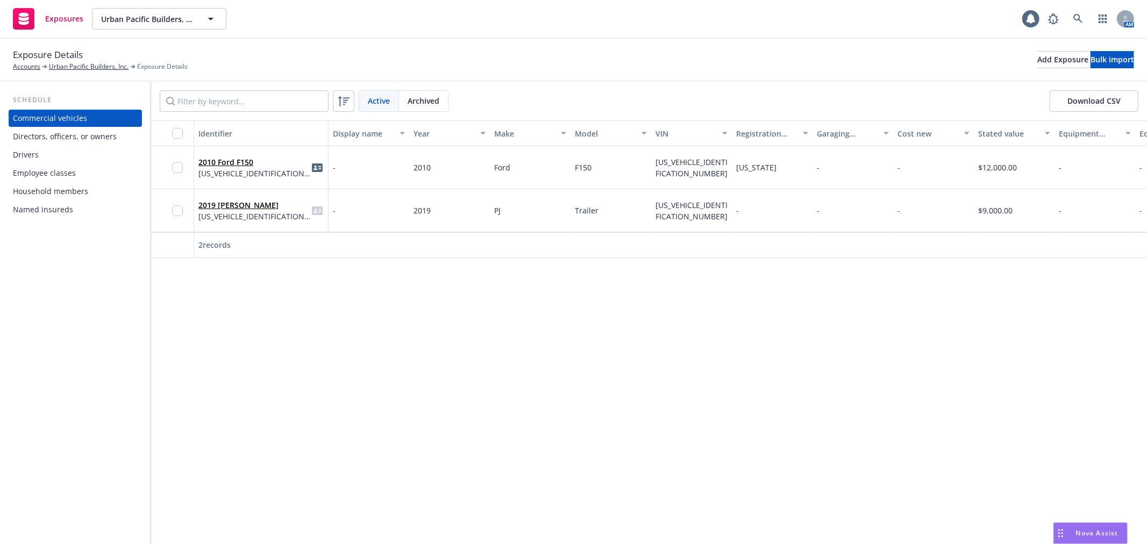
click at [70, 214] on div "Named insureds" at bounding box center [43, 209] width 60 height 17
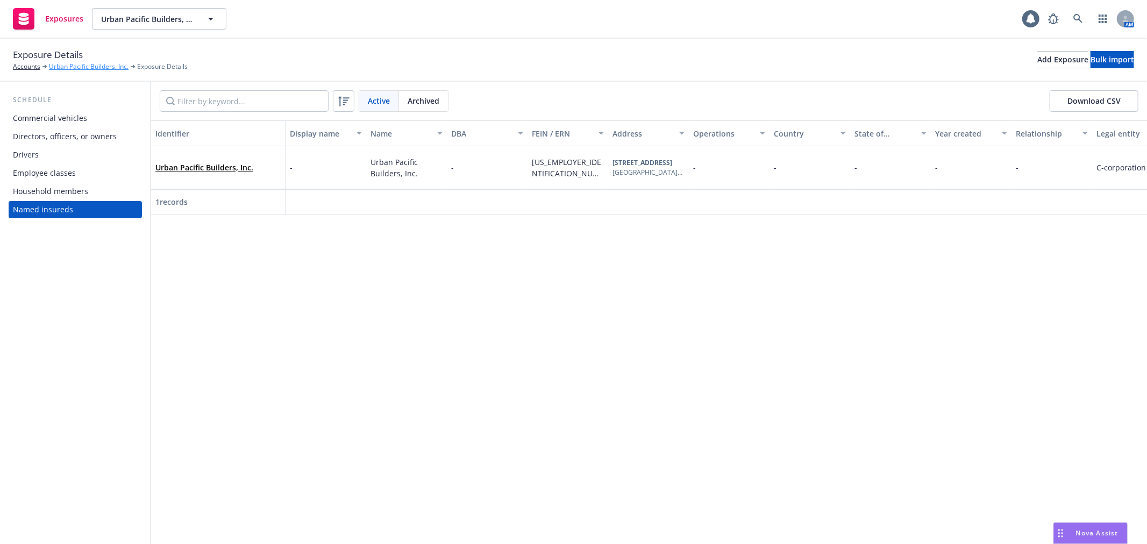
click at [117, 66] on link "Urban Pacific Builders, Inc." at bounding box center [89, 67] width 80 height 10
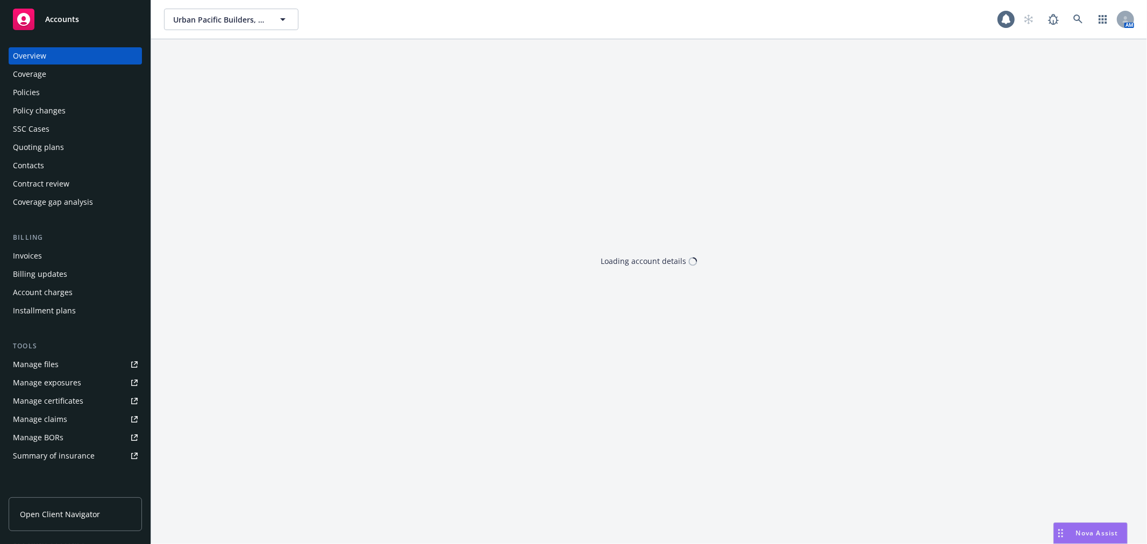
click at [43, 19] on div "Accounts" at bounding box center [75, 20] width 125 height 22
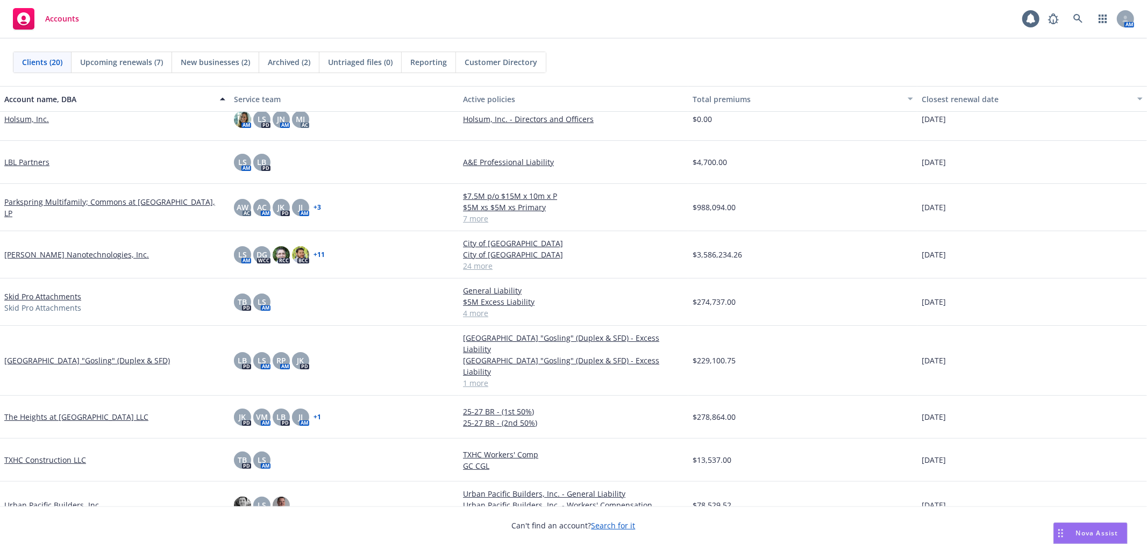
scroll to position [501, 0]
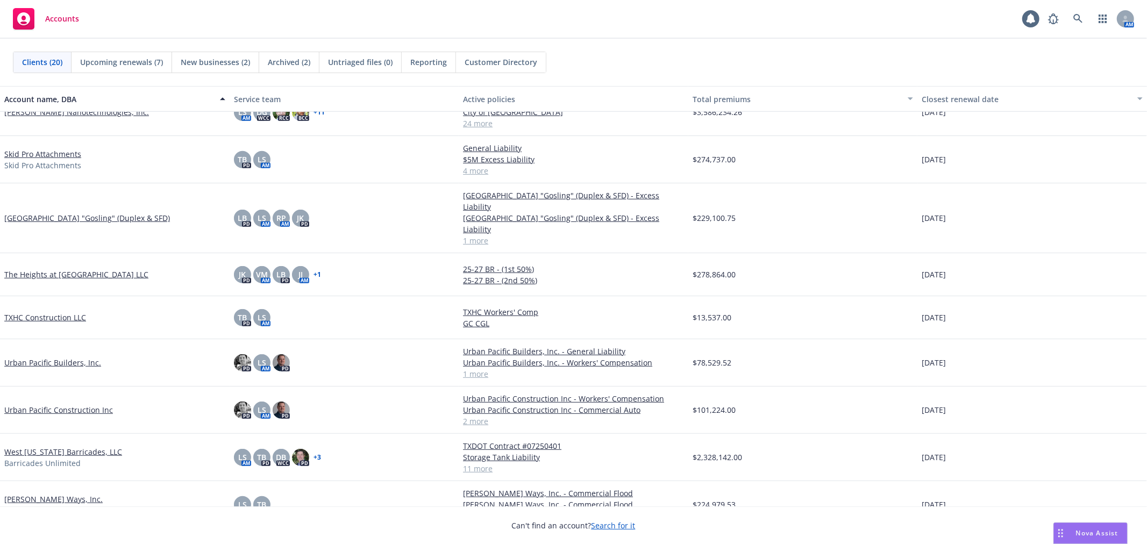
click at [54, 404] on link "Urban Pacific Construction Inc" at bounding box center [58, 409] width 109 height 11
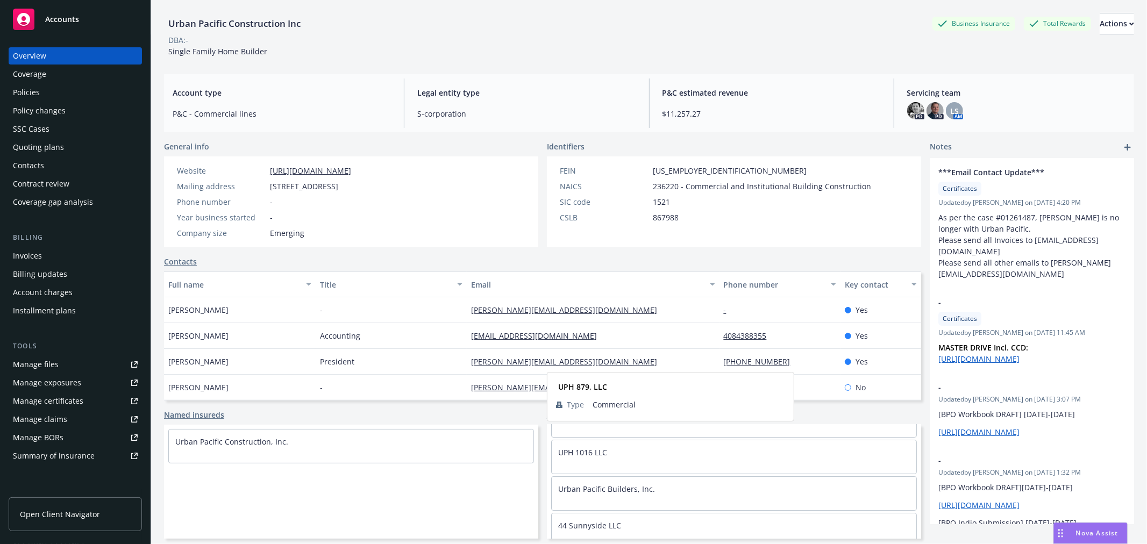
scroll to position [111, 0]
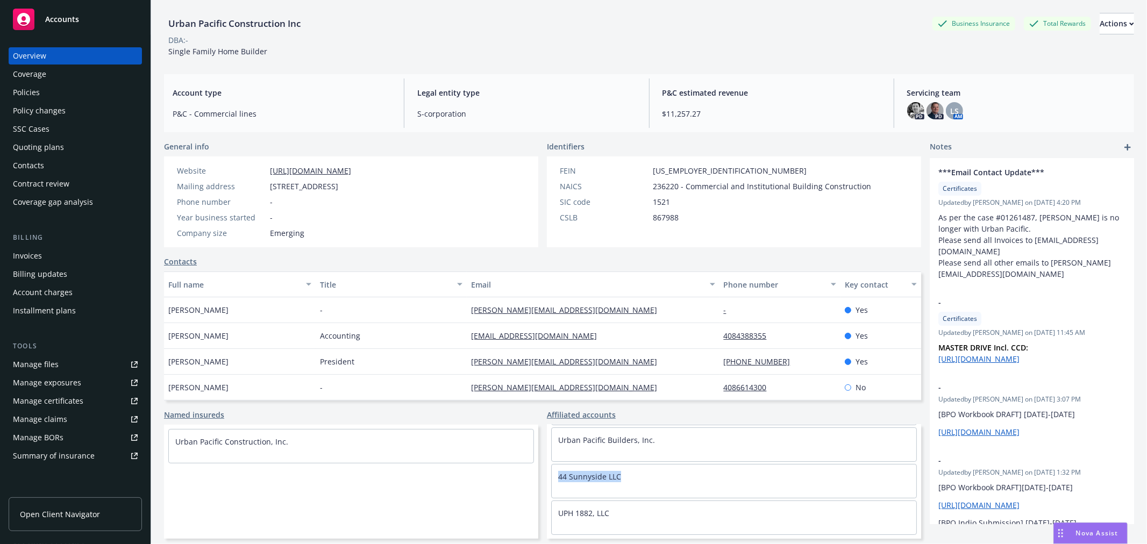
drag, startPoint x: 623, startPoint y: 479, endPoint x: 549, endPoint y: 482, distance: 74.3
click at [552, 482] on div "44 Sunnyside LLC" at bounding box center [734, 477] width 365 height 24
drag, startPoint x: 640, startPoint y: 482, endPoint x: 614, endPoint y: 480, distance: 26.4
click at [637, 482] on div "44 Sunnyside LLC" at bounding box center [734, 477] width 365 height 24
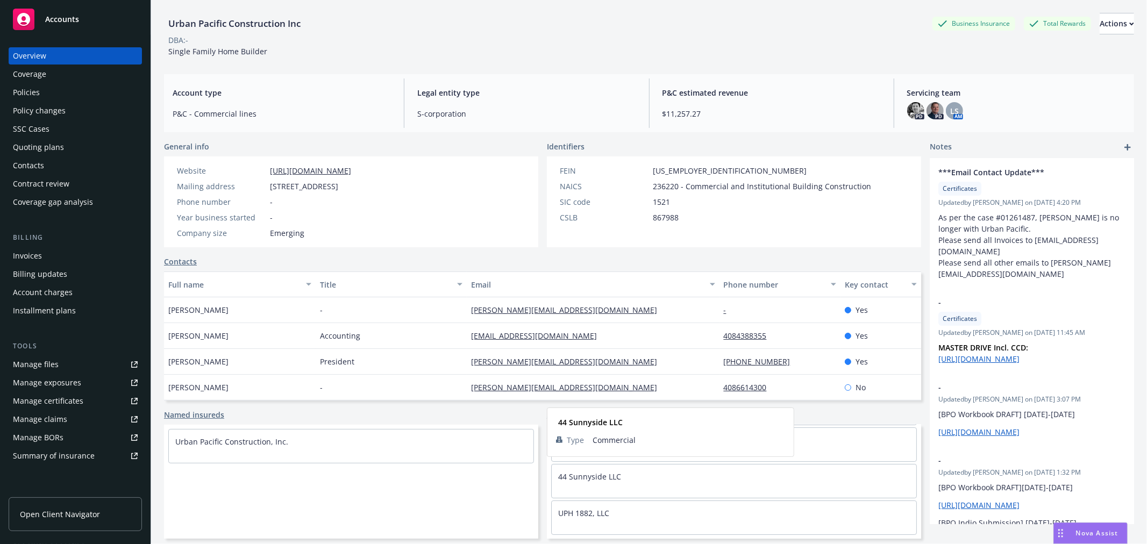
click at [585, 480] on div "44 Sunnyside LLC" at bounding box center [734, 477] width 365 height 24
click at [585, 474] on link "44 Sunnyside LLC" at bounding box center [589, 477] width 63 height 10
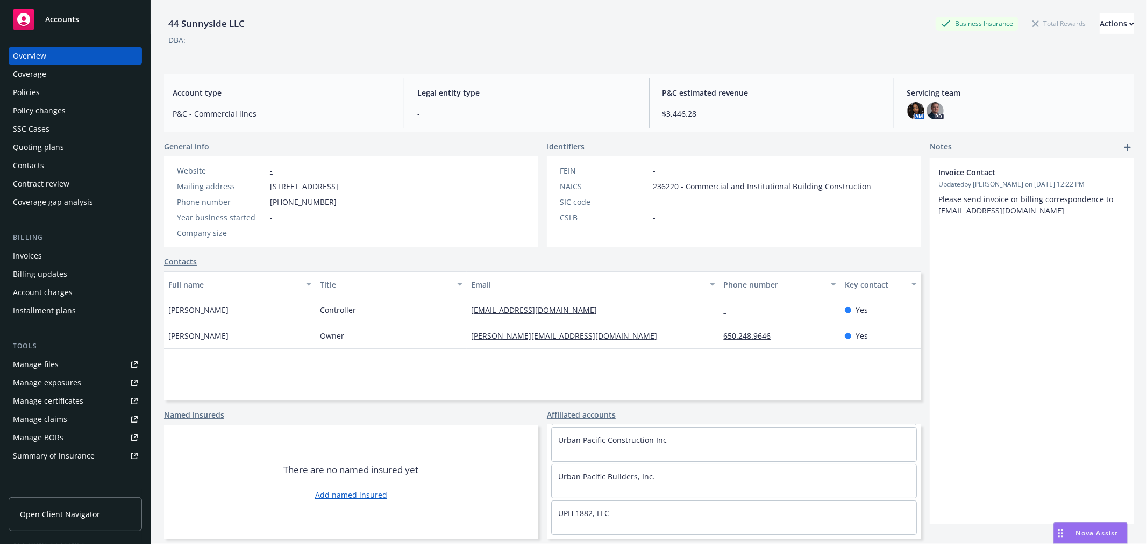
click at [49, 94] on div "Policies" at bounding box center [75, 92] width 125 height 17
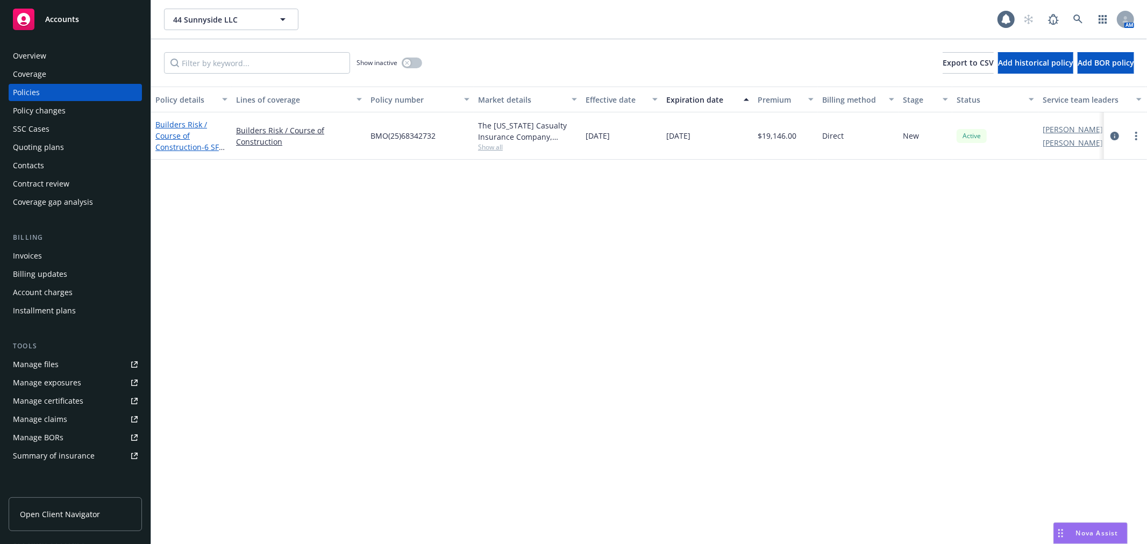
click at [166, 132] on link "Builders Risk / Course of Construction - 6 SFH at 44-56 Sunnyside, Campbell, CA…" at bounding box center [189, 146] width 69 height 55
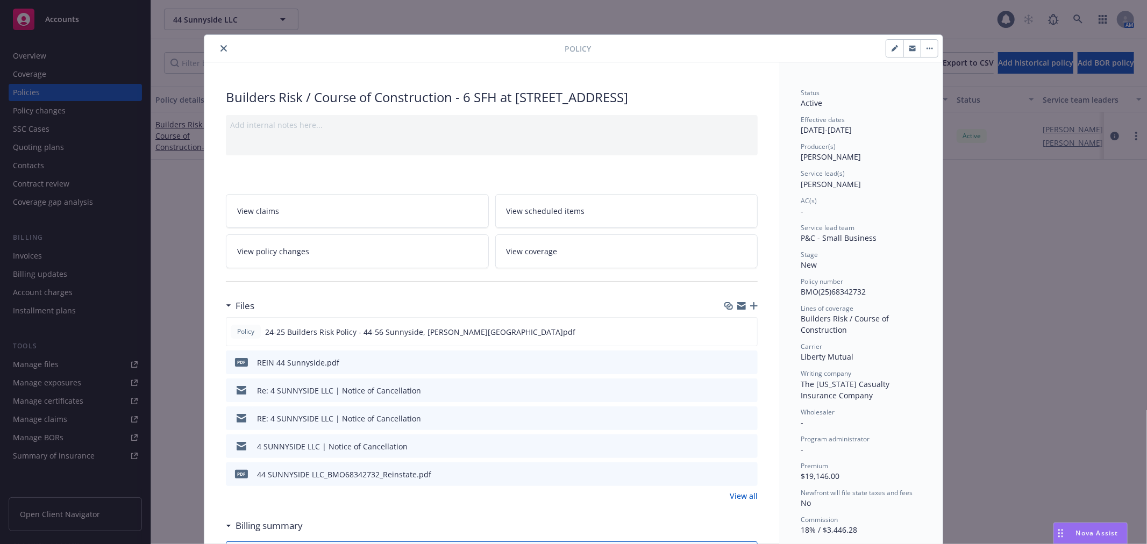
click at [221, 46] on icon "close" at bounding box center [224, 48] width 6 height 6
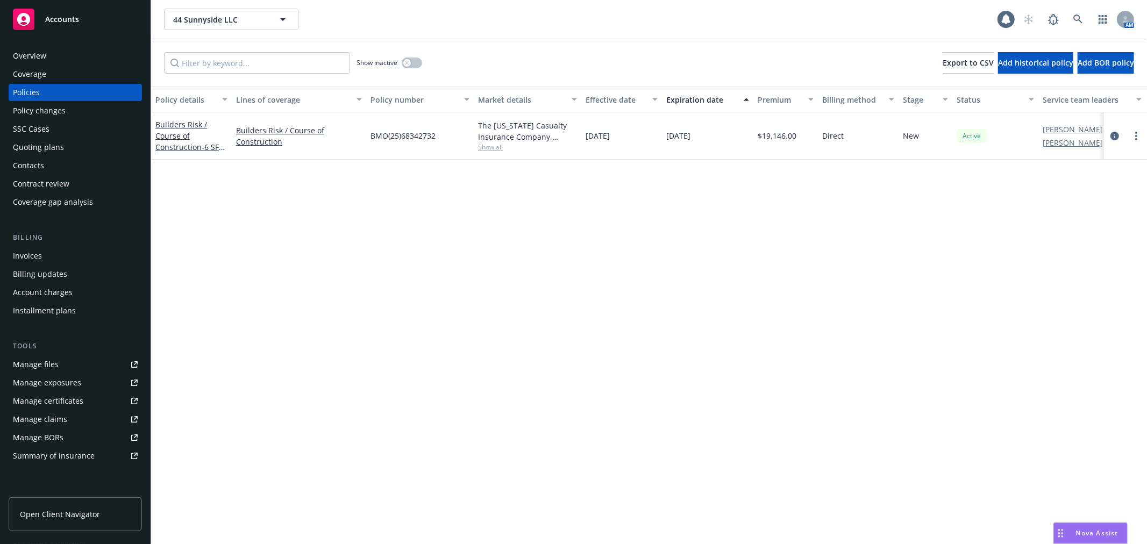
click at [72, 55] on div "Overview" at bounding box center [75, 55] width 125 height 17
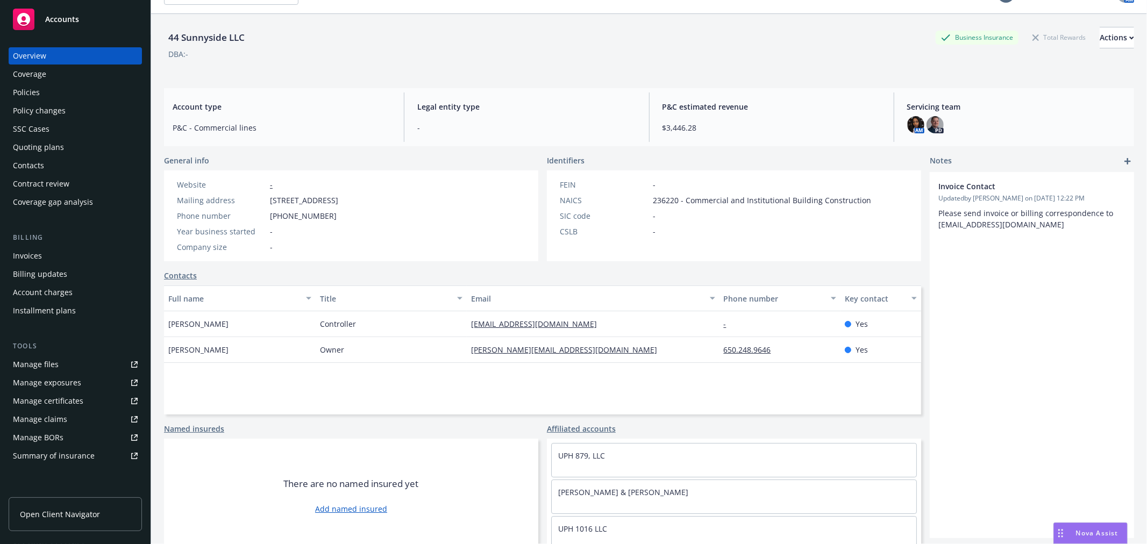
scroll to position [39, 0]
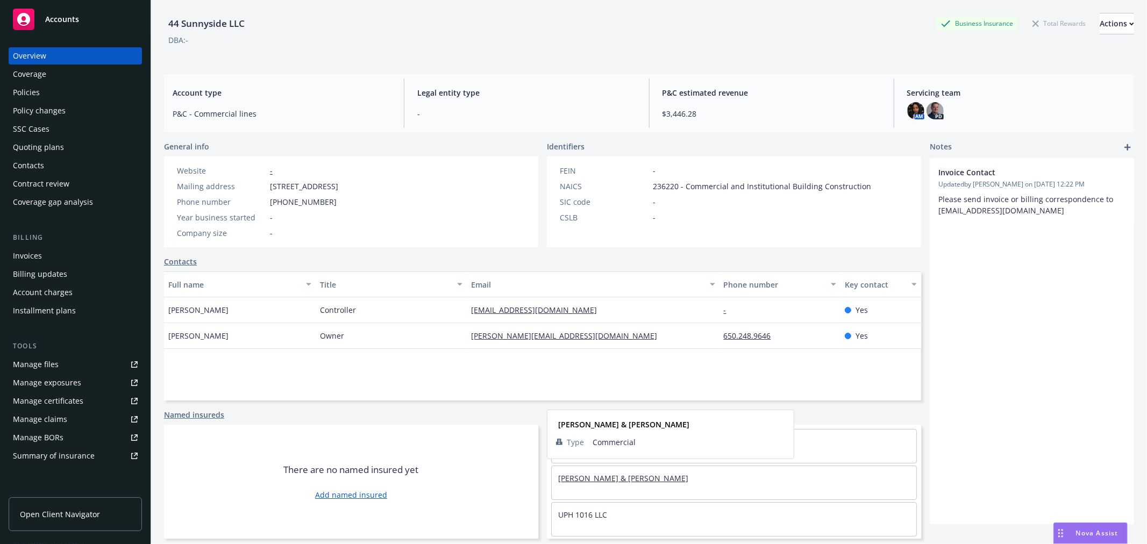
click at [563, 477] on link "Jeremy Eide & Kate Wilson" at bounding box center [623, 478] width 130 height 10
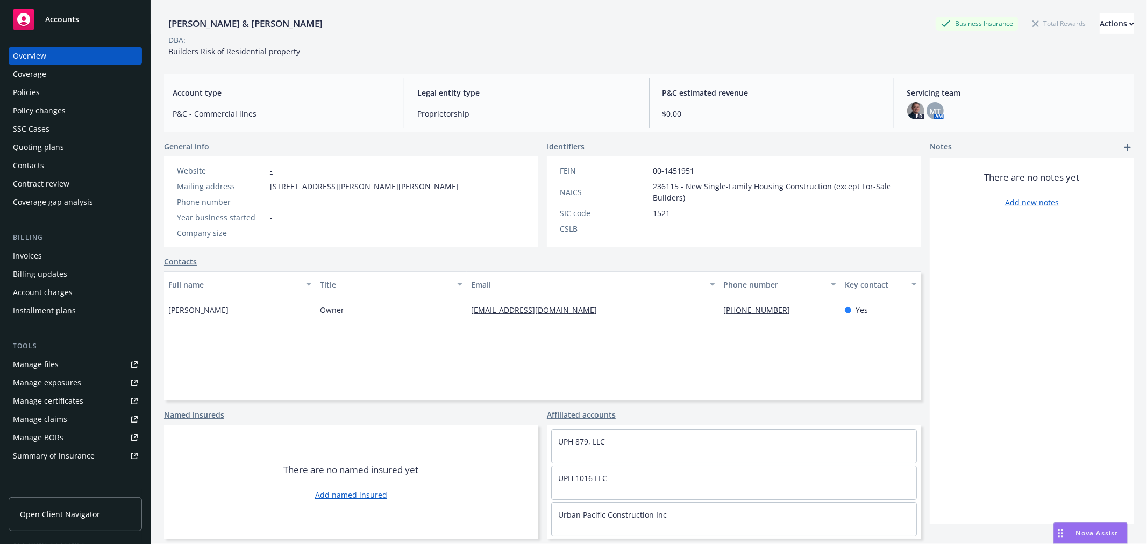
click at [68, 94] on div "Policies" at bounding box center [75, 92] width 125 height 17
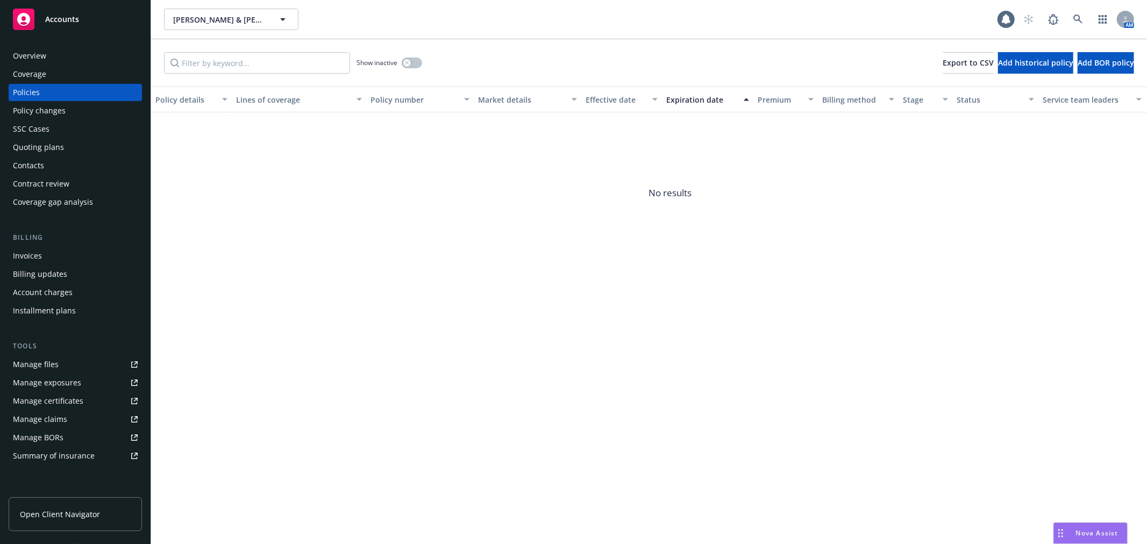
click at [43, 47] on div "Overview" at bounding box center [29, 55] width 33 height 17
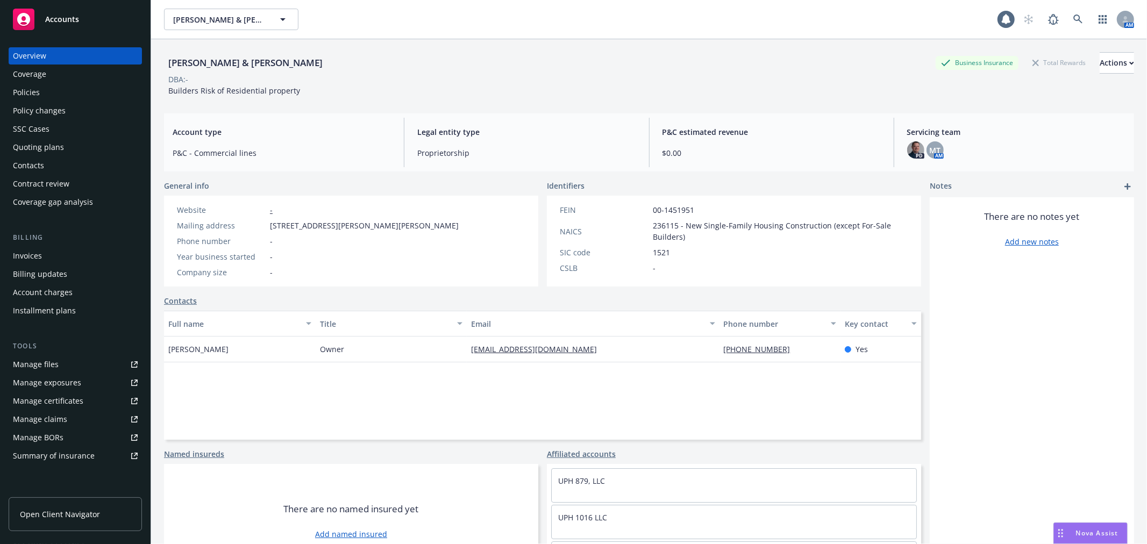
click at [63, 102] on div "Policy changes" at bounding box center [39, 110] width 53 height 17
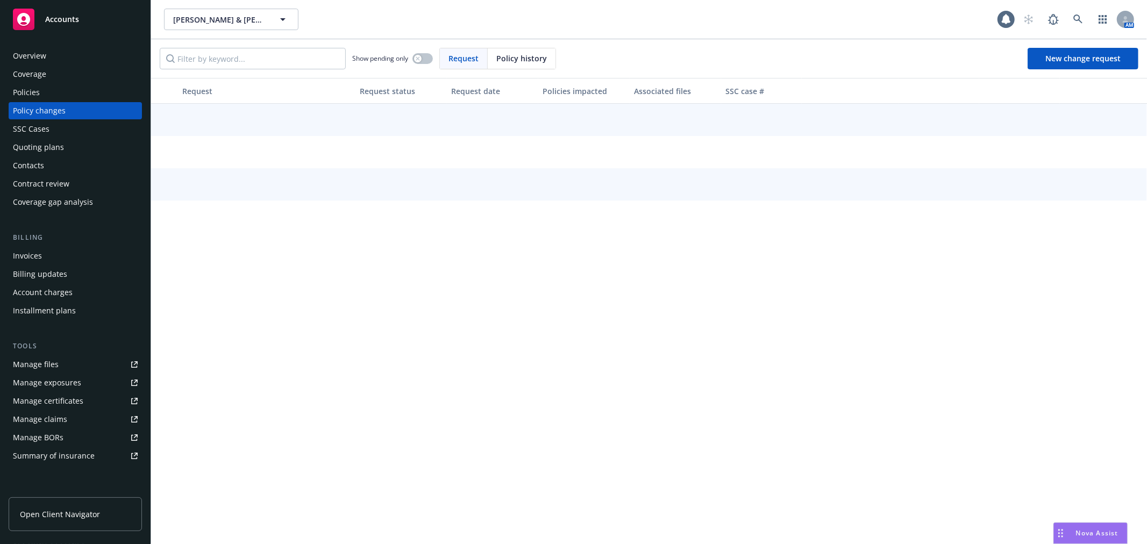
click at [60, 96] on div "Policies" at bounding box center [75, 92] width 125 height 17
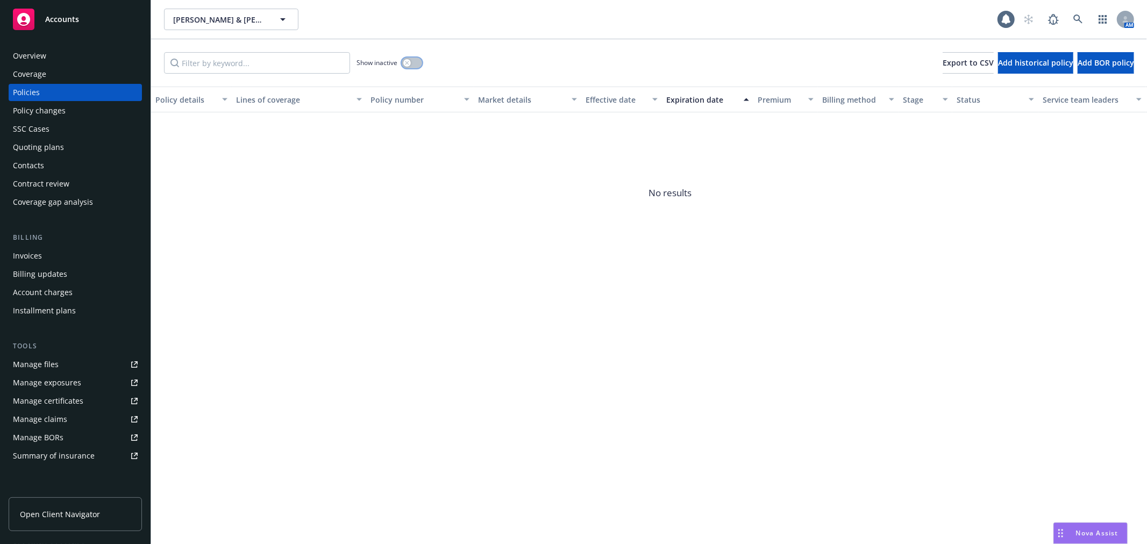
click at [417, 67] on button "button" at bounding box center [412, 63] width 20 height 11
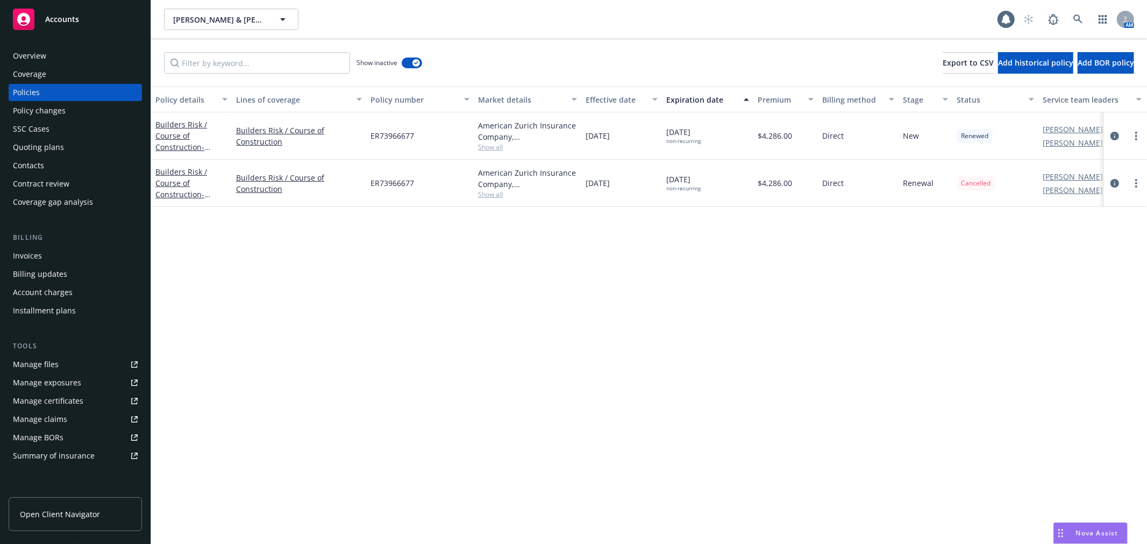
click at [120, 19] on div "Accounts" at bounding box center [75, 20] width 125 height 22
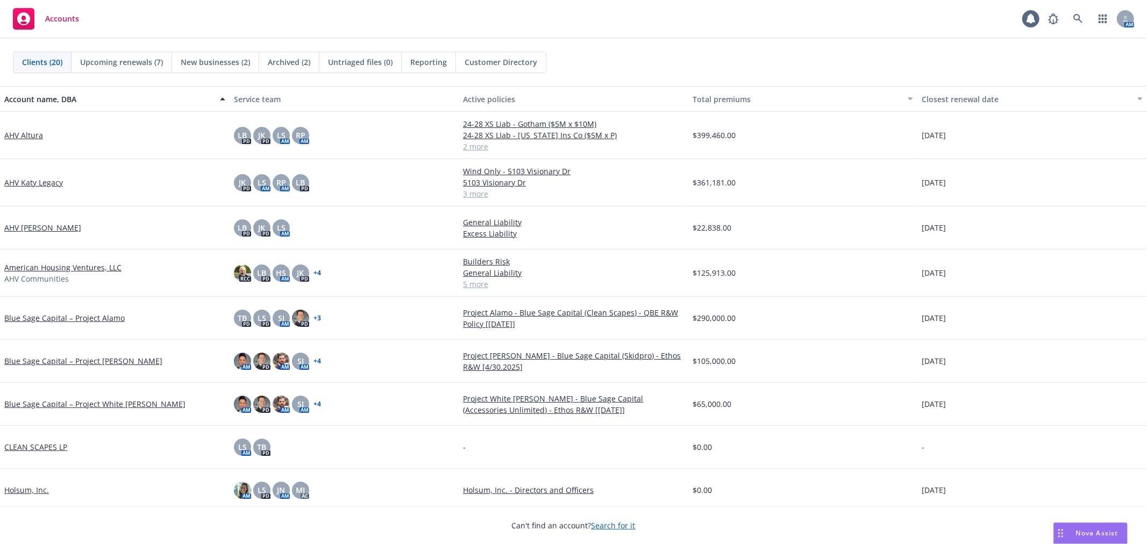
click at [668, 81] on div "Clients (20) Upcoming renewals (7) New businesses (2) Archived (2) Untriaged fi…" at bounding box center [573, 62] width 1147 height 47
click at [668, 85] on div "Clients (20) Upcoming renewals (7) New businesses (2) Archived (2) Untriaged fi…" at bounding box center [573, 62] width 1147 height 47
drag, startPoint x: 668, startPoint y: 86, endPoint x: 762, endPoint y: 13, distance: 118.9
click at [762, 13] on div "Accounts 1 AM Clients (20) Upcoming renewals (7) New businesses (2) Archived (2…" at bounding box center [573, 272] width 1147 height 544
click at [749, 38] on div "Accounts 1 AM" at bounding box center [573, 19] width 1147 height 39
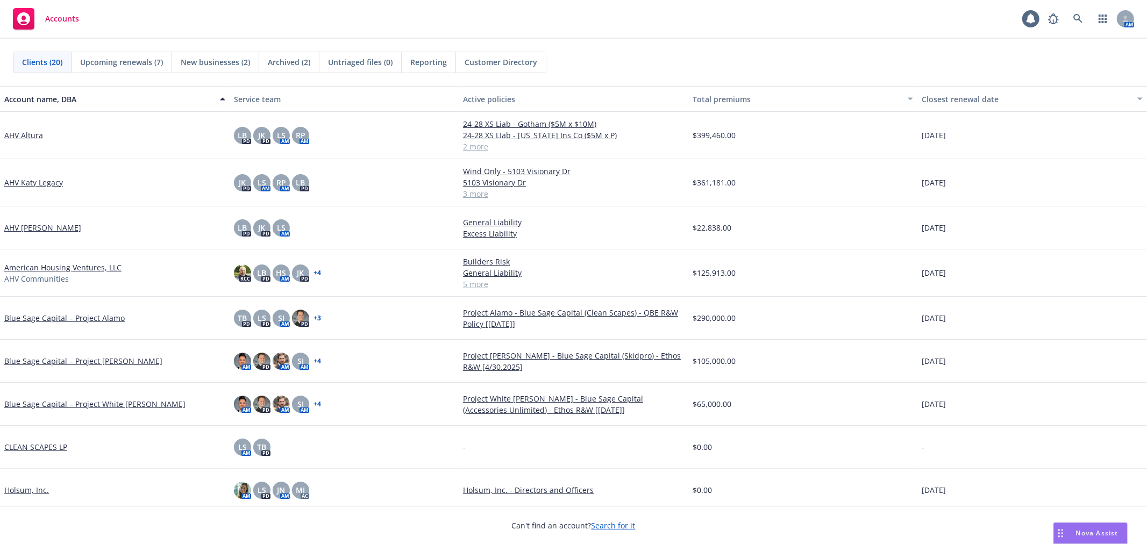
click at [937, 48] on div "Clients (20) Upcoming renewals (7) New businesses (2) Archived (2) Untriaged fi…" at bounding box center [573, 62] width 1147 height 47
click at [815, 481] on div "$0.00" at bounding box center [804, 490] width 230 height 43
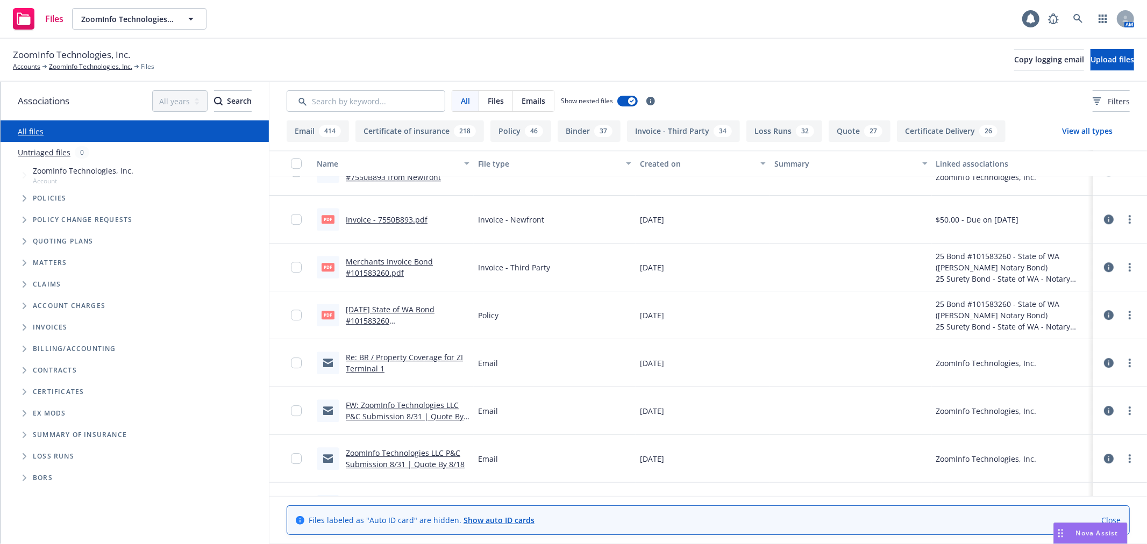
scroll to position [2689, 0]
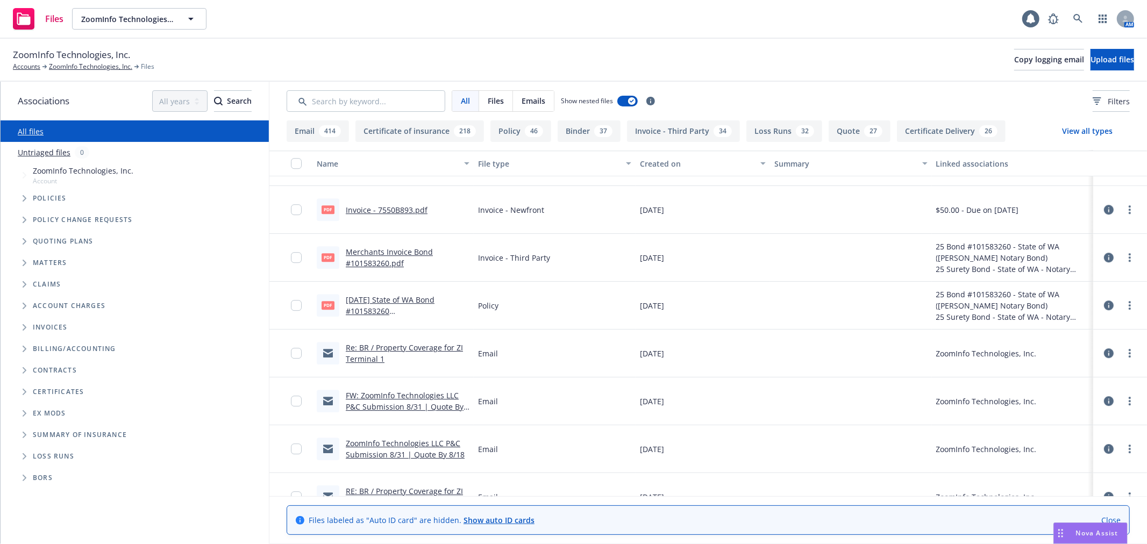
click at [388, 343] on link "Re: BR / Property Coverage for ZI Terminal 1" at bounding box center [404, 354] width 117 height 22
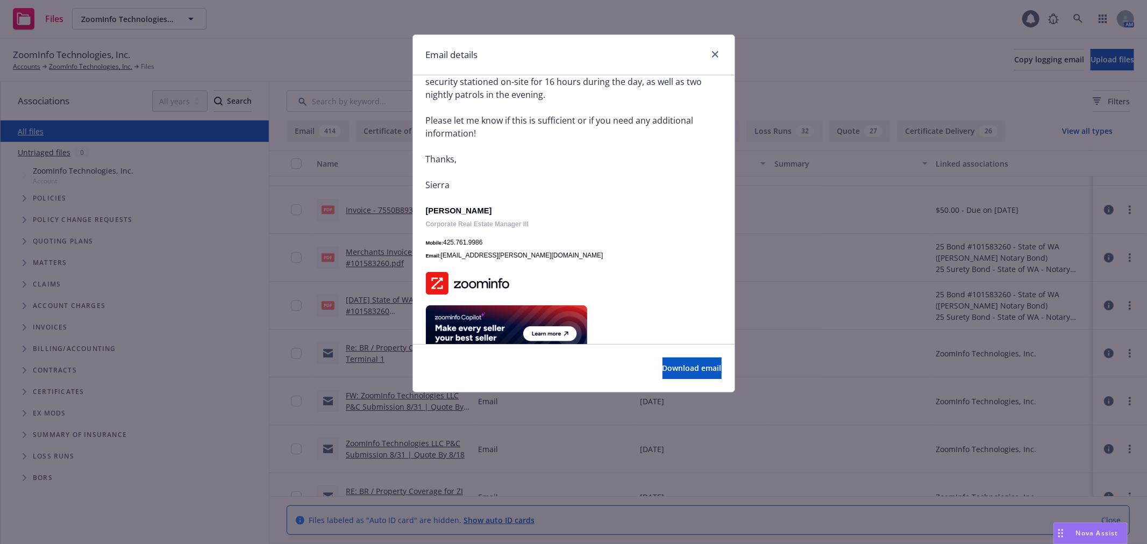
scroll to position [0, 0]
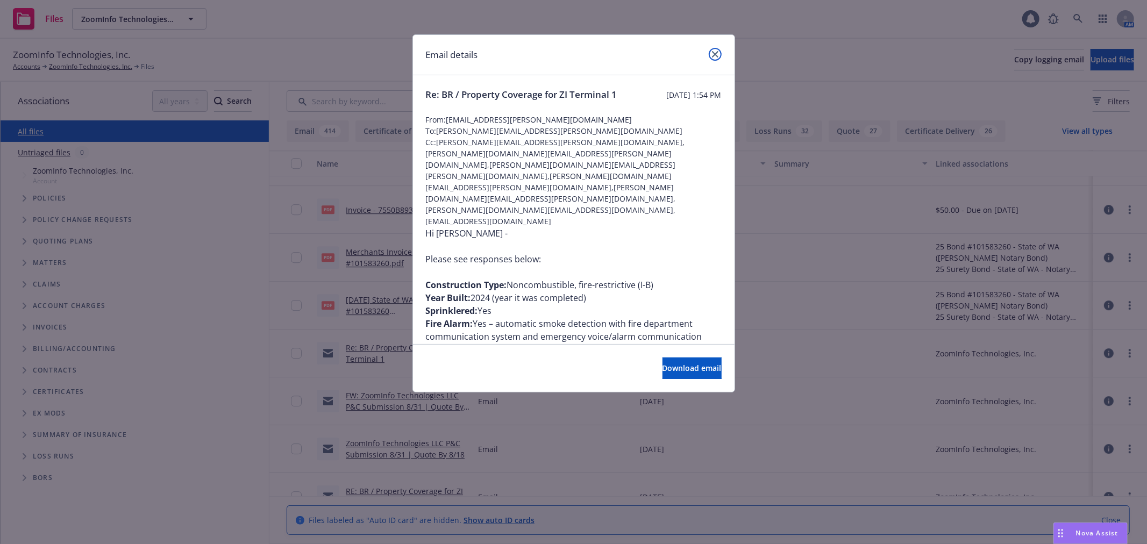
click at [714, 51] on icon "close" at bounding box center [715, 54] width 6 height 6
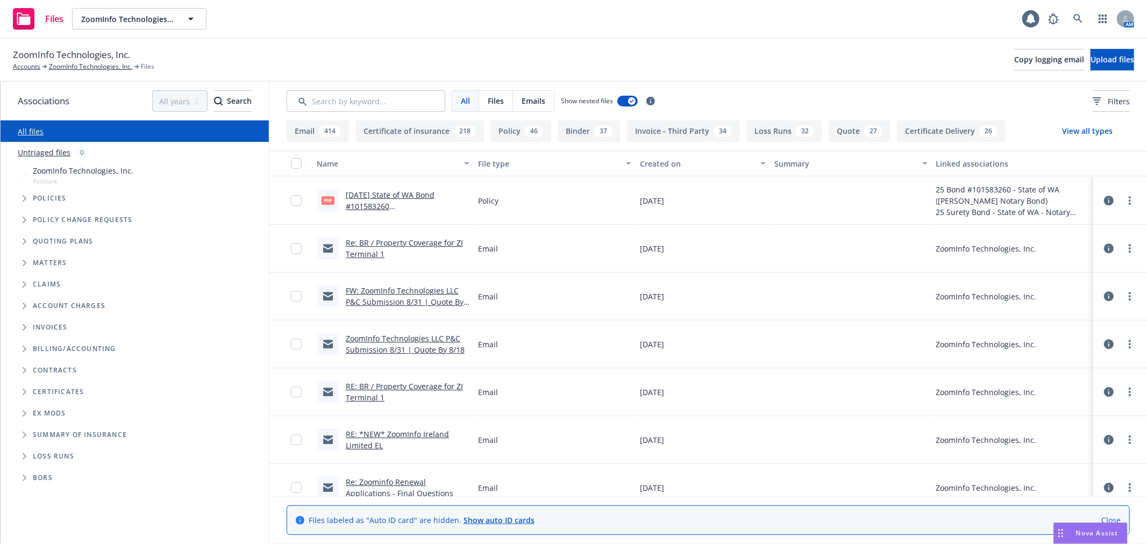
scroll to position [2869, 0]
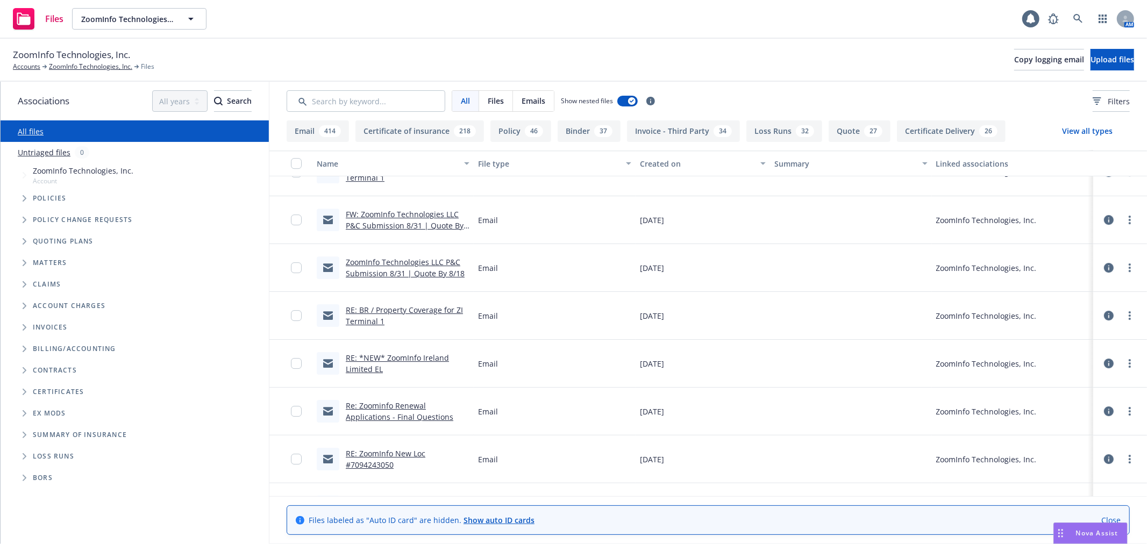
click at [421, 309] on link "RE: BR / Property Coverage for ZI Terminal 1" at bounding box center [404, 316] width 117 height 22
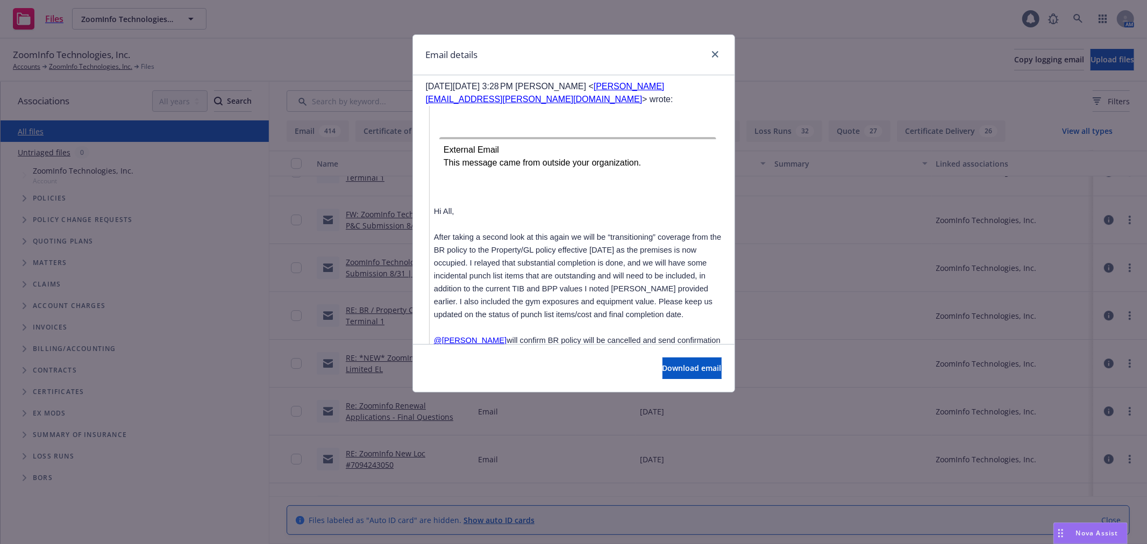
scroll to position [777, 0]
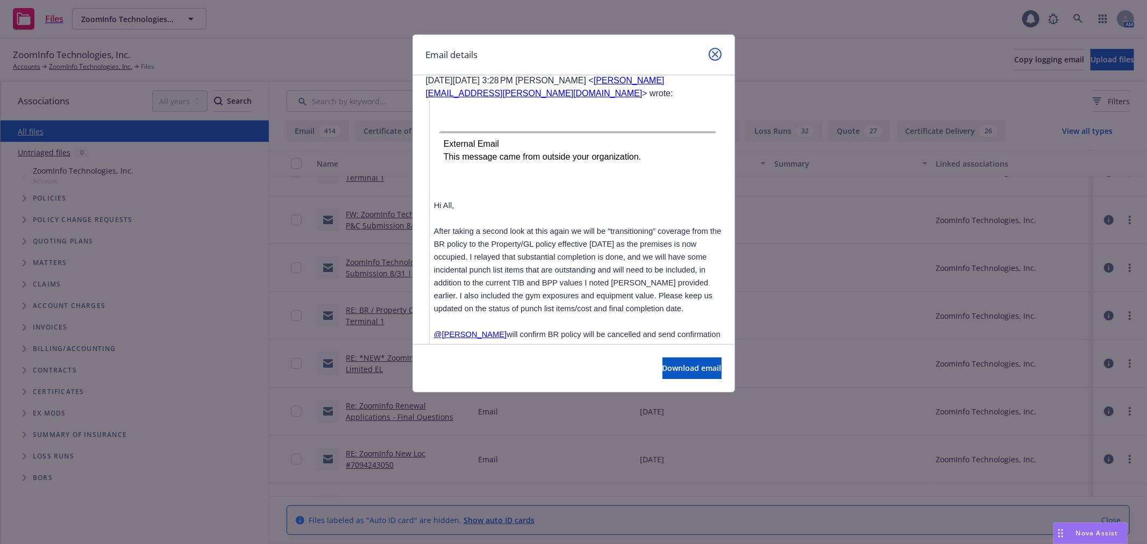
click at [718, 56] on icon "close" at bounding box center [715, 54] width 6 height 6
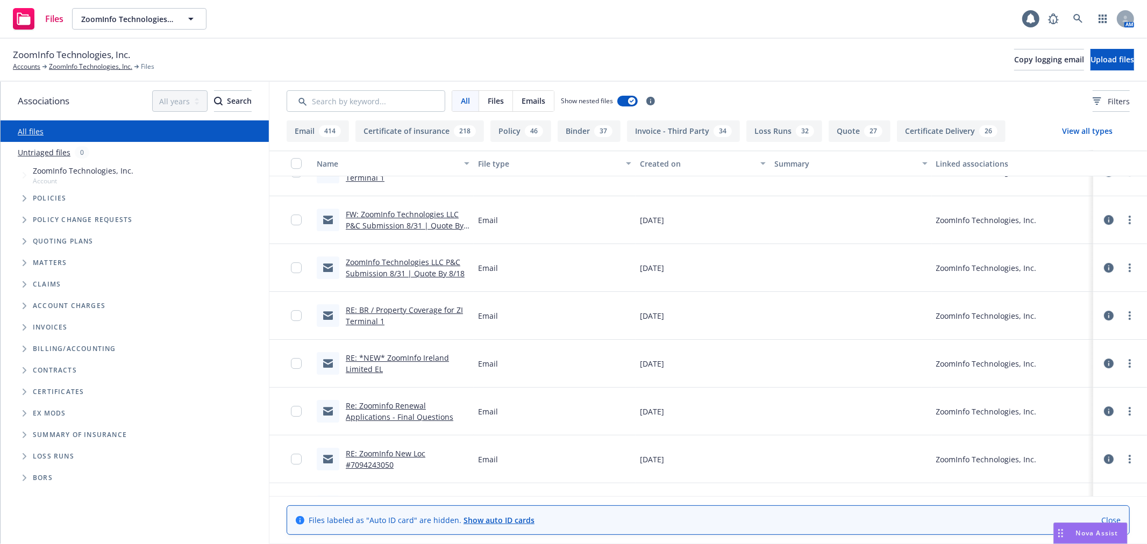
click at [24, 199] on icon "Tree Example" at bounding box center [25, 198] width 4 height 6
click at [27, 217] on ul "ZoomInfo Technologies, Inc. Account Policies Policy change requests Quoting pla…" at bounding box center [135, 250] width 268 height 175
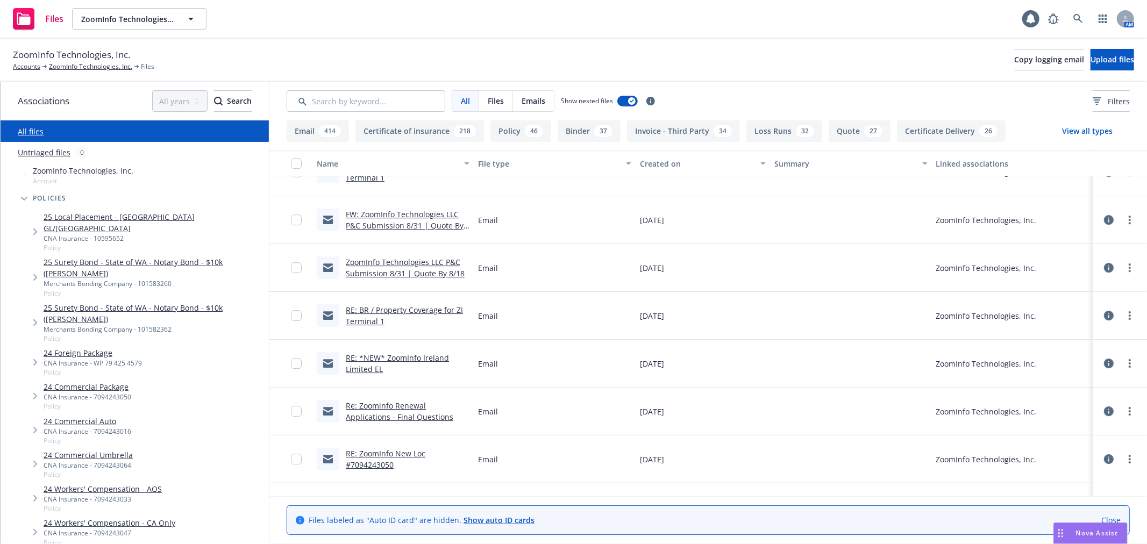
click at [30, 197] on span "Tree Example" at bounding box center [24, 198] width 17 height 17
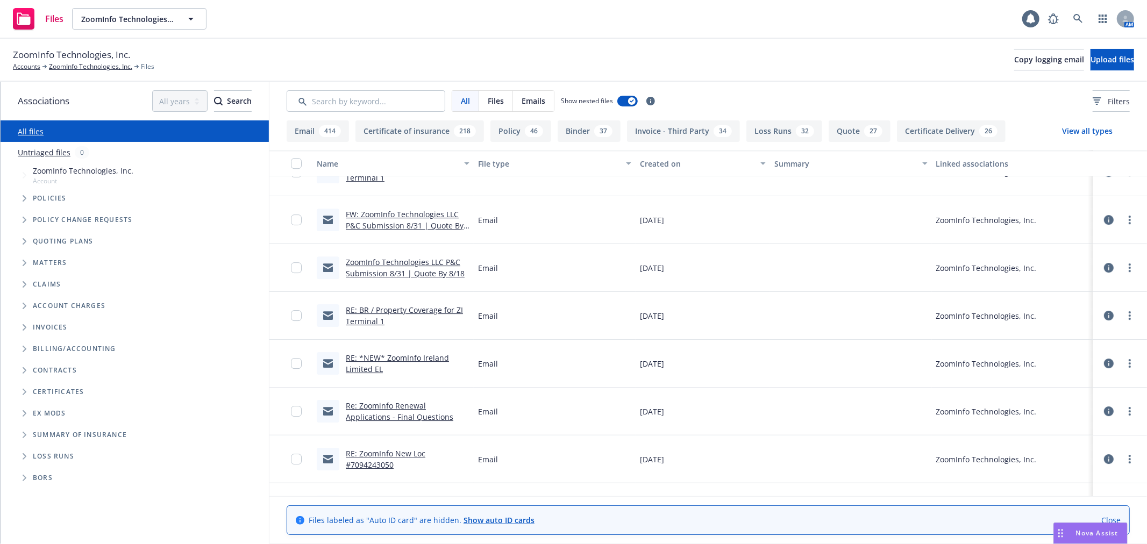
click at [23, 224] on span "Tree Example" at bounding box center [24, 219] width 17 height 17
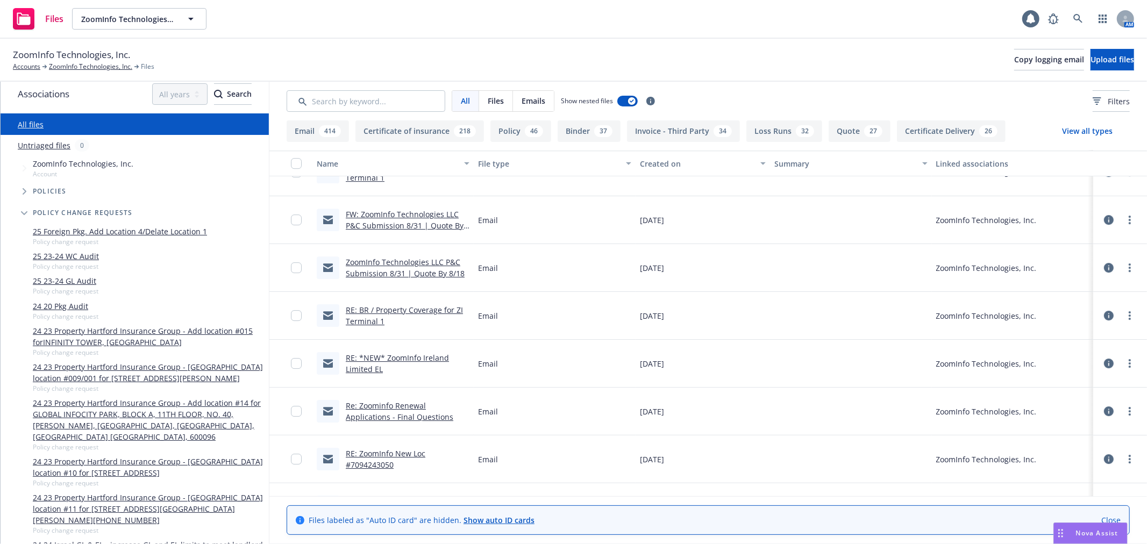
scroll to position [0, 0]
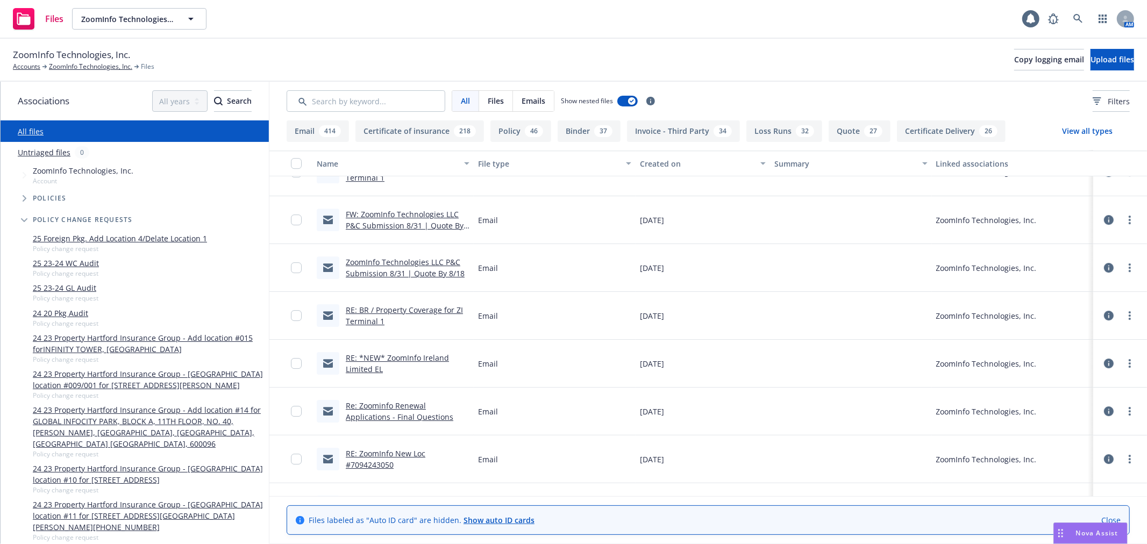
click at [25, 223] on span "Tree Example" at bounding box center [24, 219] width 17 height 17
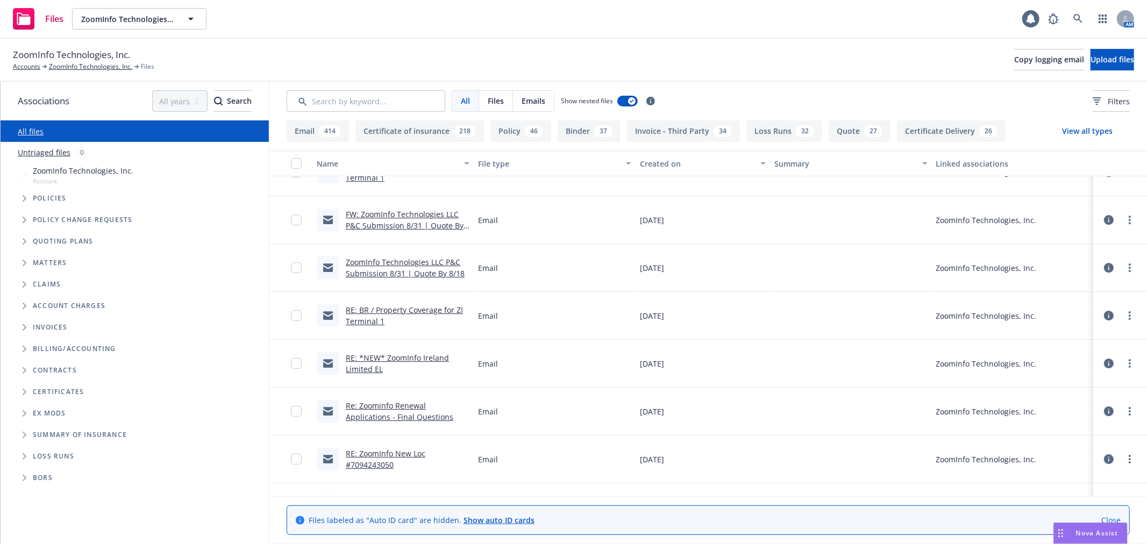
click at [23, 200] on icon "Tree Example" at bounding box center [25, 198] width 4 height 6
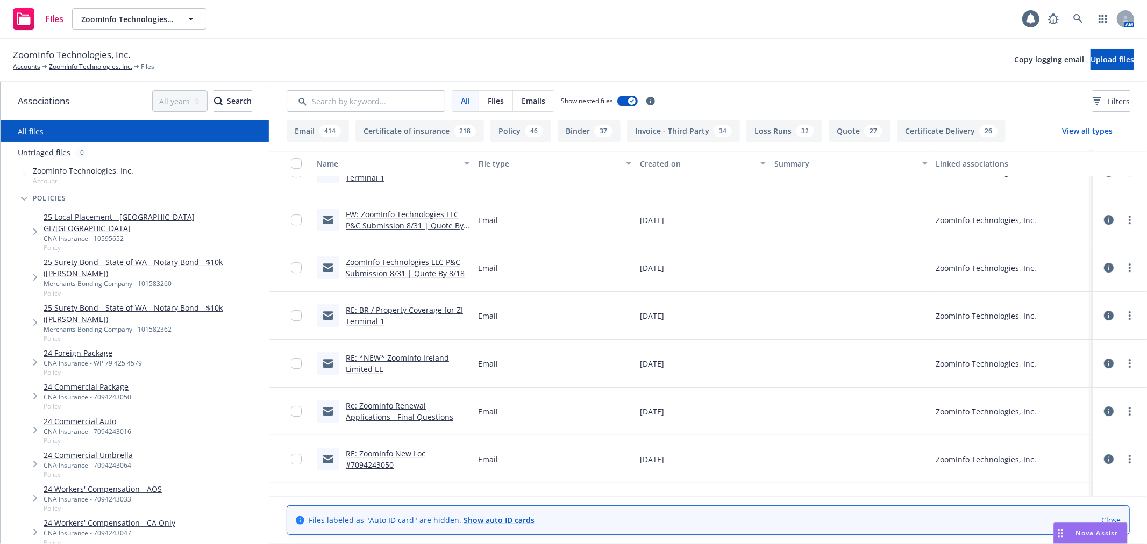
click at [81, 381] on link "24 Commercial Package" at bounding box center [88, 386] width 88 height 11
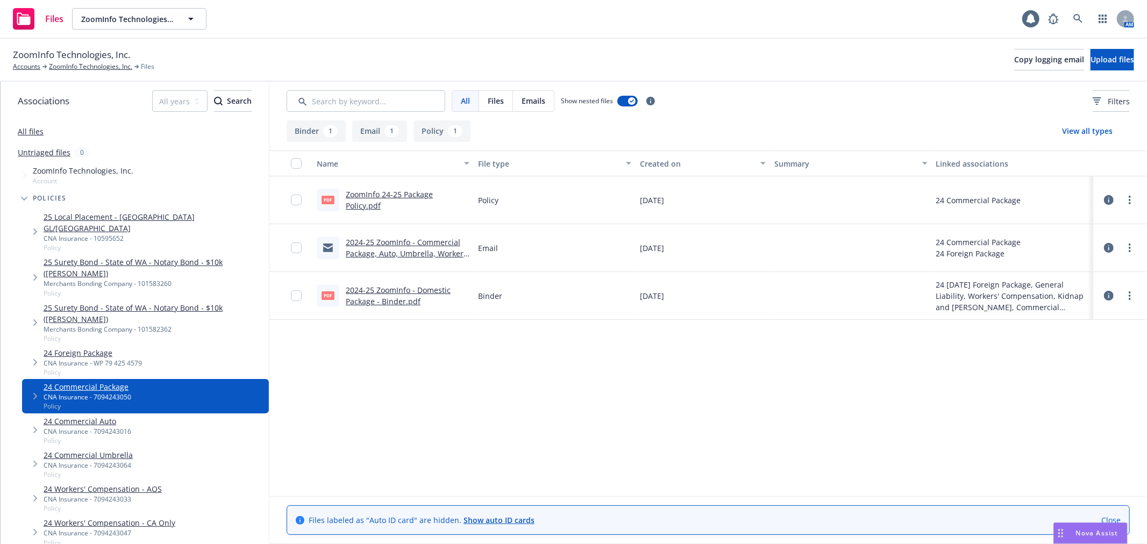
click at [365, 190] on link "ZoomInfo 24-25 Package Policy.pdf" at bounding box center [389, 200] width 87 height 22
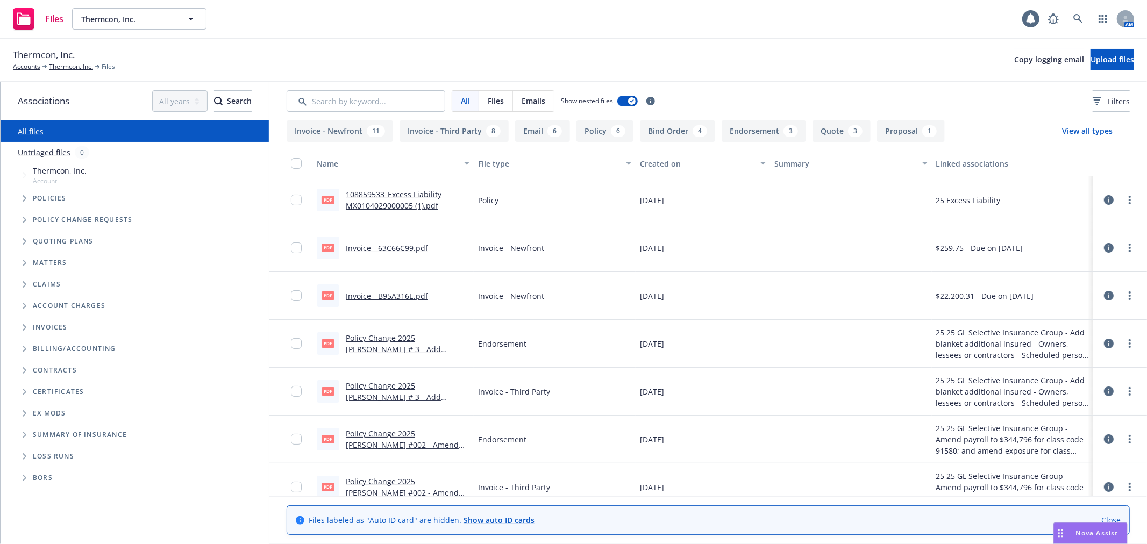
click at [408, 192] on link "108859533_Excess Liability MX0104029000005 (1).pdf" at bounding box center [394, 200] width 96 height 22
click at [851, 77] on div "Thermcon, Inc. Accounts Thermcon, Inc. Files Copy logging email Upload files" at bounding box center [573, 60] width 1147 height 43
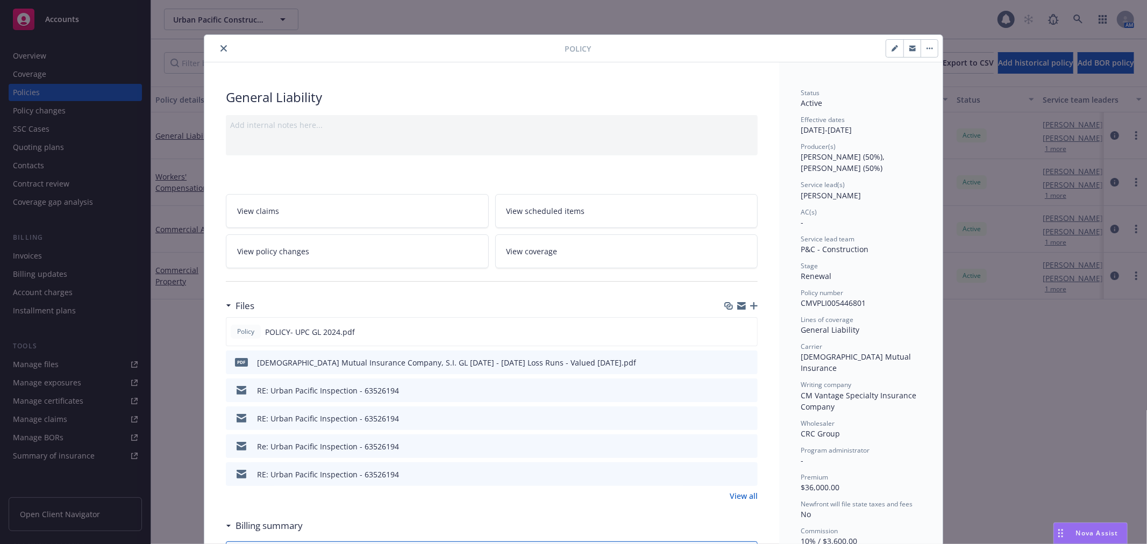
click at [217, 43] on button "close" at bounding box center [223, 48] width 13 height 13
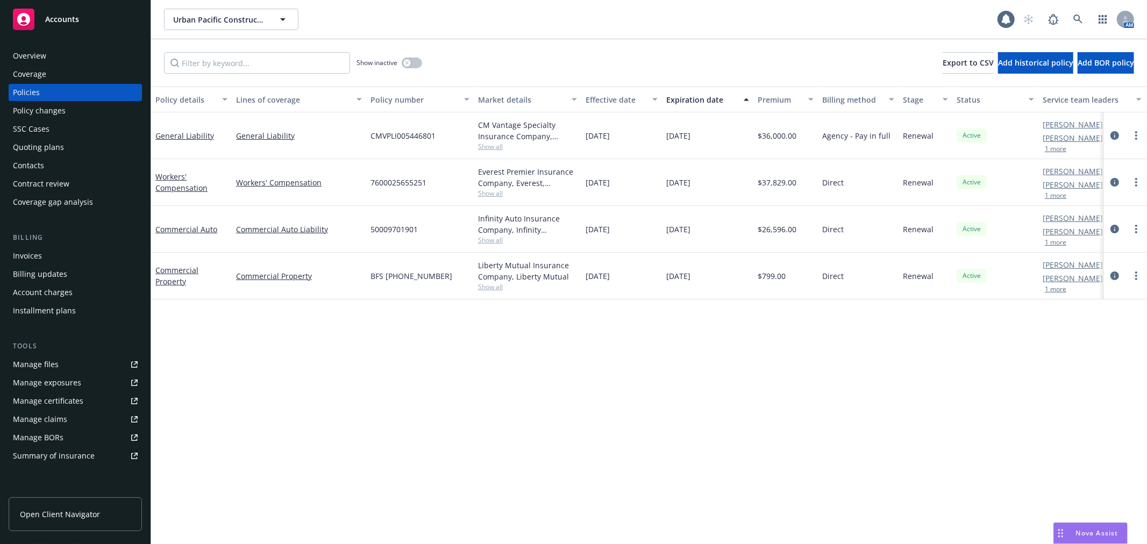
click at [70, 31] on link "Accounts" at bounding box center [75, 19] width 133 height 30
